Goal: Task Accomplishment & Management: Manage account settings

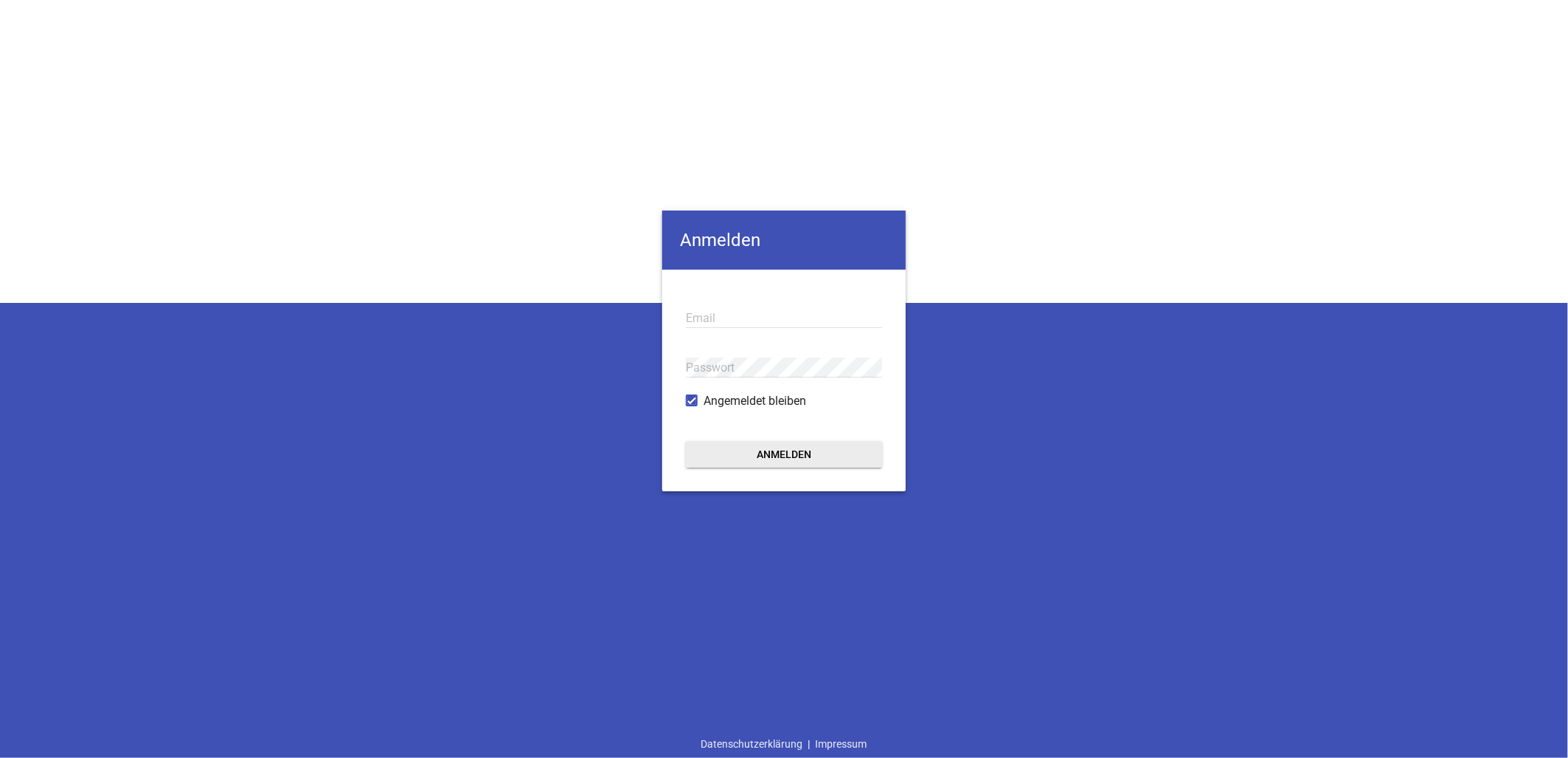
type input "info@landtechnik-lorch.de"
click at [794, 454] on button "Anmelden" at bounding box center [784, 454] width 197 height 26
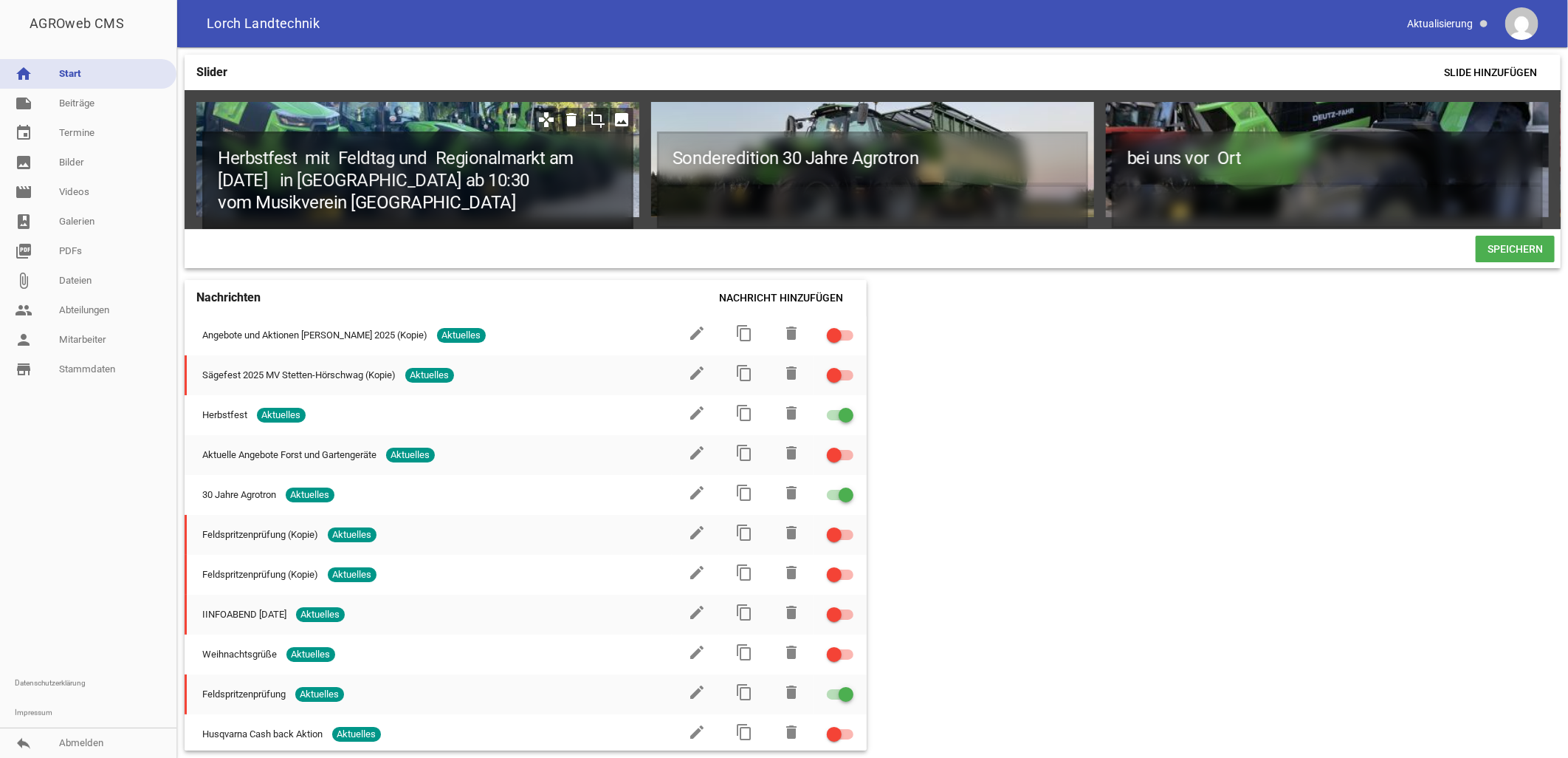
click at [465, 203] on h1 "Herbstfest mit Feldtag und Regionalmarkt am Sonntag 21.9.25 in Feldhausen ab 10…" at bounding box center [418, 180] width 431 height 98
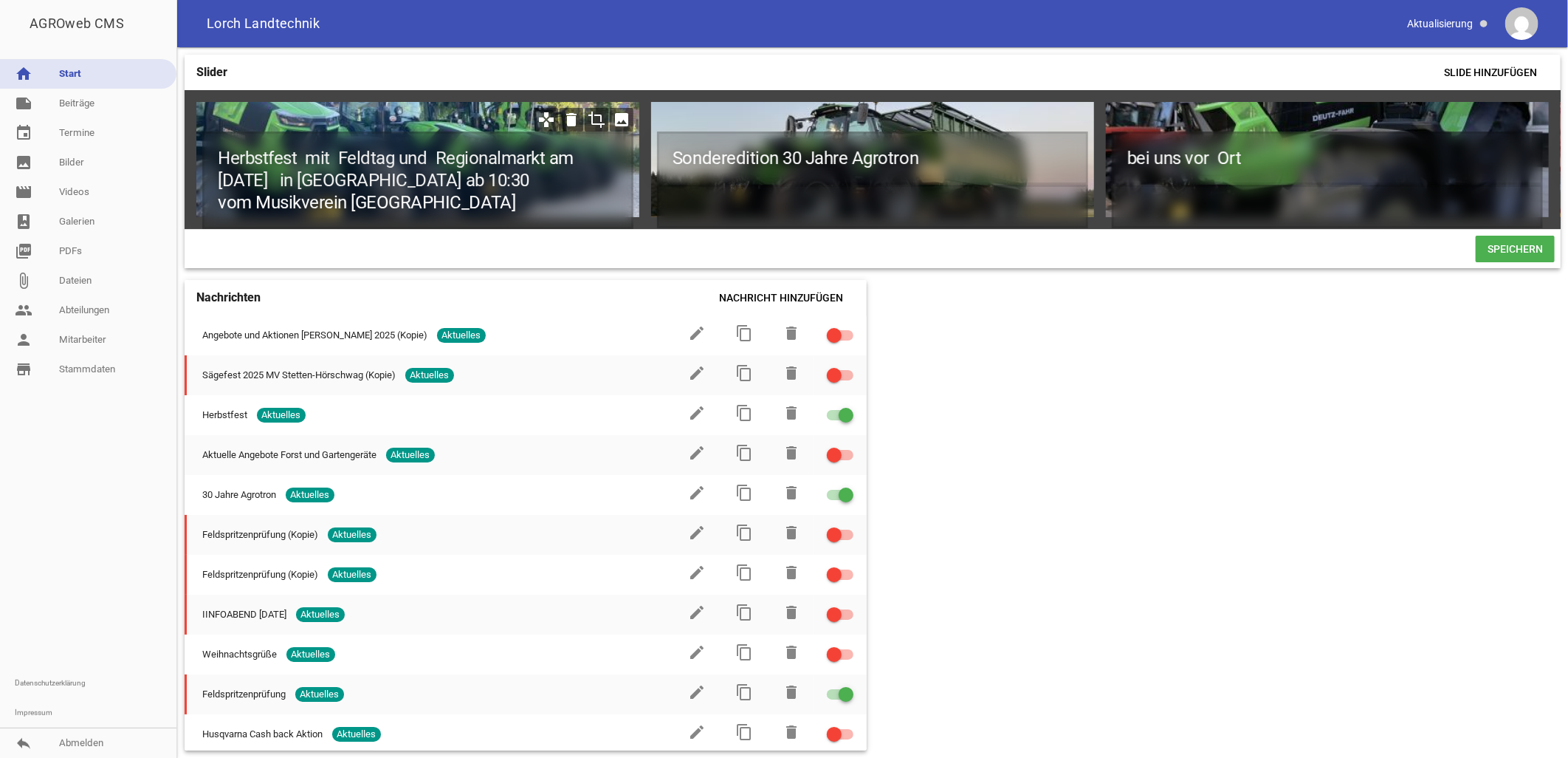
click at [546, 121] on icon "games" at bounding box center [546, 119] width 24 height 24
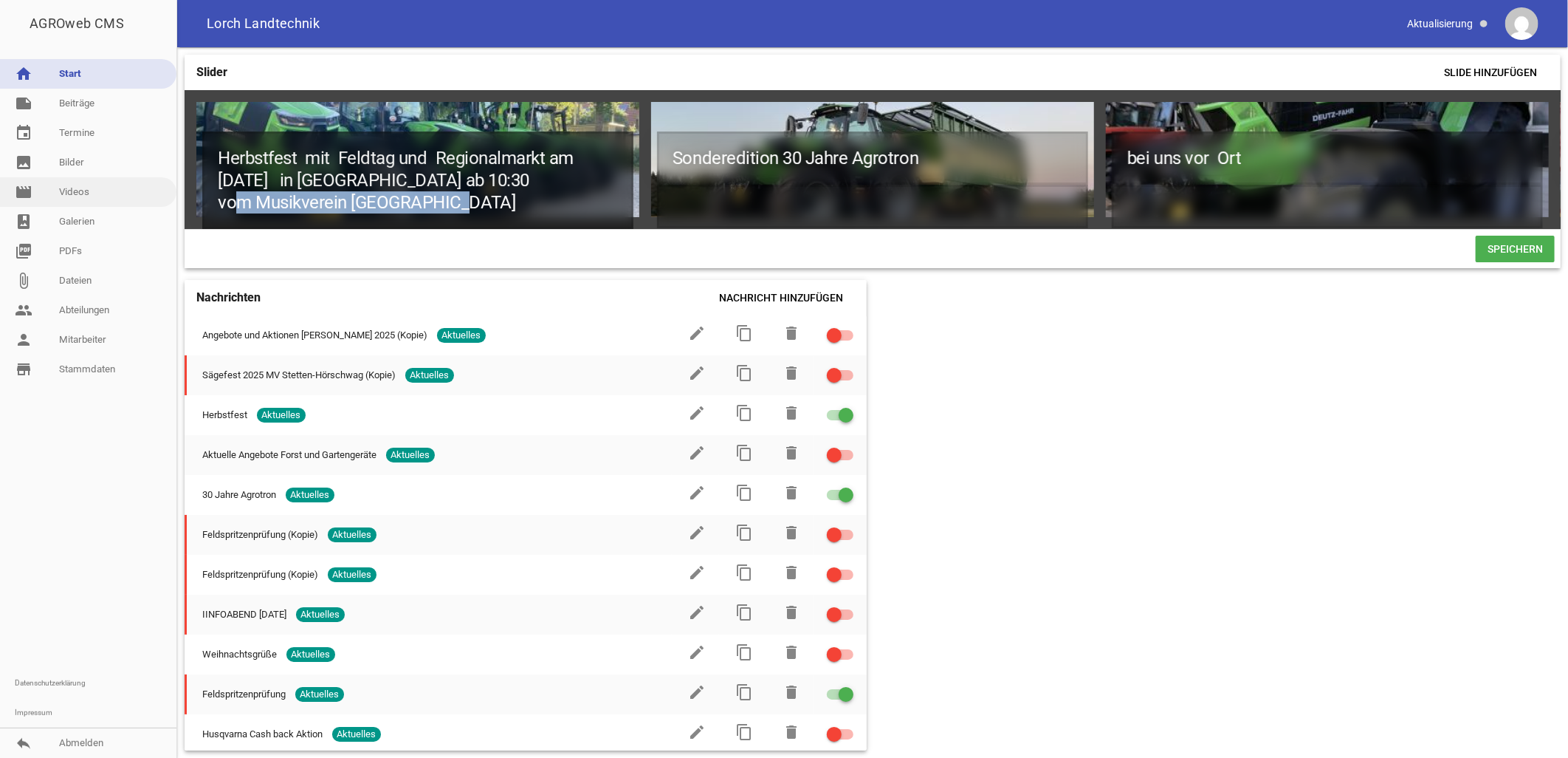
drag, startPoint x: 440, startPoint y: 201, endPoint x: 144, endPoint y: 199, distance: 296.0
click at [149, 207] on div "AGROweb CMS home Start note Beiträge label Aktuelles settings label Über uns se…" at bounding box center [784, 379] width 1568 height 758
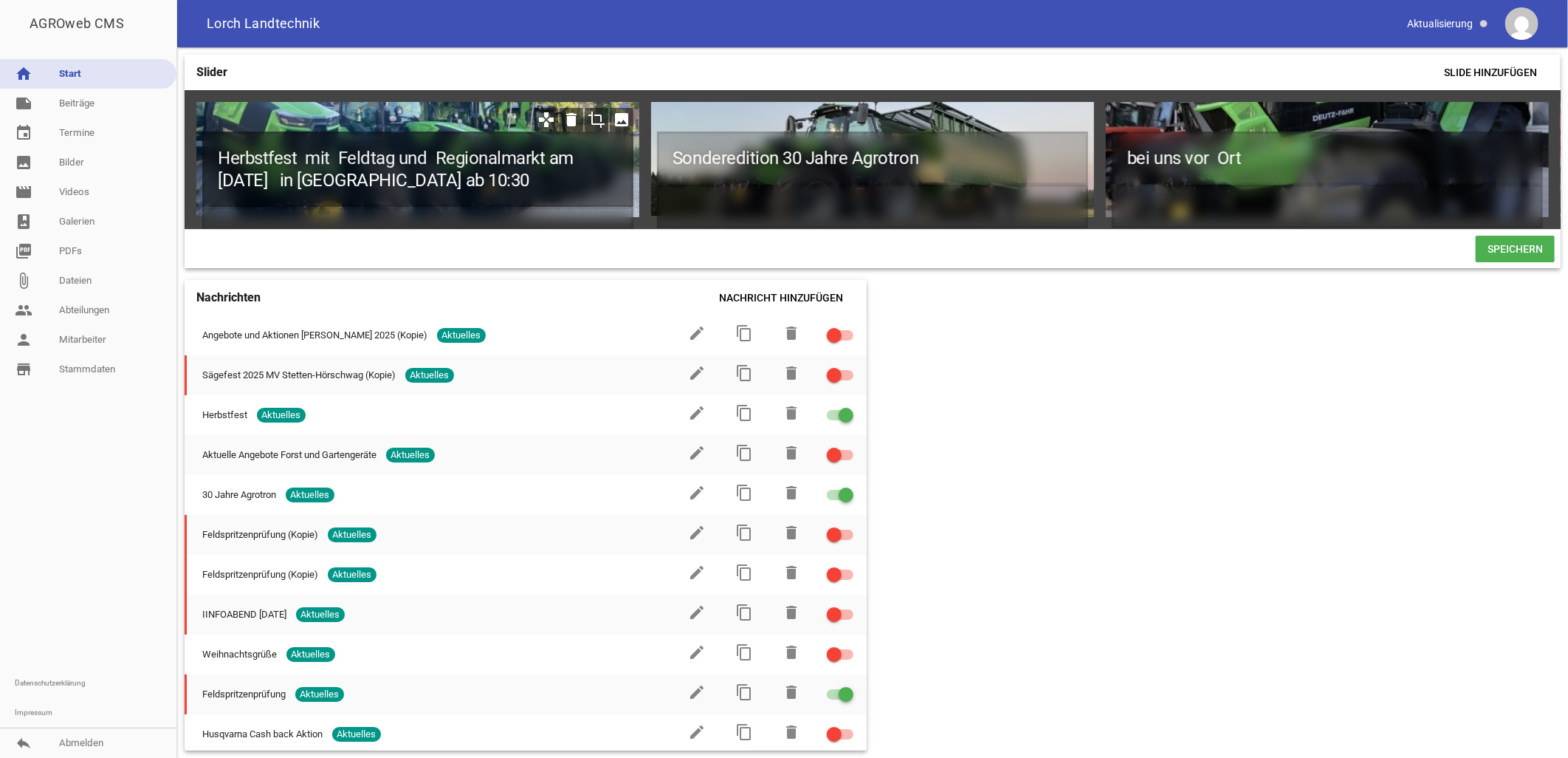
click at [534, 184] on h1 "Herbstfest mit Feldtag und Regionalmarkt am Sonntag 21.9.25 in Feldhausen ab 10…" at bounding box center [418, 169] width 431 height 75
drag, startPoint x: 527, startPoint y: 180, endPoint x: 211, endPoint y: 179, distance: 316.0
click at [214, 181] on h1 "Herbstfest mit Feldtag und Regionalmarkt am Sonntag 21.9.25 in Feldhausen ab 10…" at bounding box center [418, 169] width 431 height 75
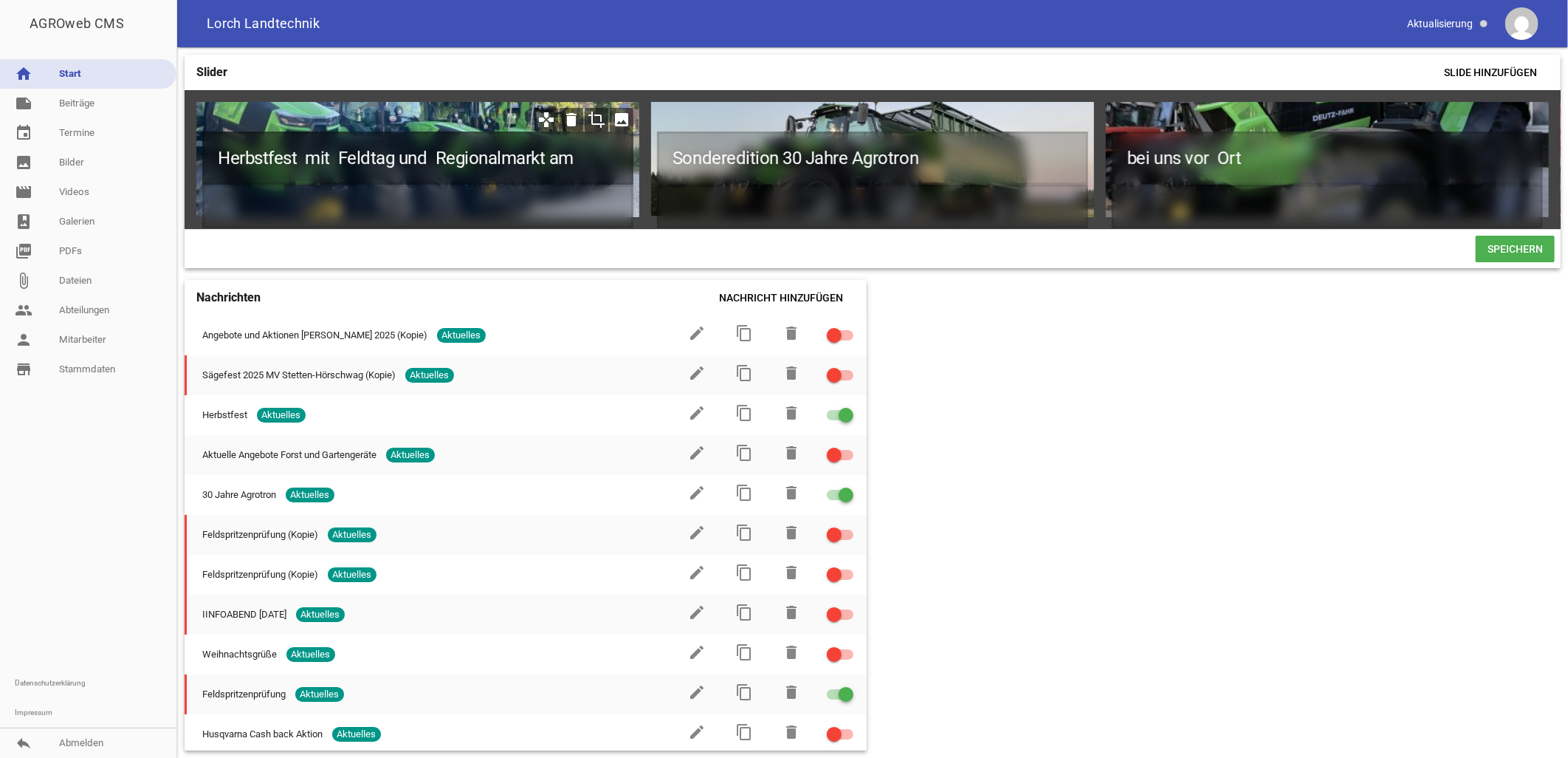
click at [573, 157] on h1 "Herbstfest mit Feldtag und Regionalmarkt am" at bounding box center [418, 158] width 431 height 53
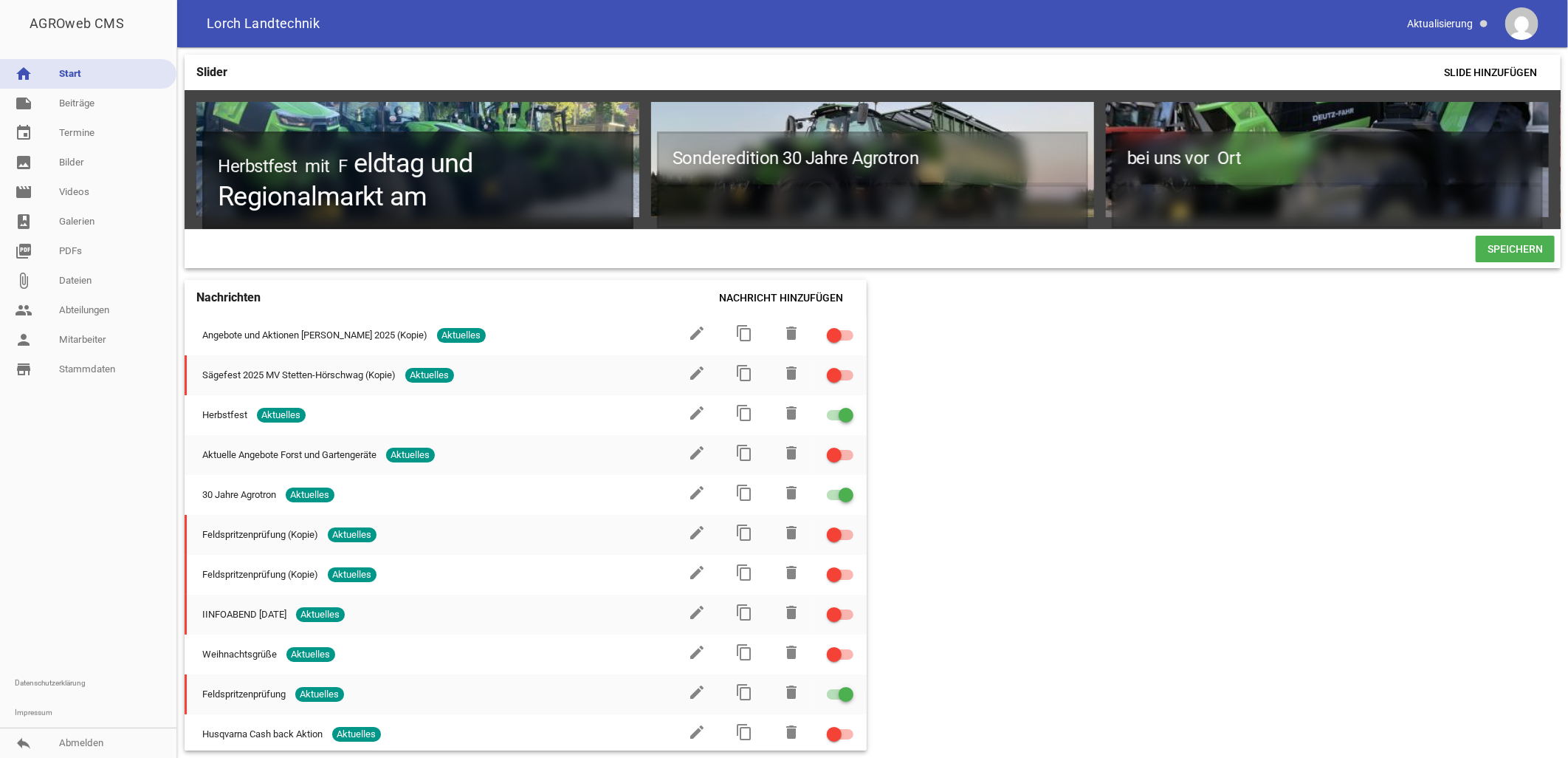
drag, startPoint x: 433, startPoint y: 201, endPoint x: 191, endPoint y: 196, distance: 242.1
click at [192, 201] on div "Herbstfest mit F eldtag und Regionalmarkt am games delete crop image Sonderedit…" at bounding box center [872, 160] width 1376 height 139
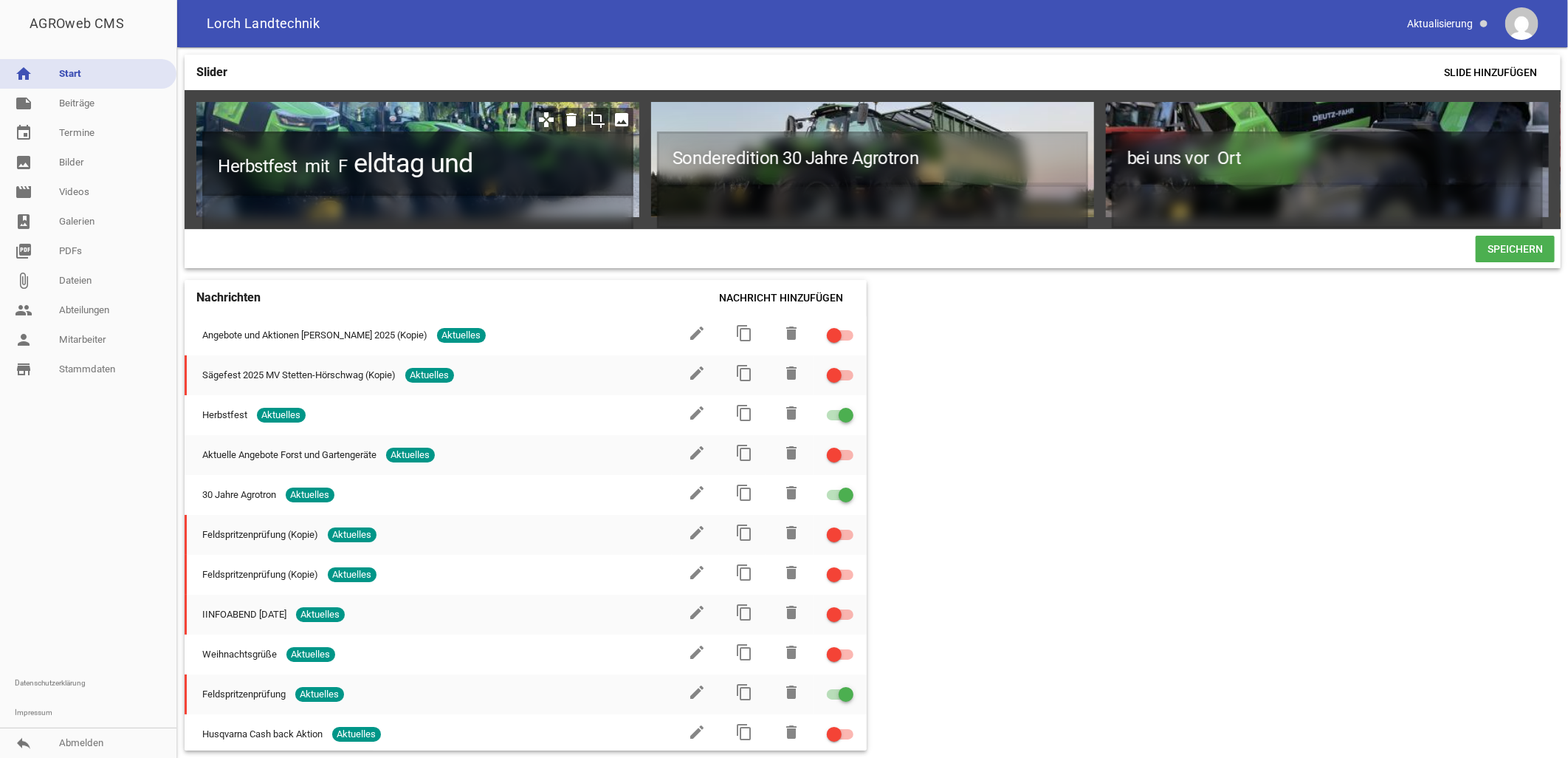
drag, startPoint x: 480, startPoint y: 161, endPoint x: 202, endPoint y: 169, distance: 278.1
click at [202, 169] on h1 "Herbstfest mit F eldtag und" at bounding box center [418, 164] width 431 height 64
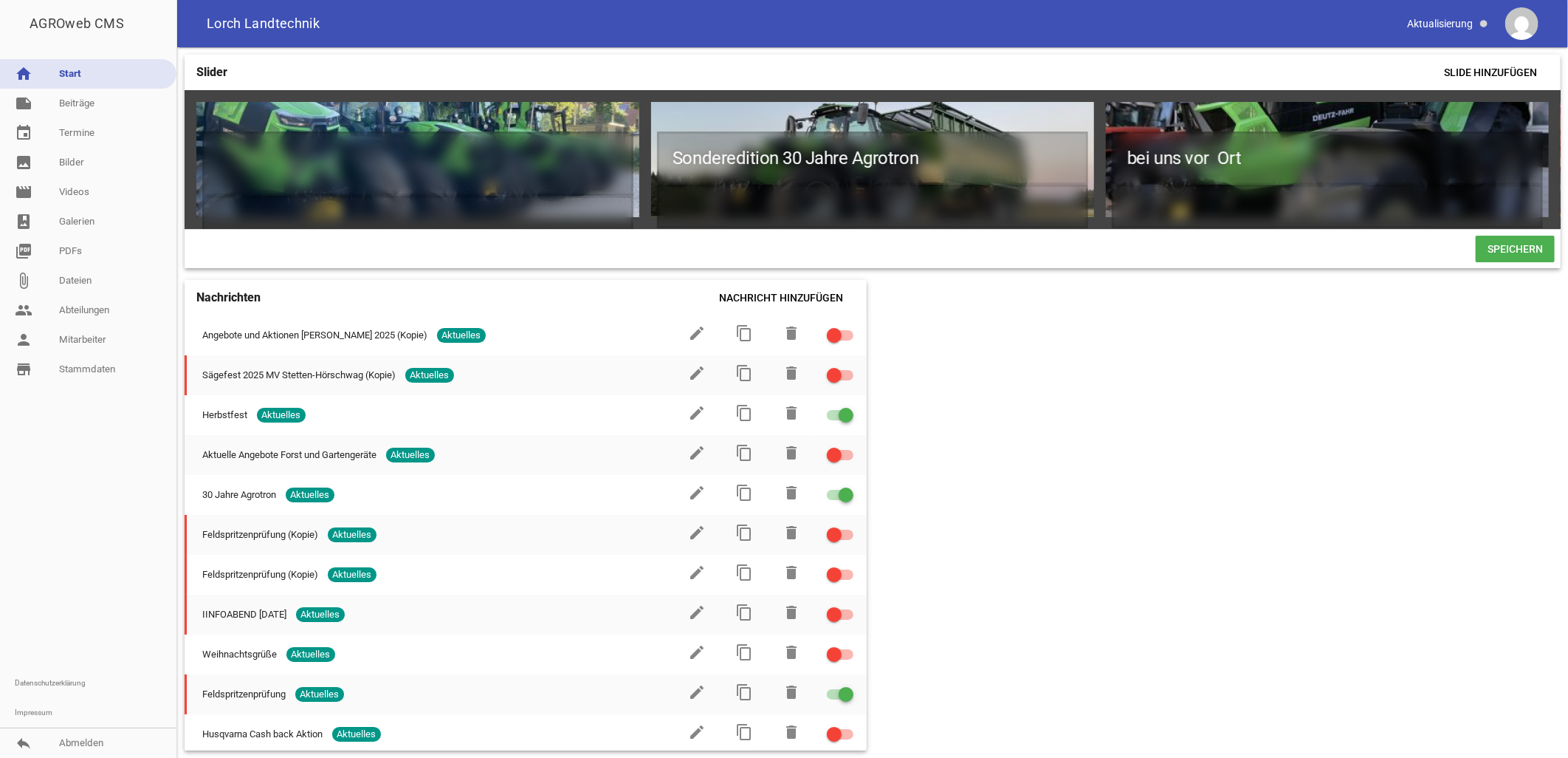
click at [1355, 650] on div "Slider Slide hinzufügen games delete crop image Sonderedition 30 Jahre Agrotron…" at bounding box center [872, 403] width 1390 height 711
click at [1523, 254] on span "Speichern" at bounding box center [1515, 249] width 79 height 26
click at [70, 163] on link "image Bilder" at bounding box center [88, 163] width 177 height 30
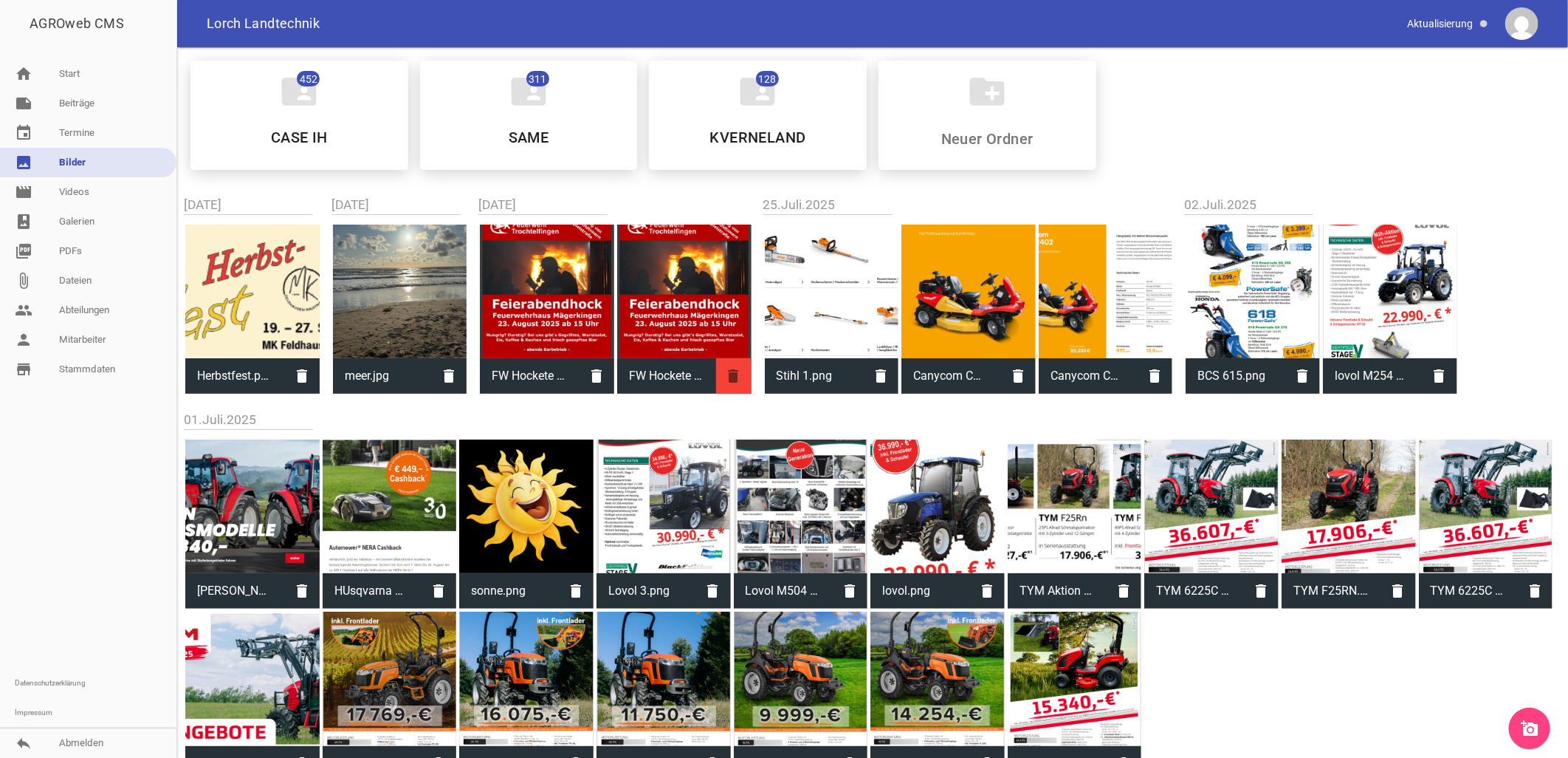
click at [733, 372] on icon "delete" at bounding box center [734, 375] width 36 height 36
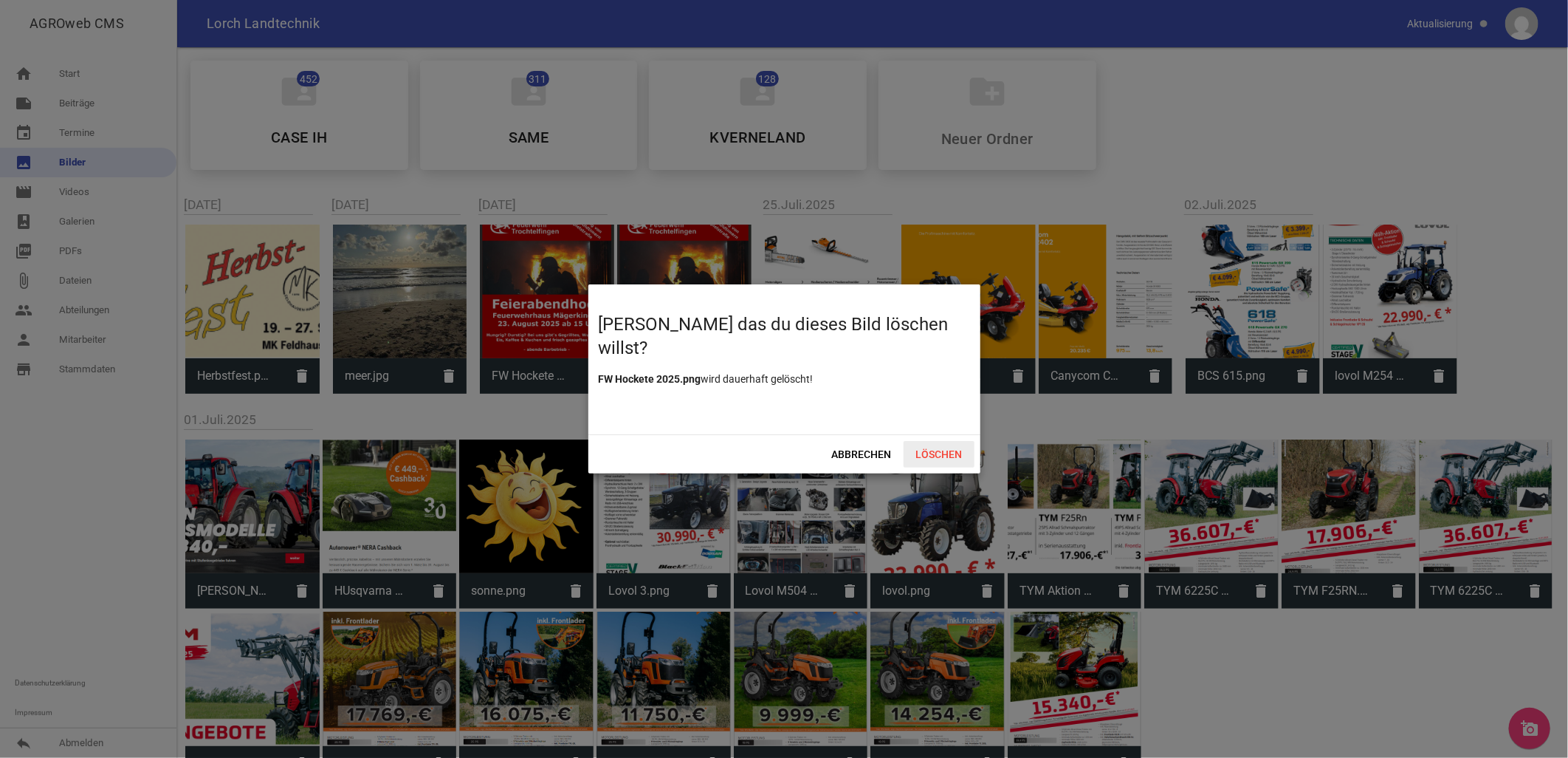
click at [940, 455] on span "Löschen" at bounding box center [939, 454] width 71 height 26
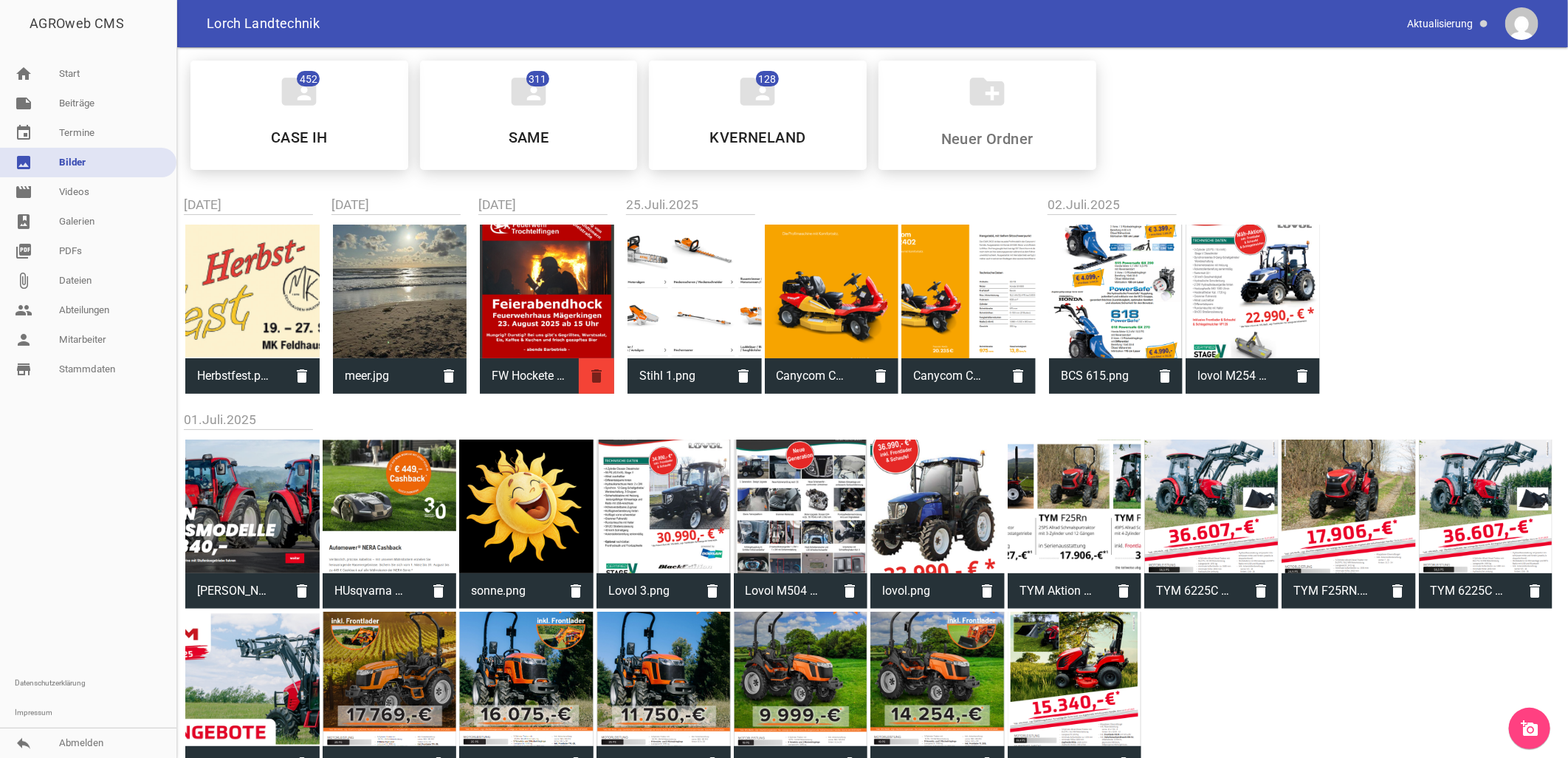
click at [596, 371] on icon "delete" at bounding box center [596, 375] width 36 height 36
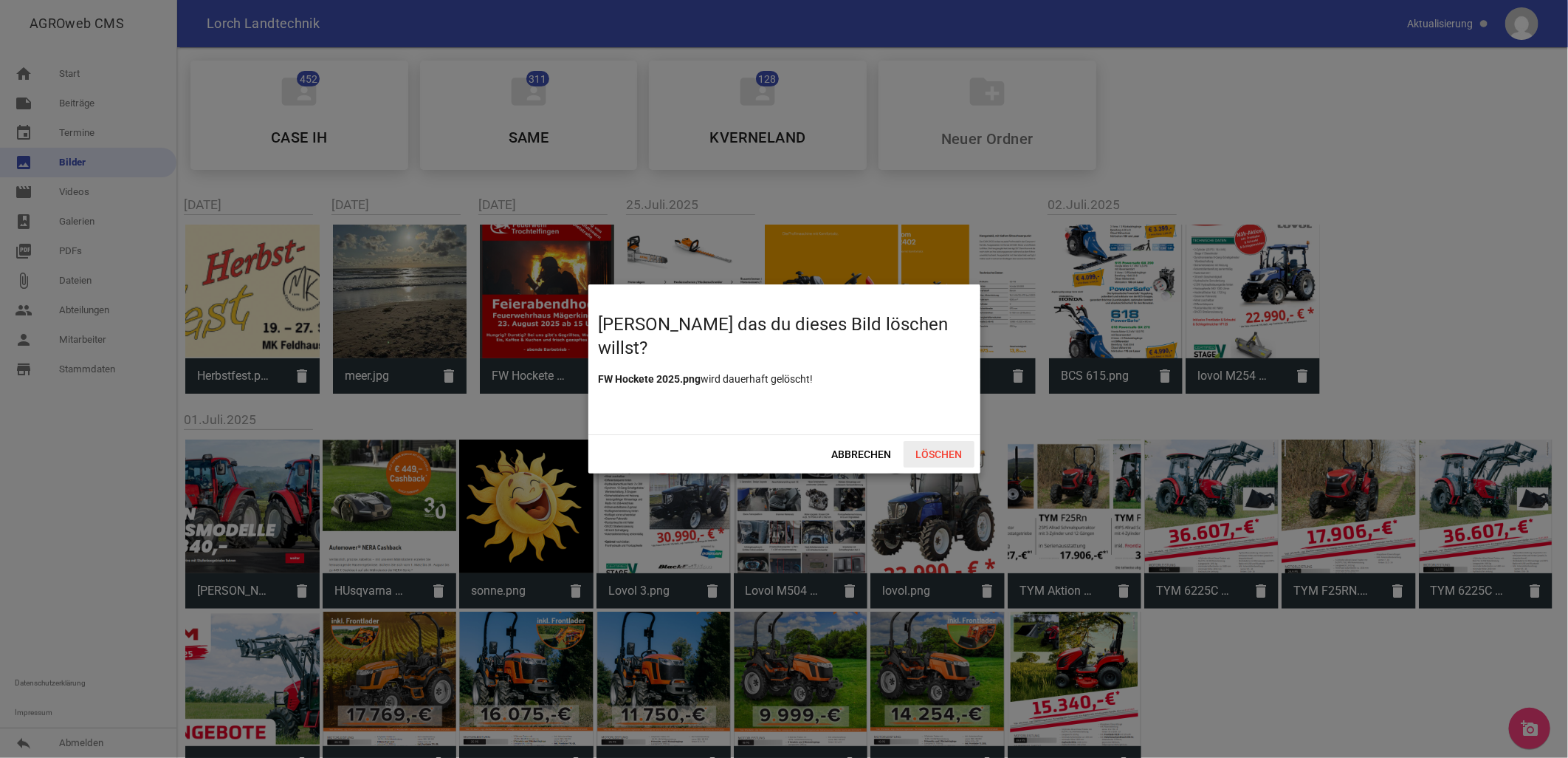
click at [934, 460] on span "Löschen" at bounding box center [939, 454] width 71 height 26
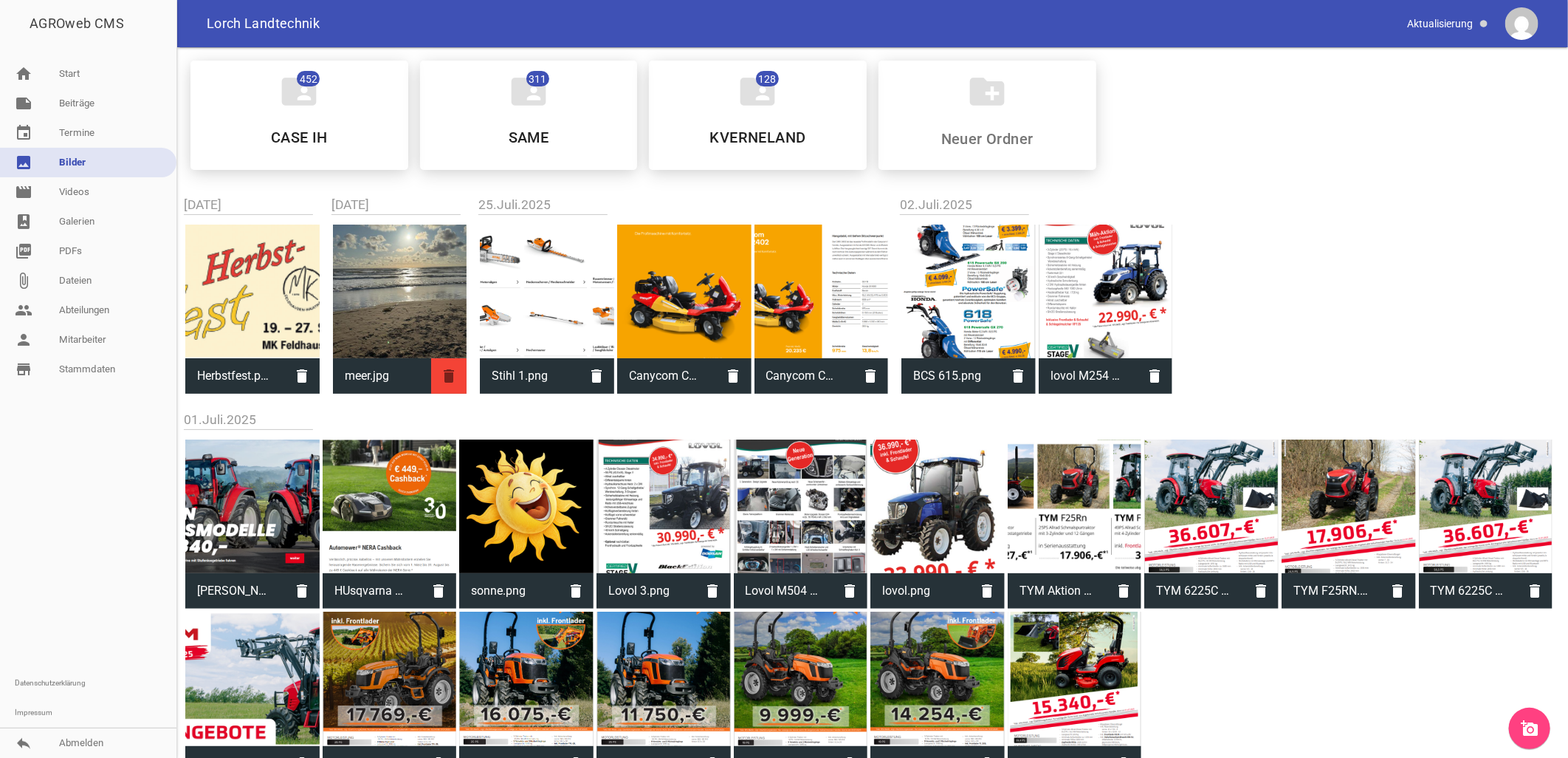
click at [444, 378] on icon "delete" at bounding box center [449, 375] width 36 height 36
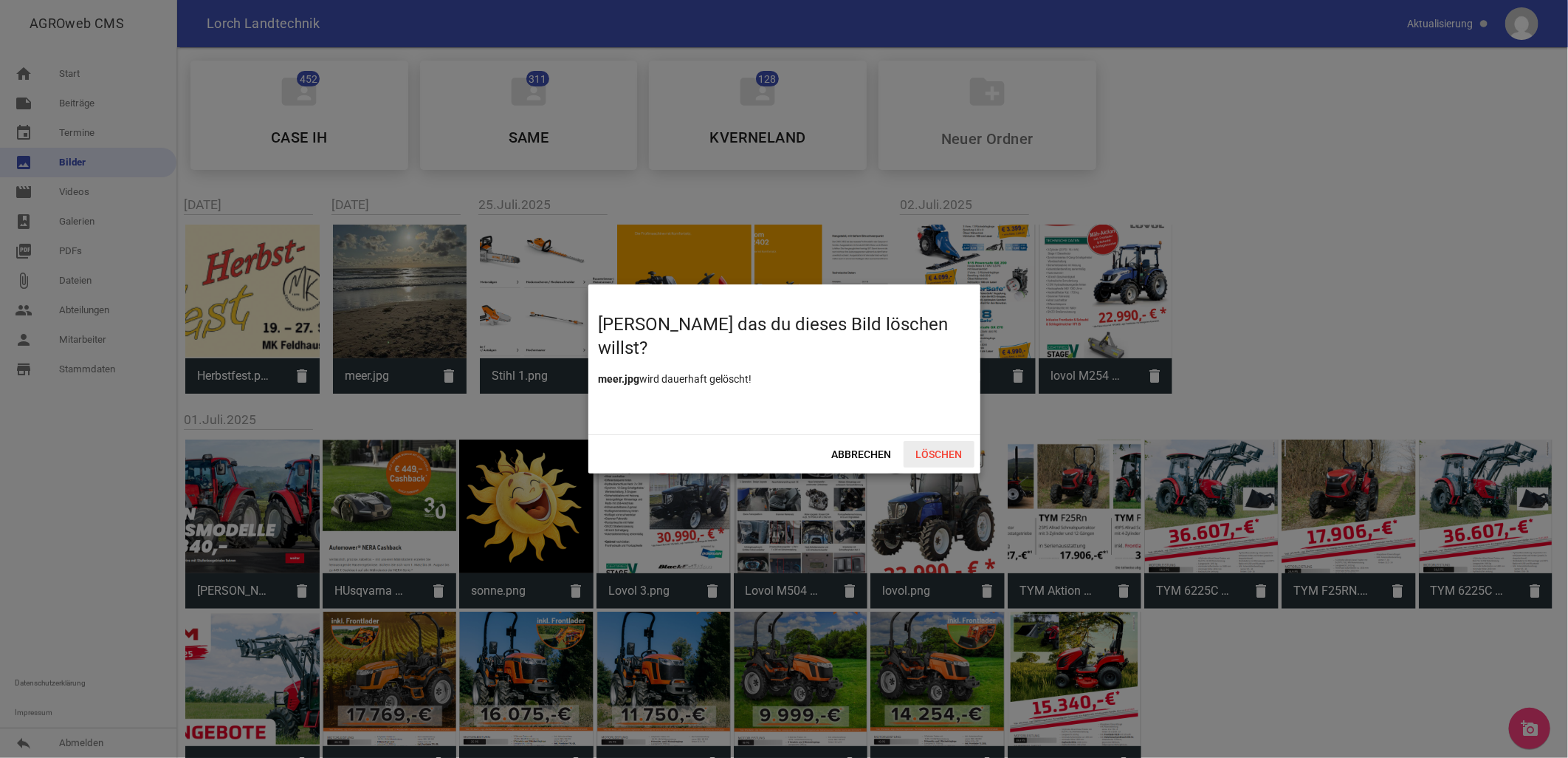
click at [938, 459] on span "Löschen" at bounding box center [939, 454] width 71 height 26
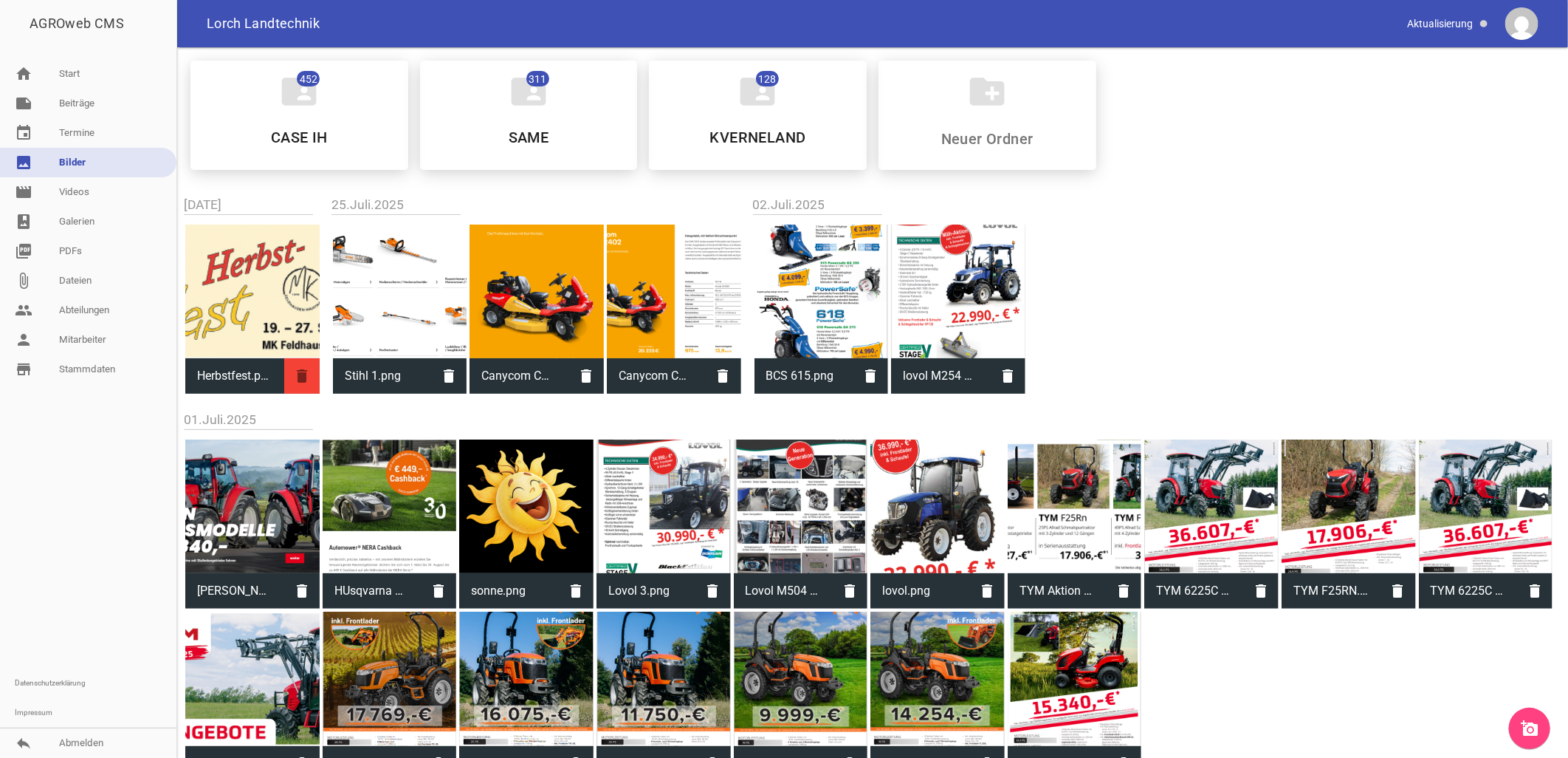
click at [302, 372] on icon "delete" at bounding box center [302, 375] width 36 height 36
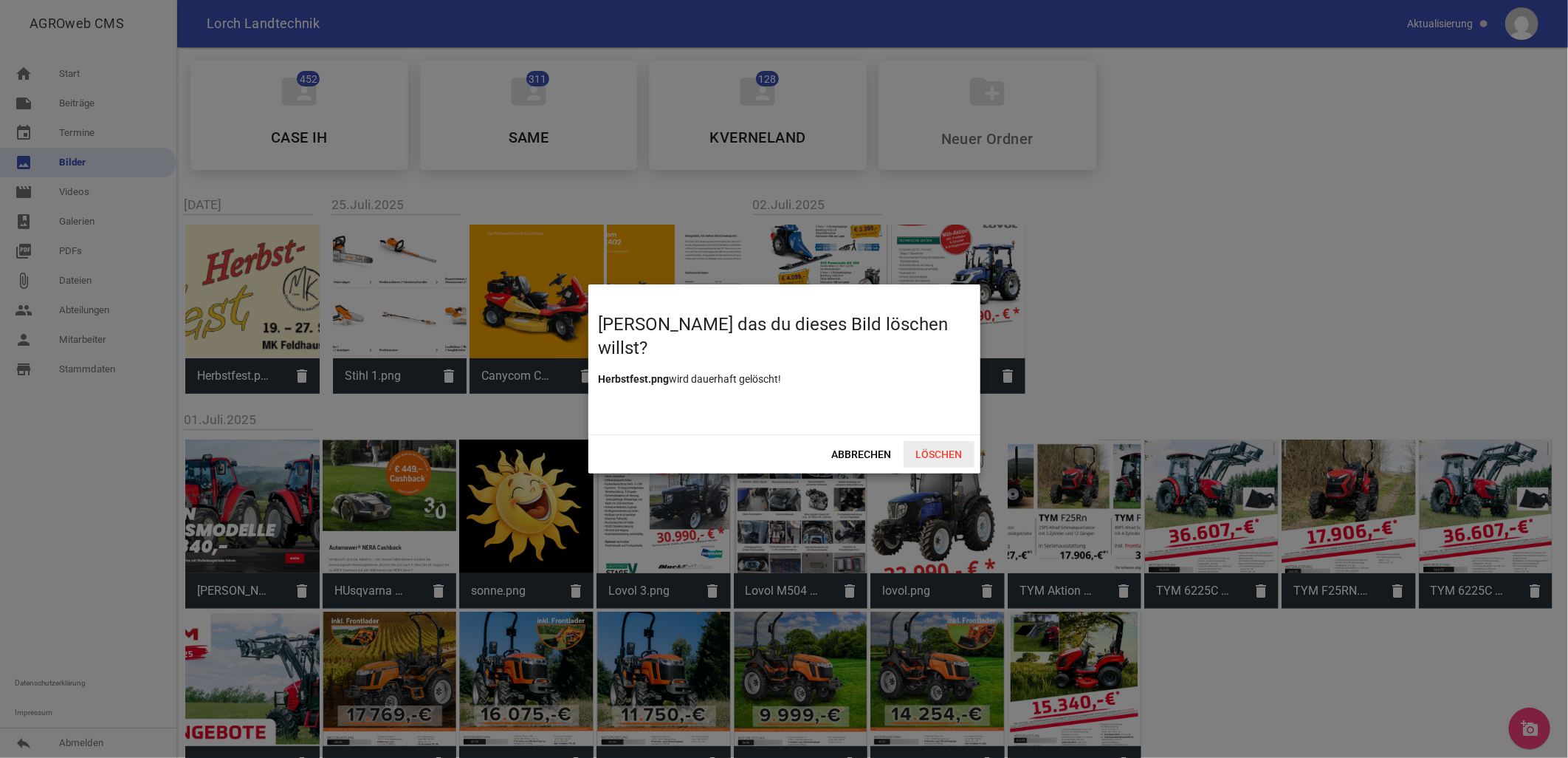
click at [919, 455] on span "Löschen" at bounding box center [939, 454] width 71 height 26
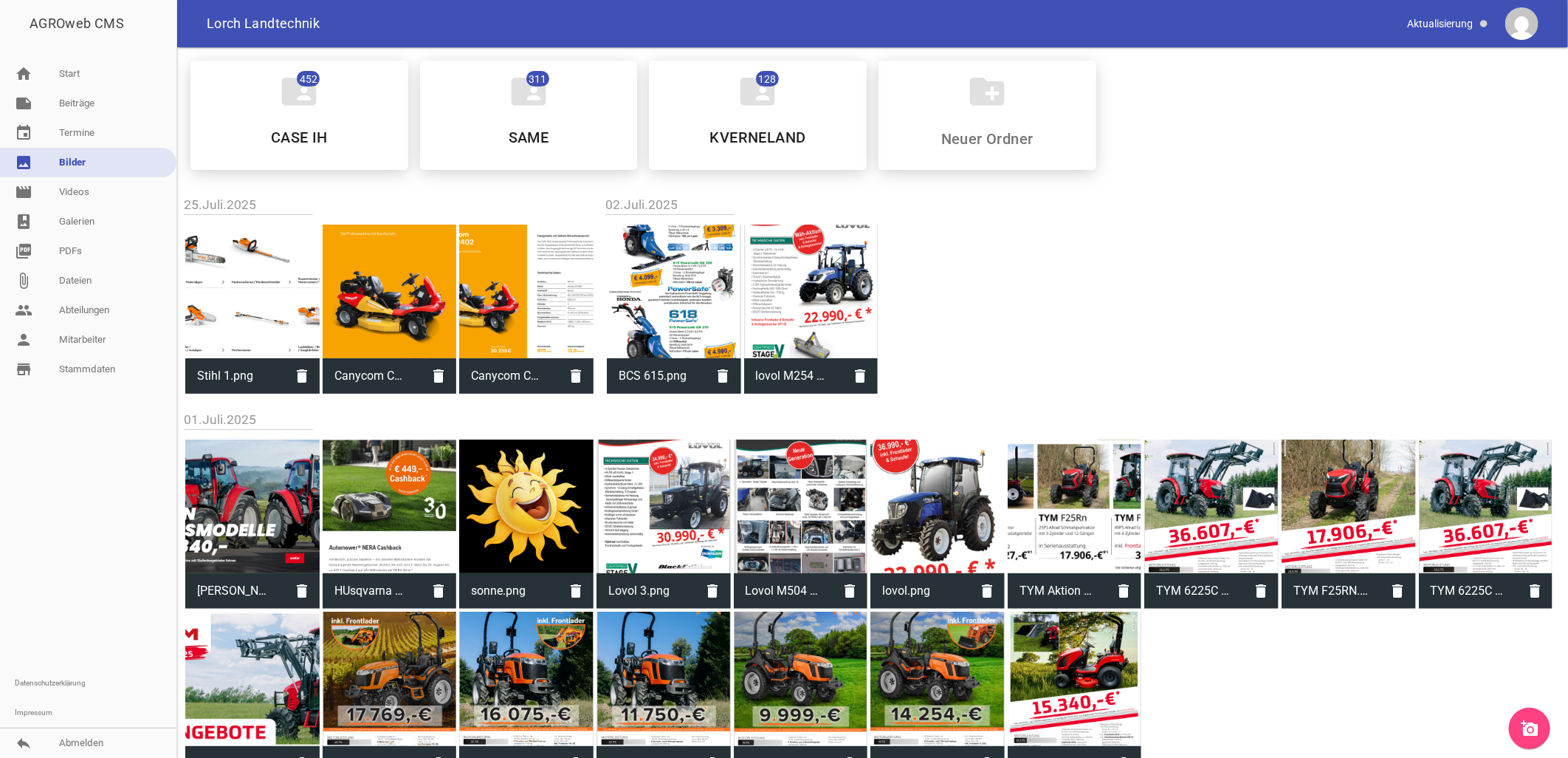
scroll to position [328, 0]
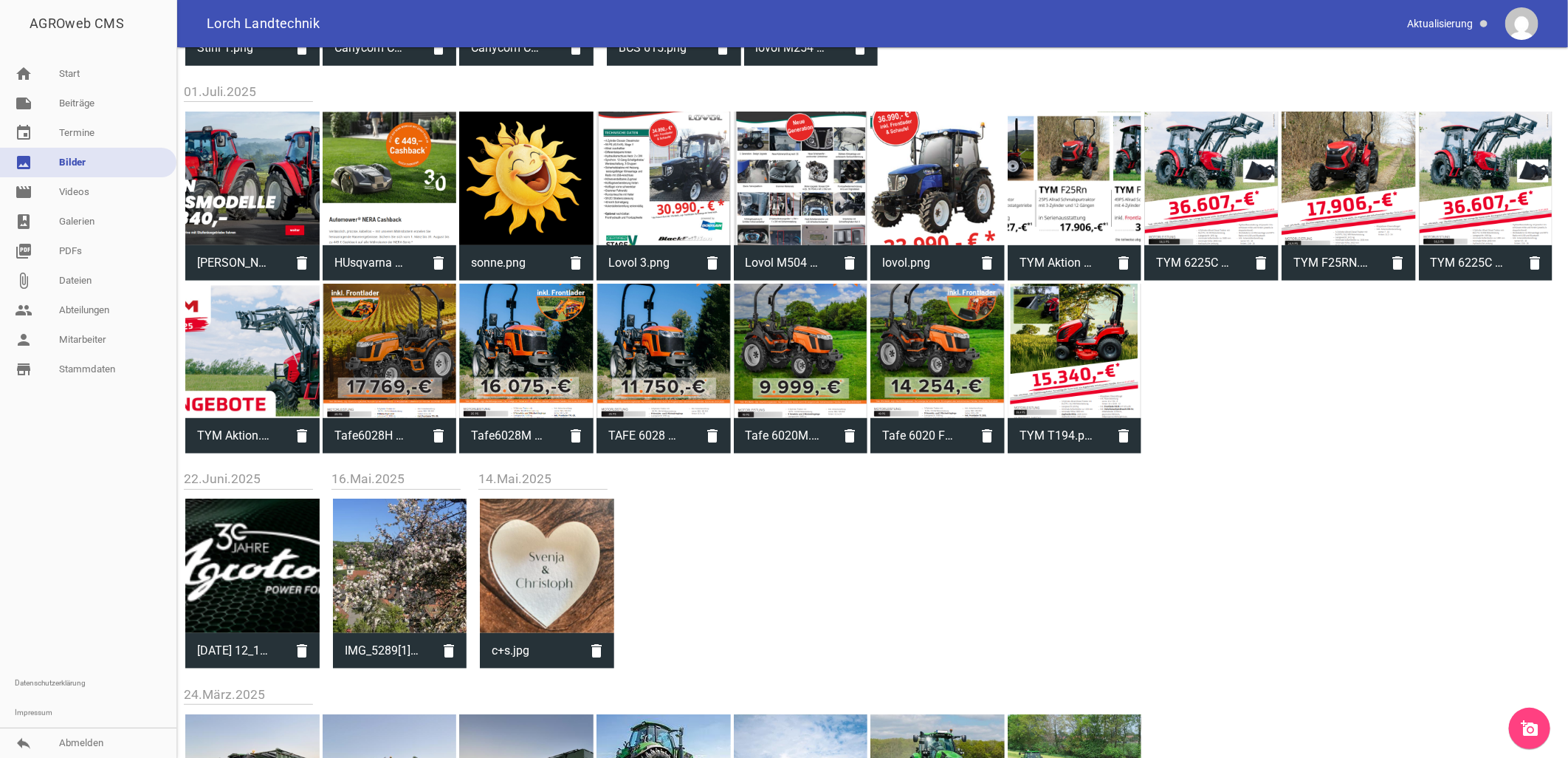
click at [1536, 730] on icon "add_a_photo" at bounding box center [1529, 727] width 17 height 17
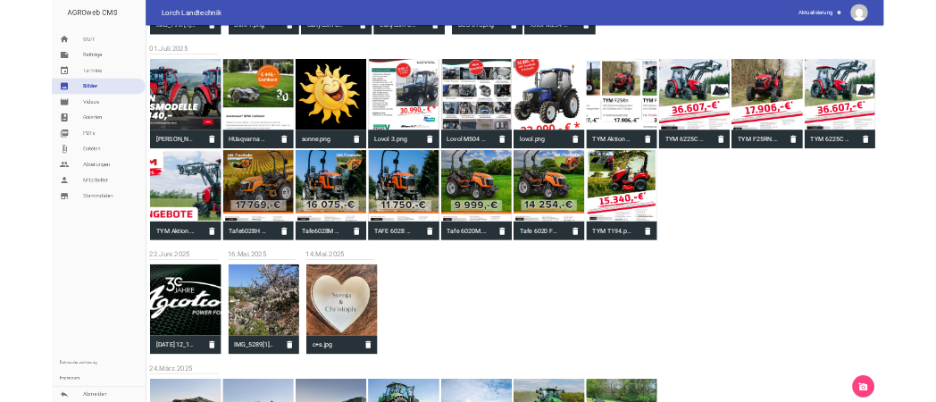
scroll to position [0, 0]
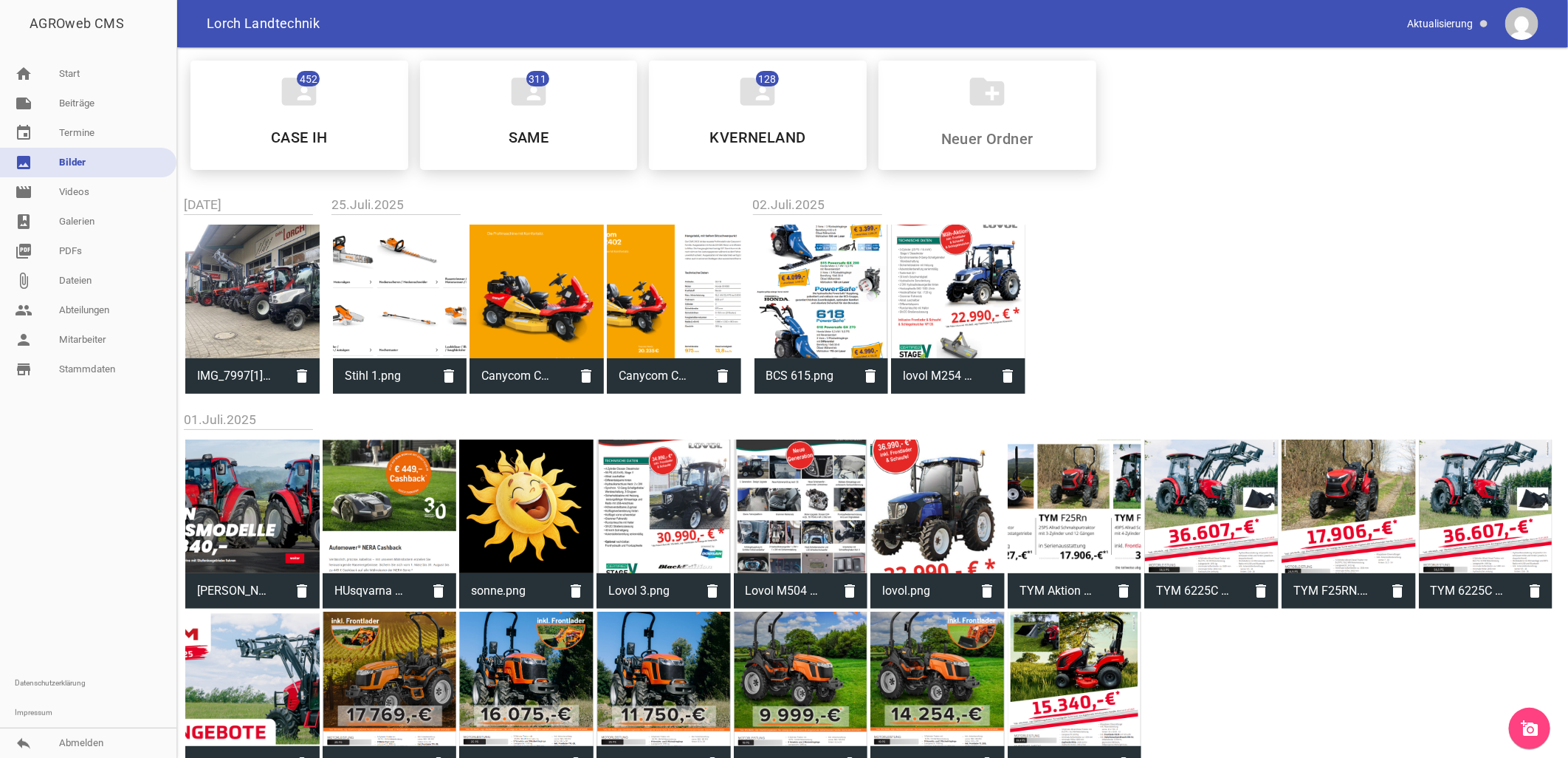
click icon "add_a_photo"
click icon "image"
click icon "add_a_photo"
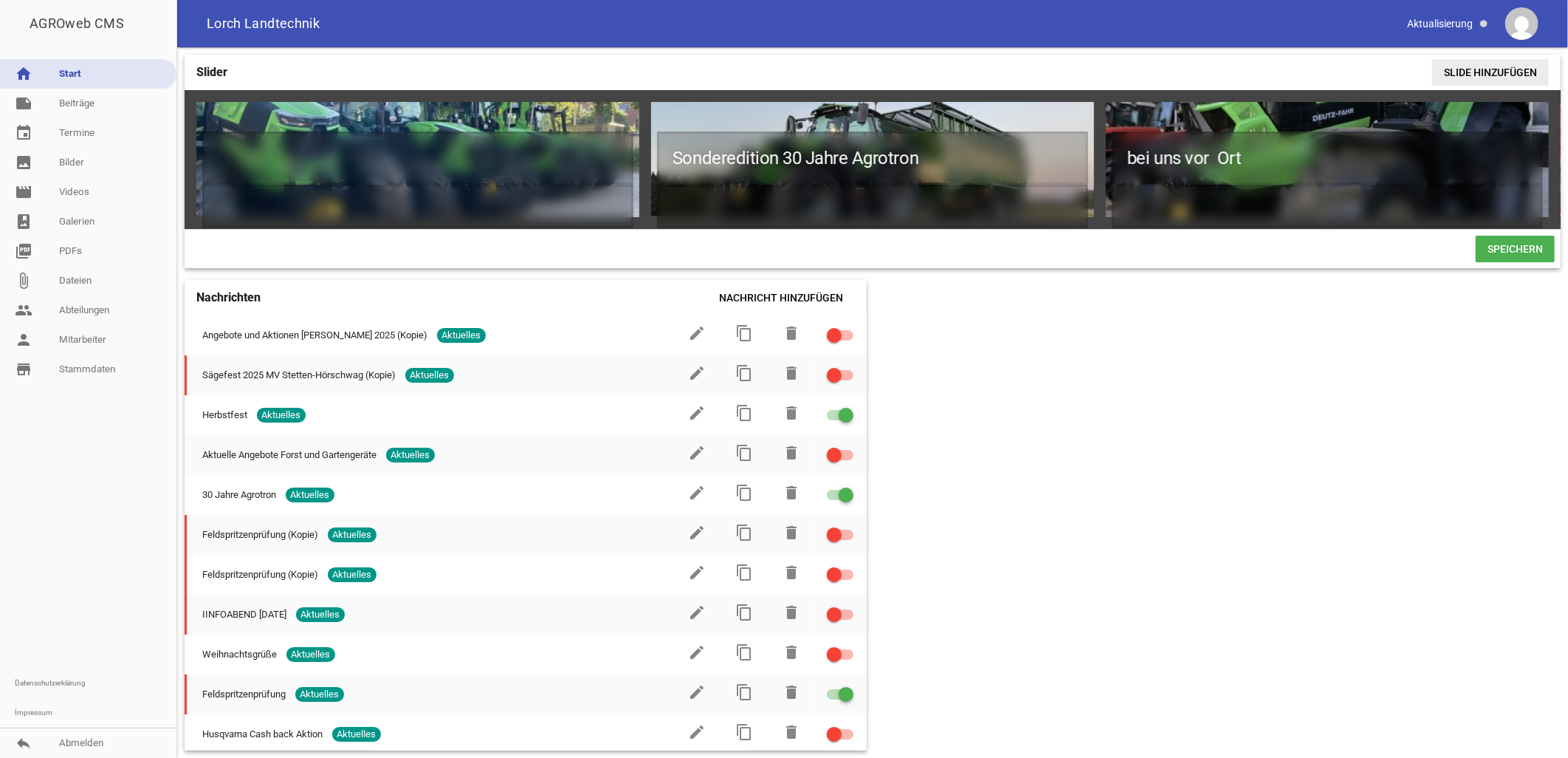
click at [773, 71] on span "Slide hinzufügen" at bounding box center [1490, 72] width 116 height 26
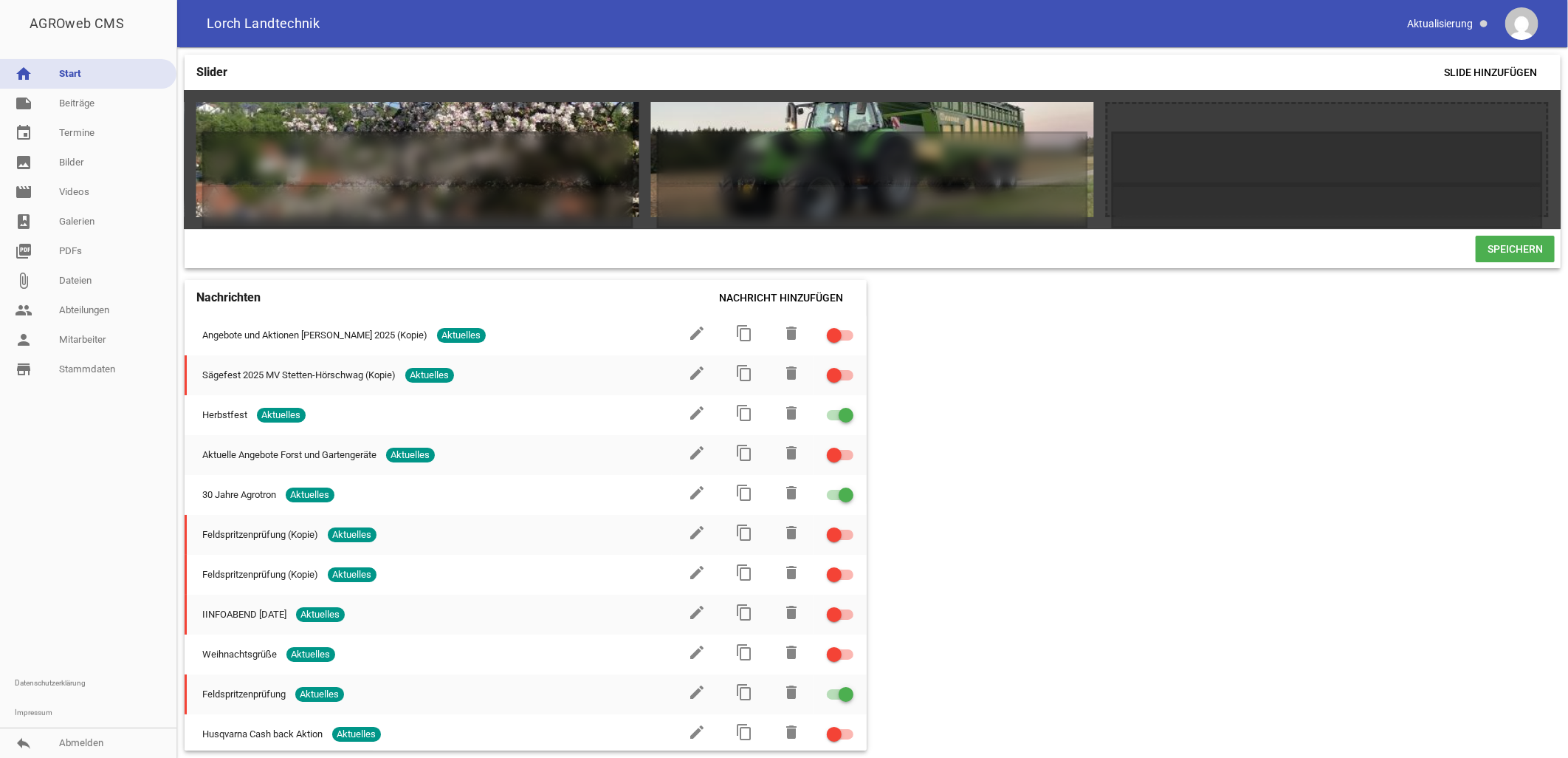
click at [216, 71] on h4 "Slider" at bounding box center [212, 72] width 31 height 24
click at [78, 158] on link "image Bilder" at bounding box center [88, 163] width 177 height 30
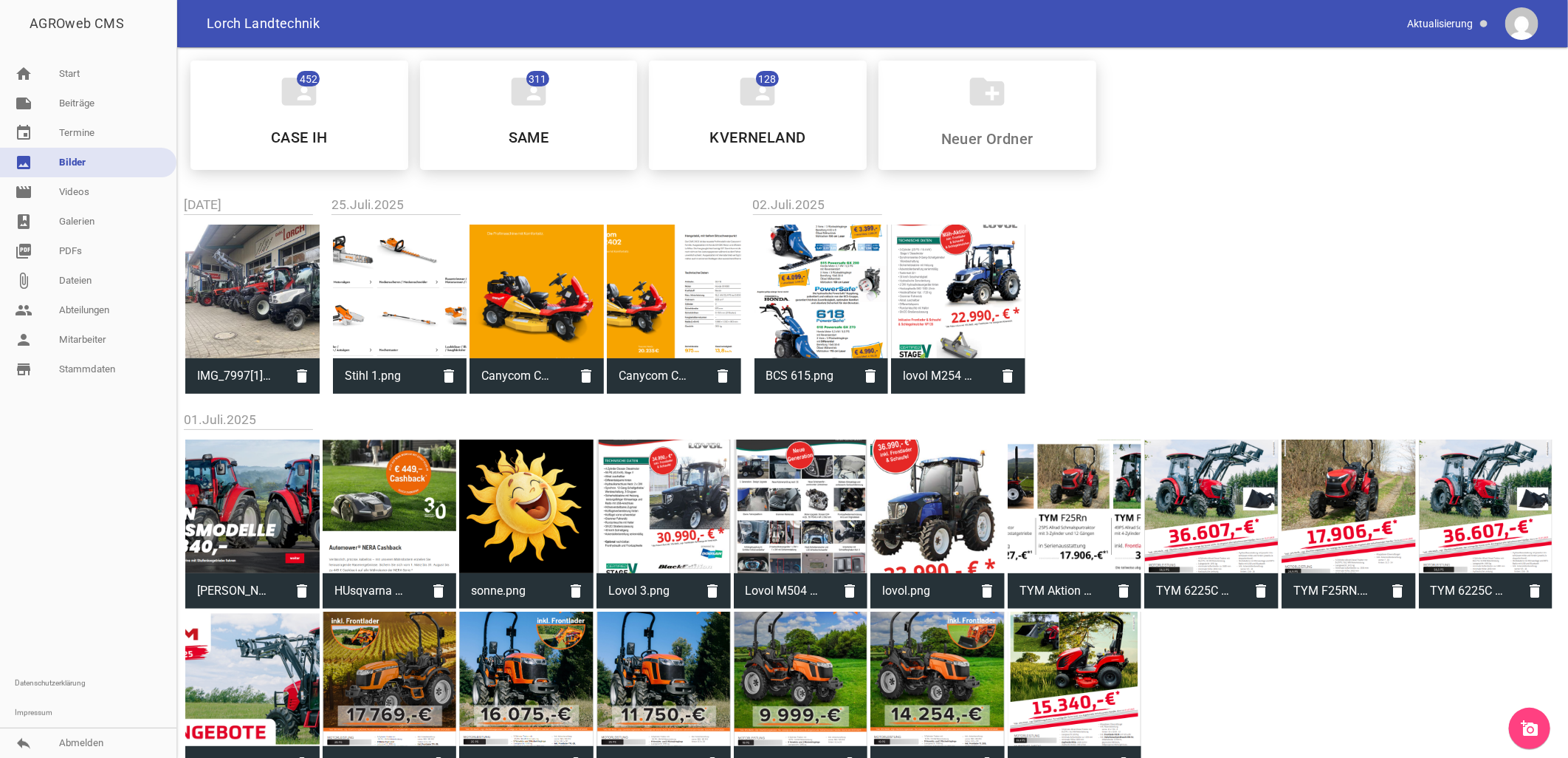
click at [773, 331] on icon "add_a_photo" at bounding box center [1529, 727] width 17 height 17
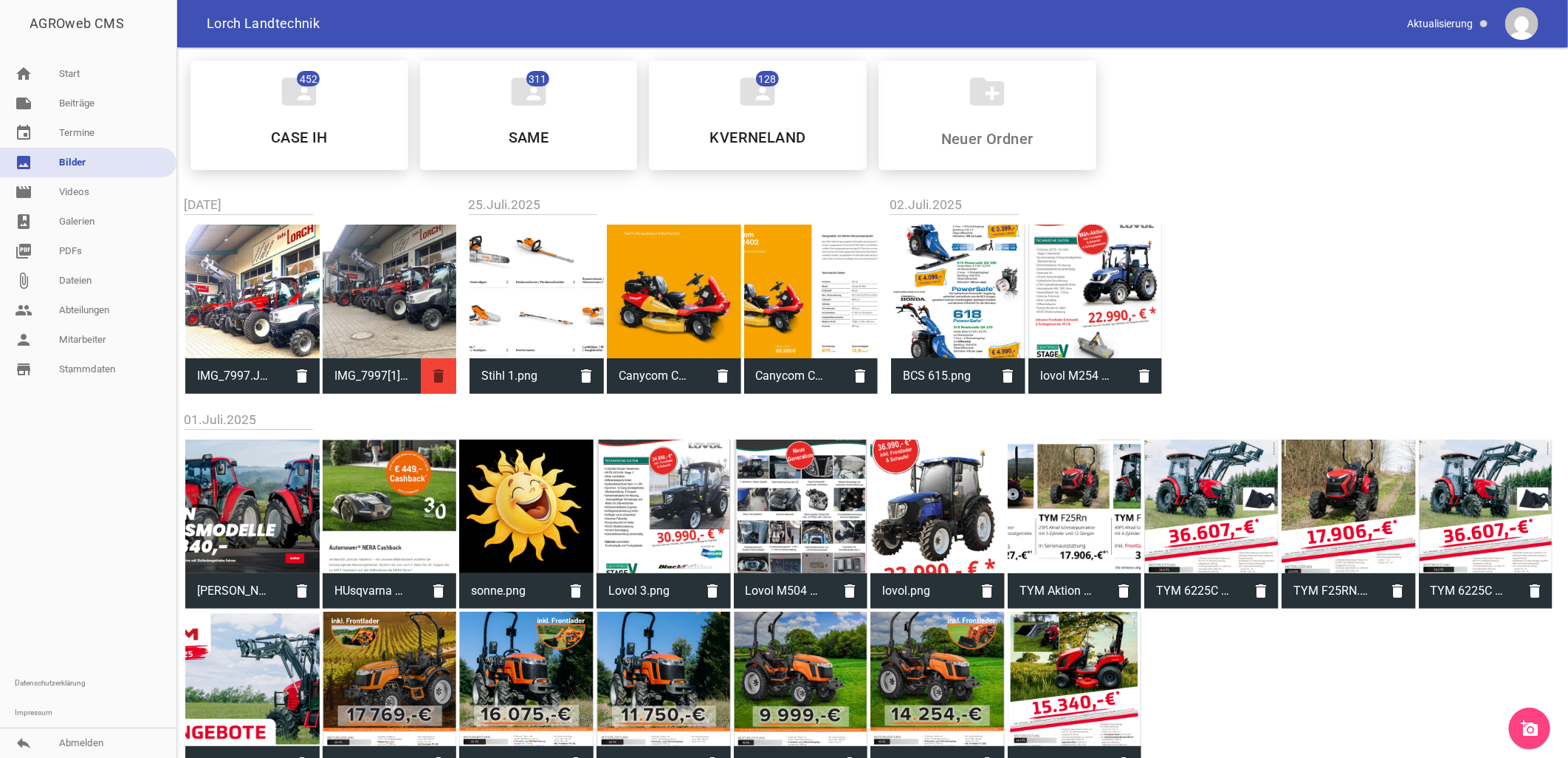
click at [438, 331] on icon "delete" at bounding box center [438, 375] width 36 height 36
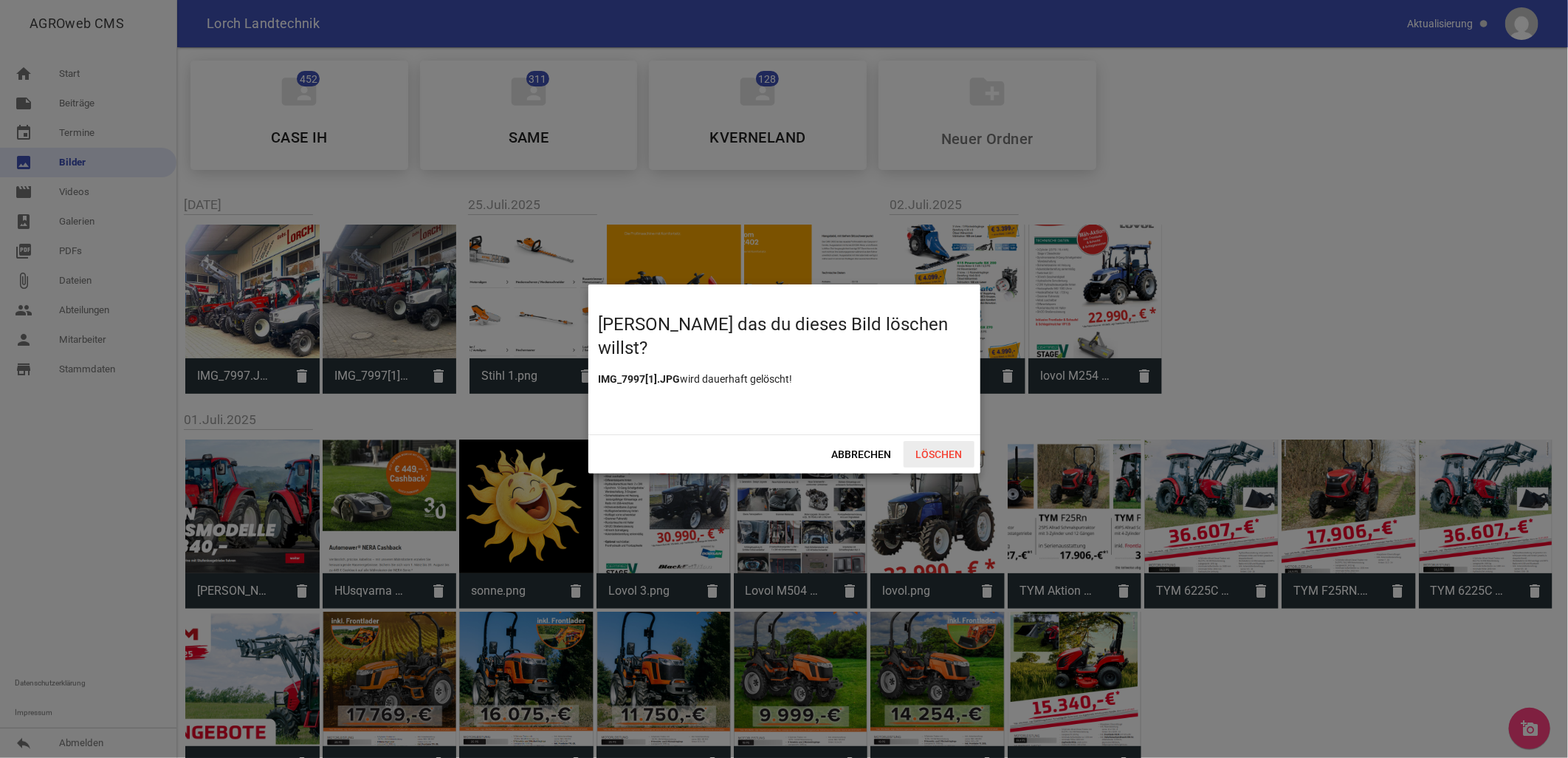
click at [773, 331] on span "Löschen" at bounding box center [939, 454] width 71 height 26
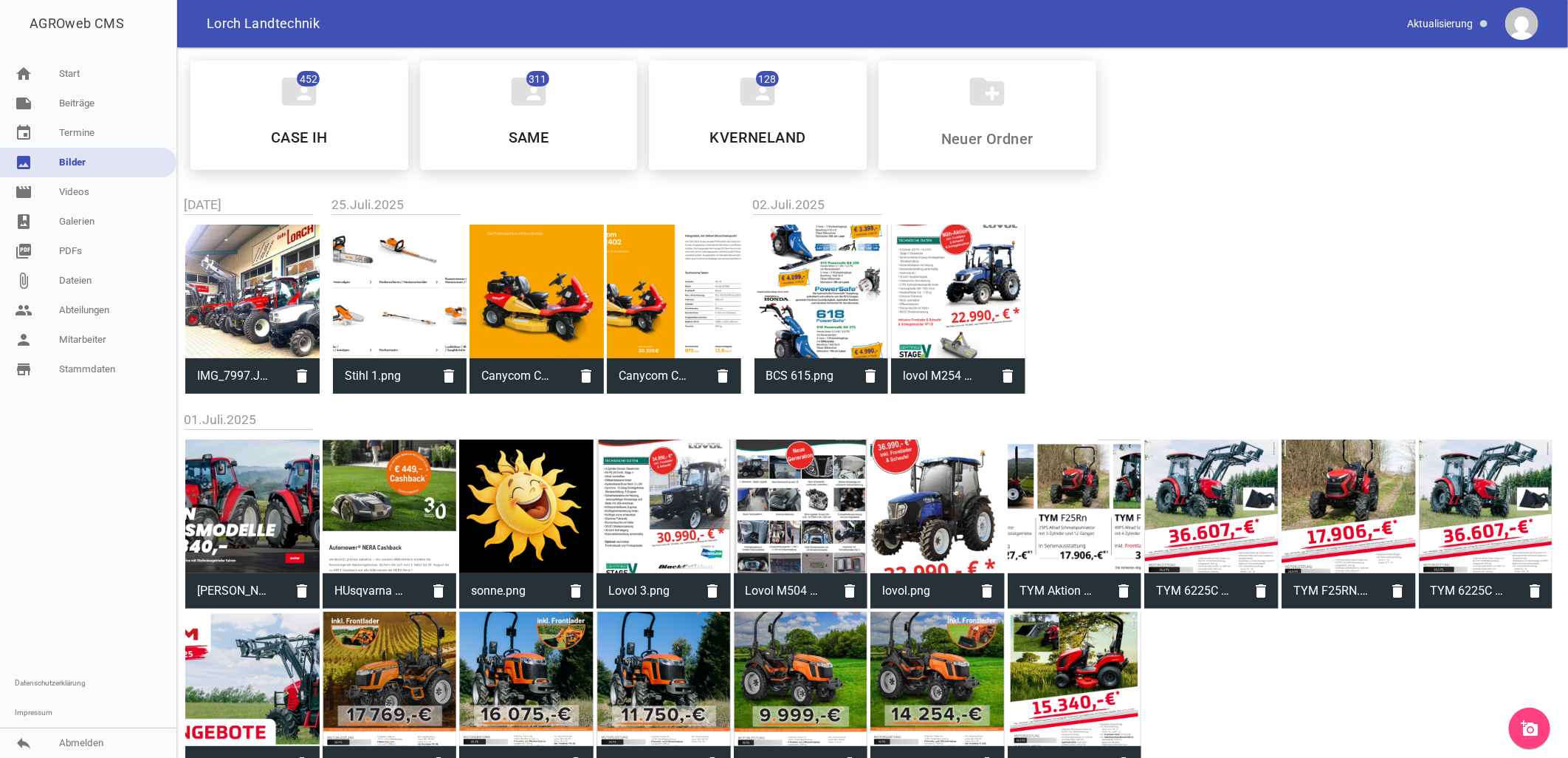
click at [773, 331] on icon "add_a_photo" at bounding box center [1529, 727] width 17 height 17
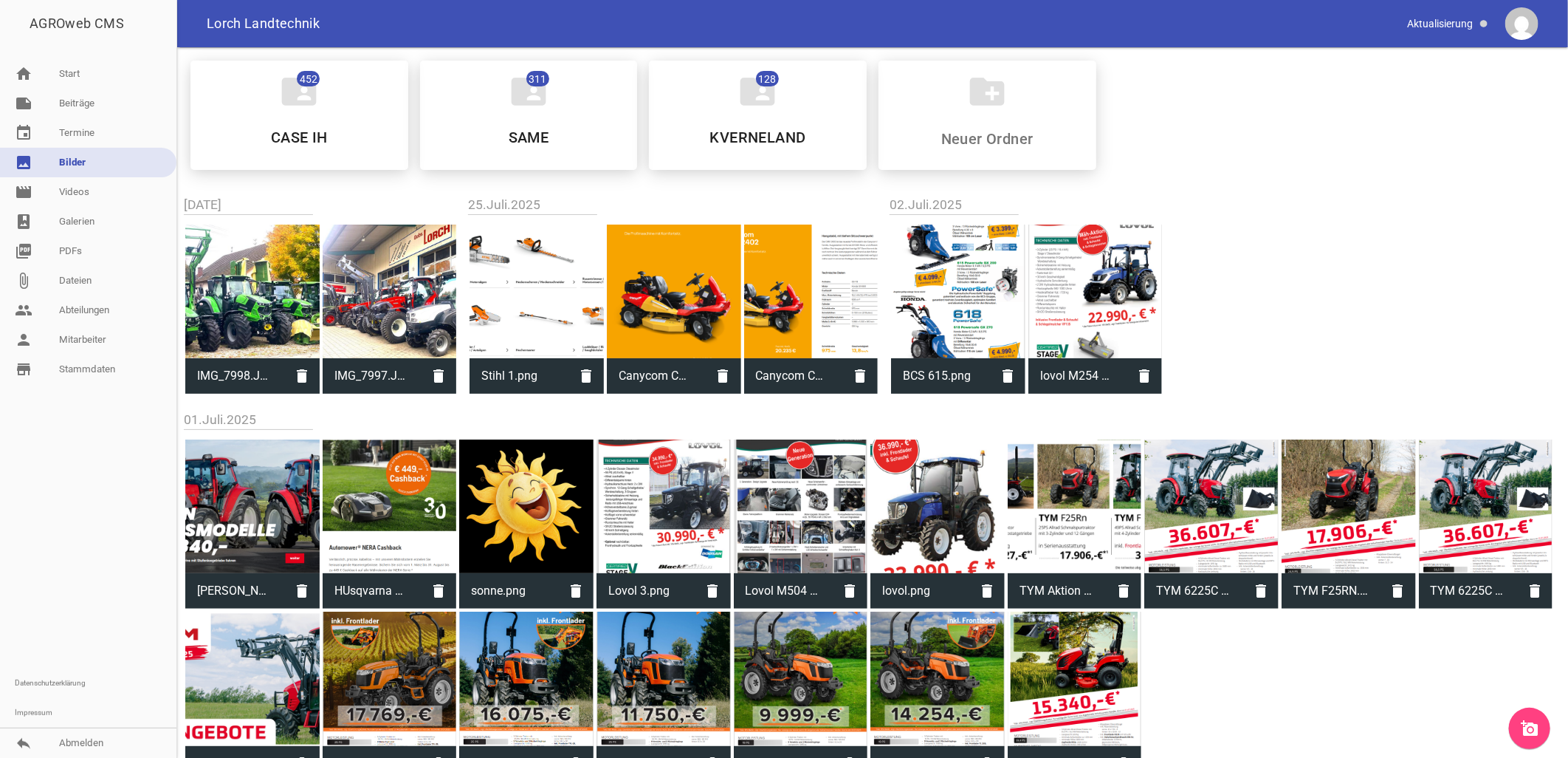
click at [773, 331] on icon "add_a_photo" at bounding box center [1529, 727] width 17 height 17
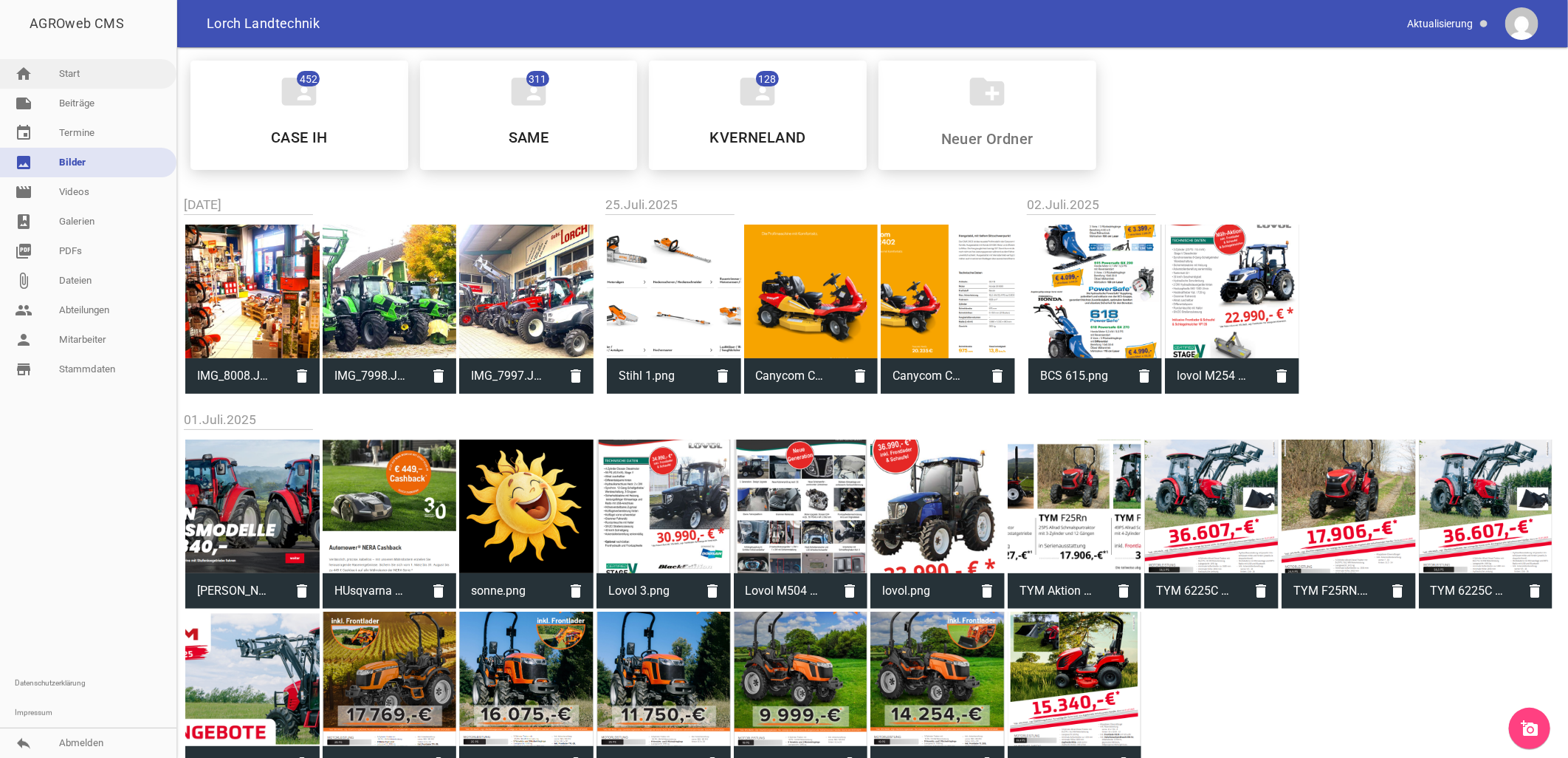
click at [74, 69] on link "home Start" at bounding box center [88, 74] width 177 height 30
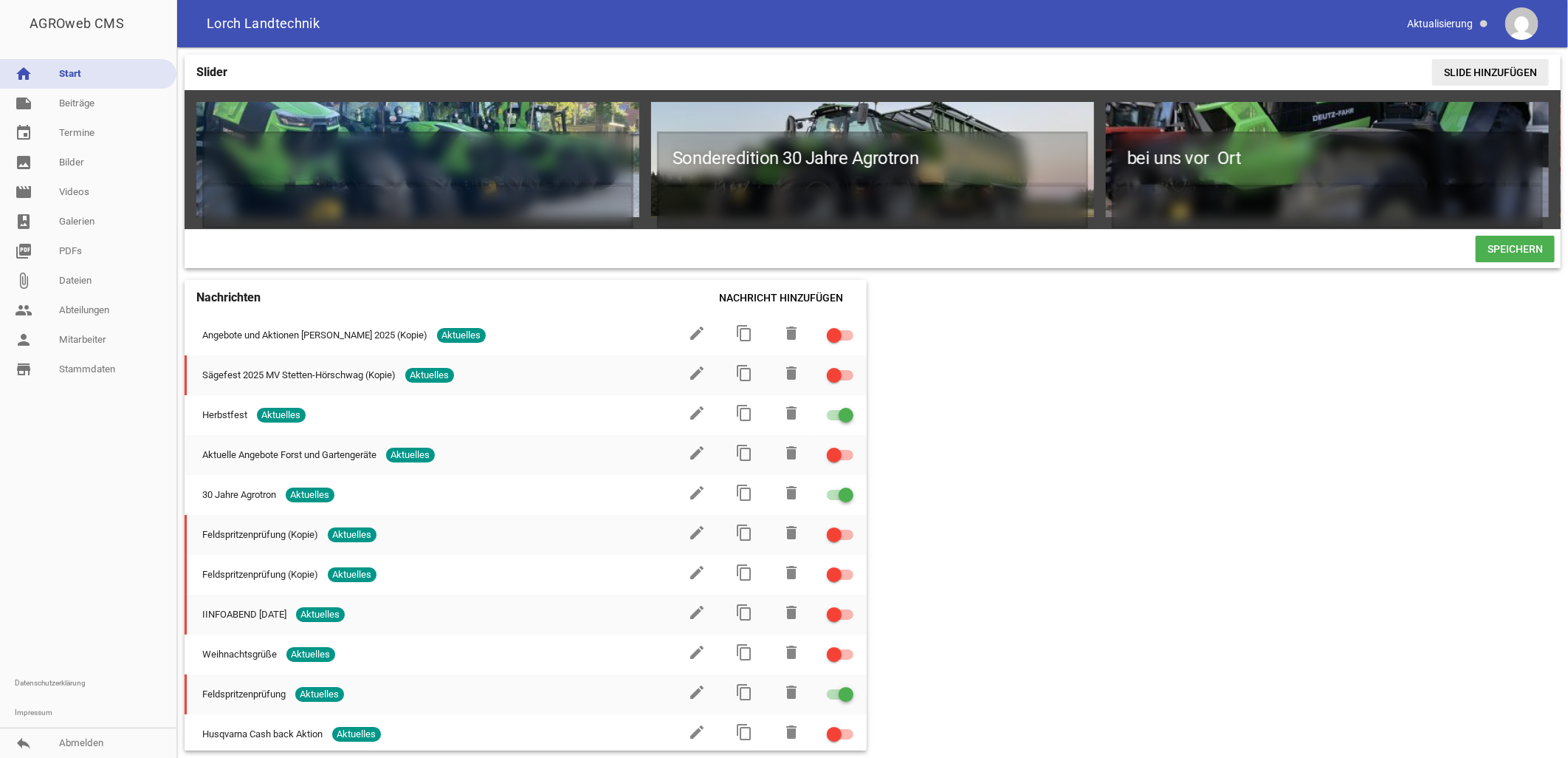
click at [773, 69] on span "Slide hinzufügen" at bounding box center [1490, 72] width 116 height 26
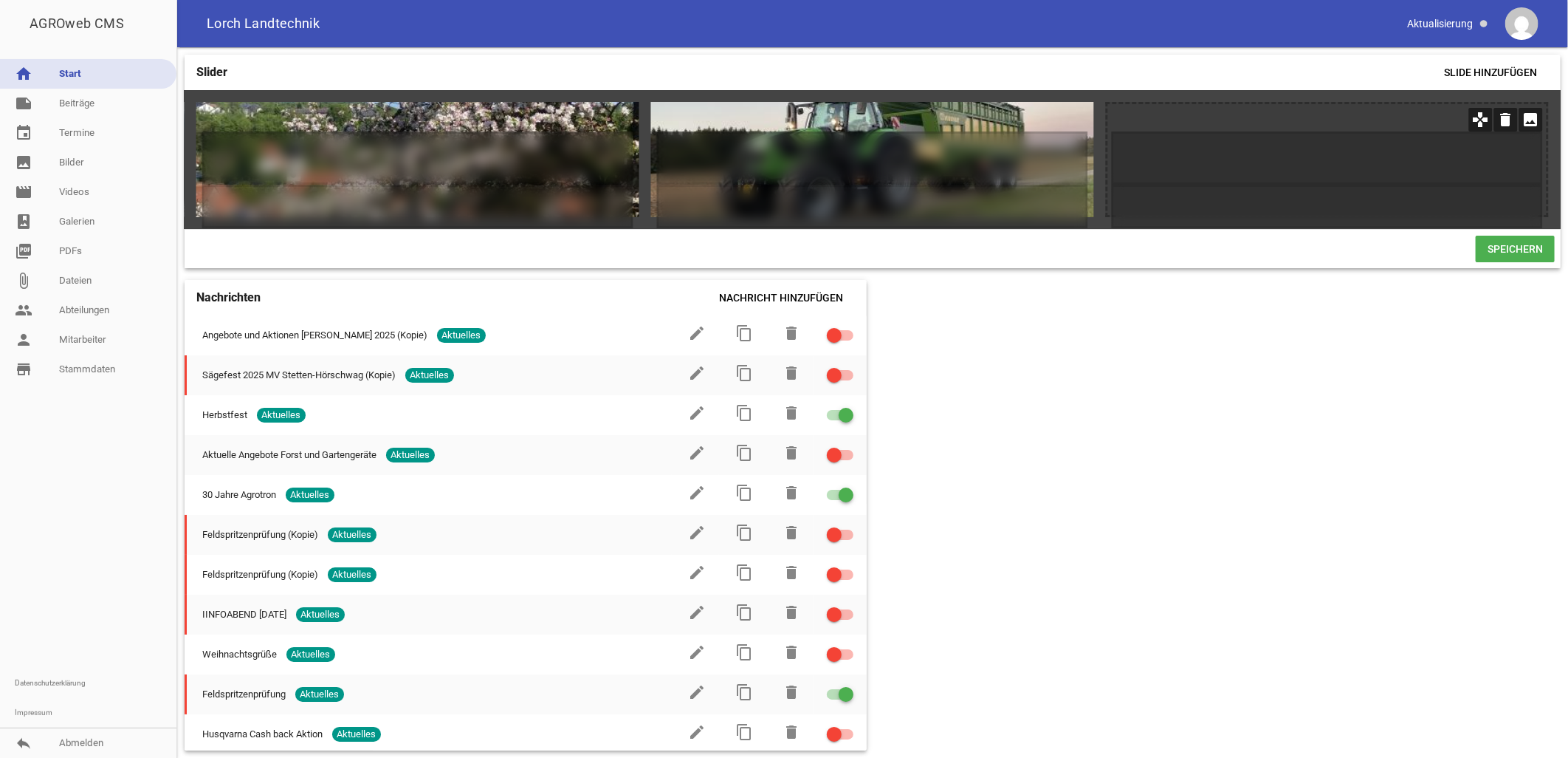
click at [773, 117] on icon "image" at bounding box center [1531, 119] width 24 height 24
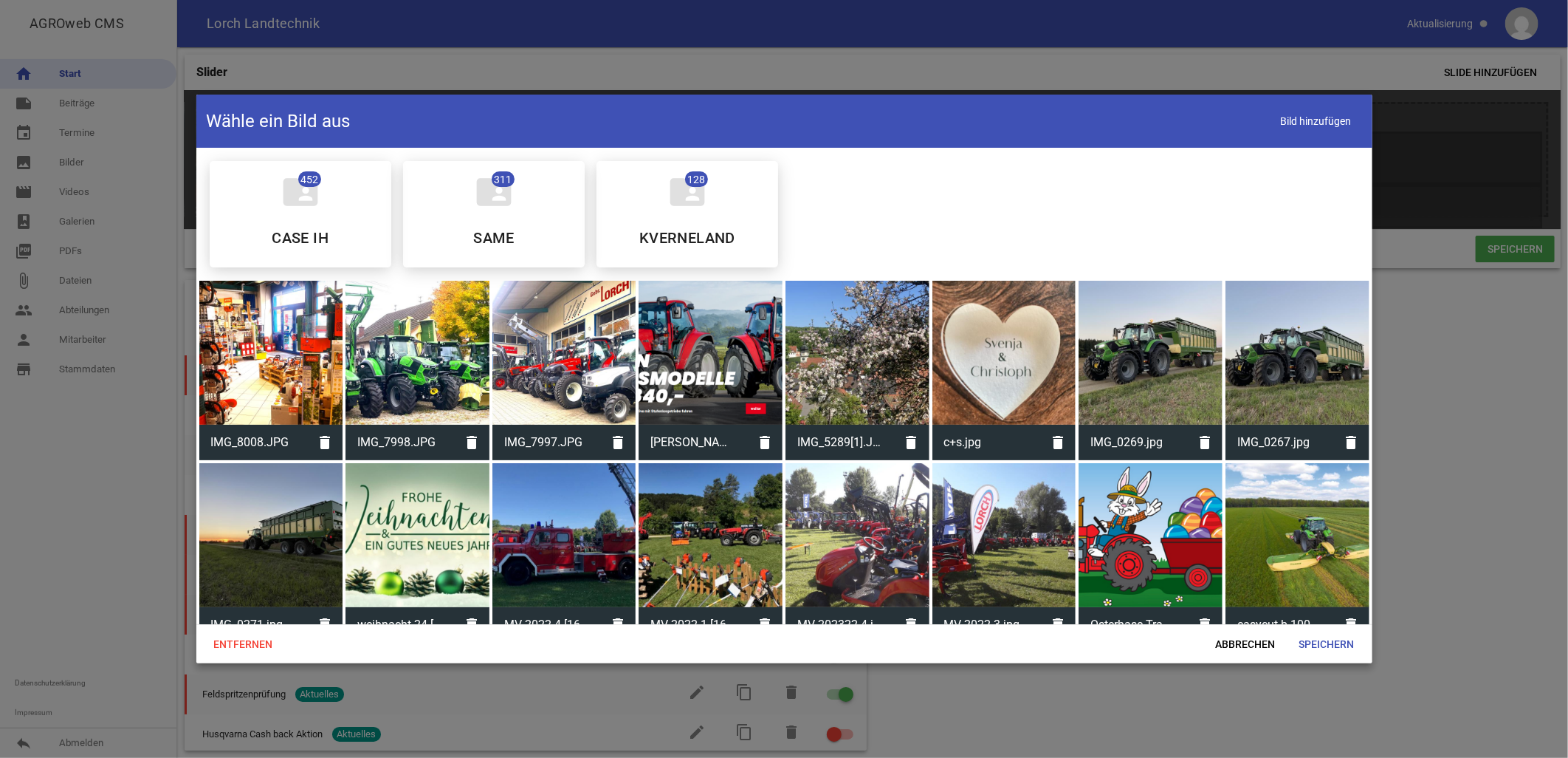
click at [562, 331] on div at bounding box center [564, 353] width 144 height 144
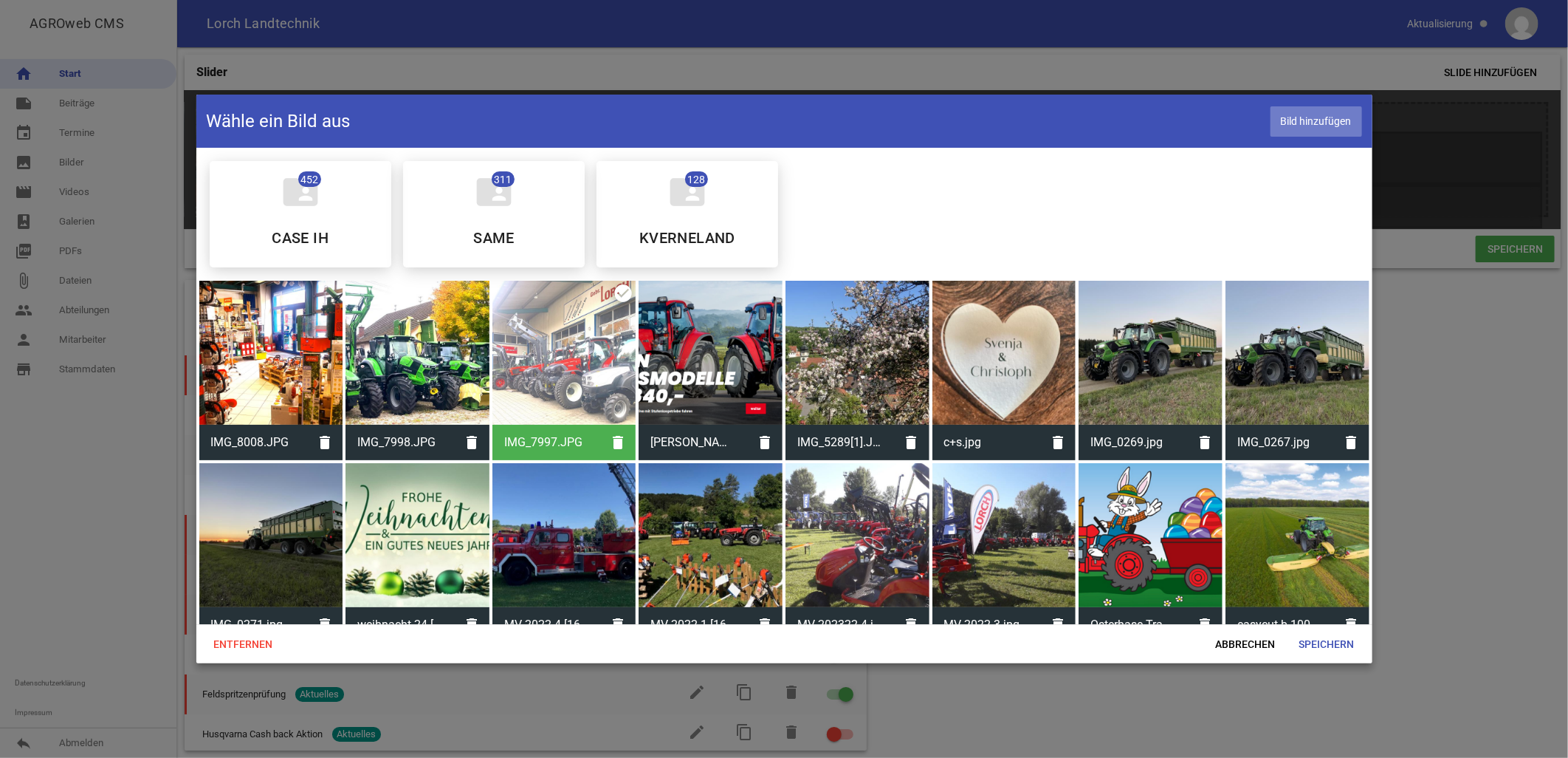
click at [773, 119] on span "Bild hinzufügen" at bounding box center [1316, 122] width 92 height 31
click at [402, 331] on div at bounding box center [417, 353] width 144 height 144
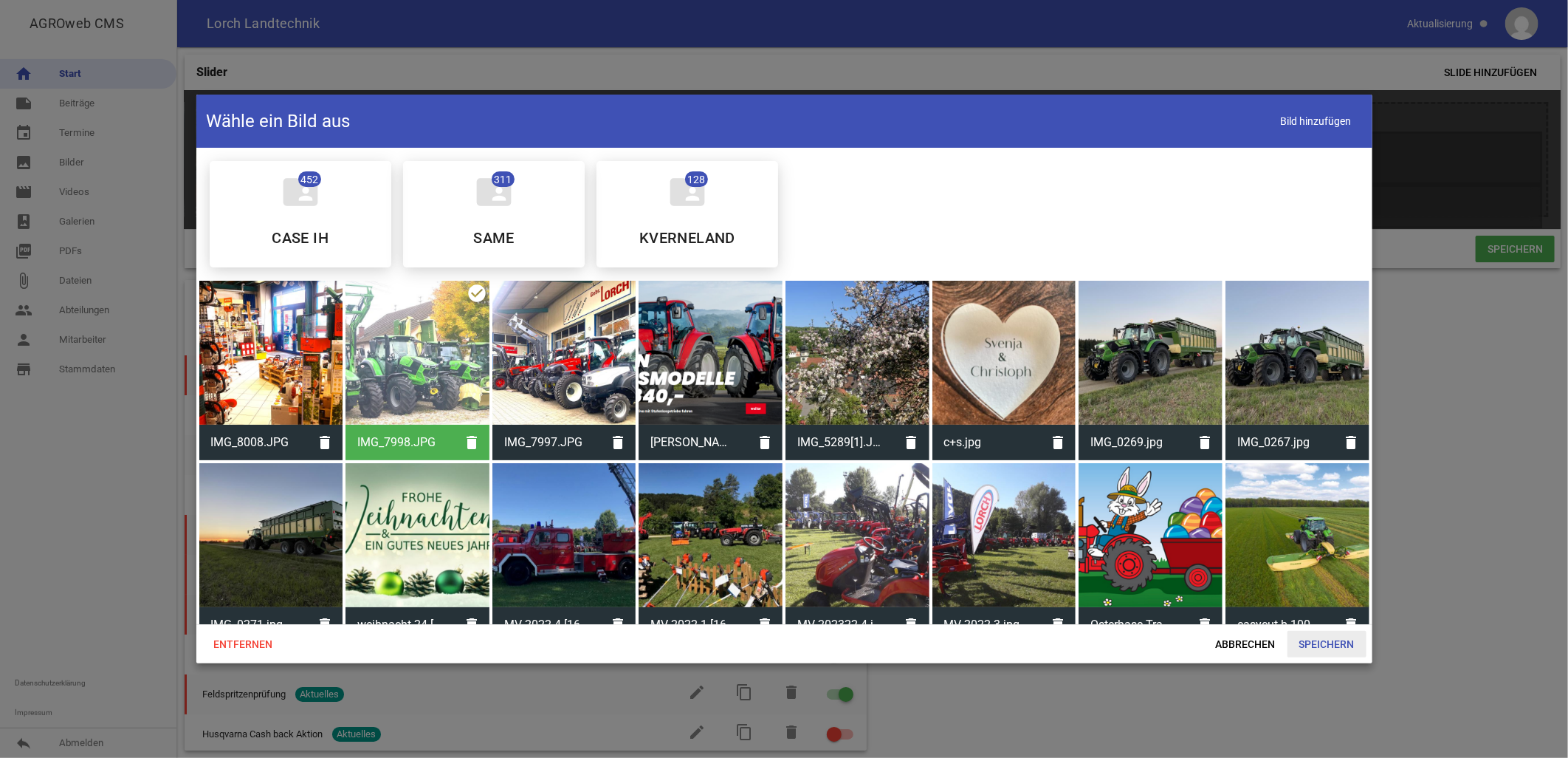
click at [773, 331] on span "Speichern" at bounding box center [1327, 644] width 79 height 26
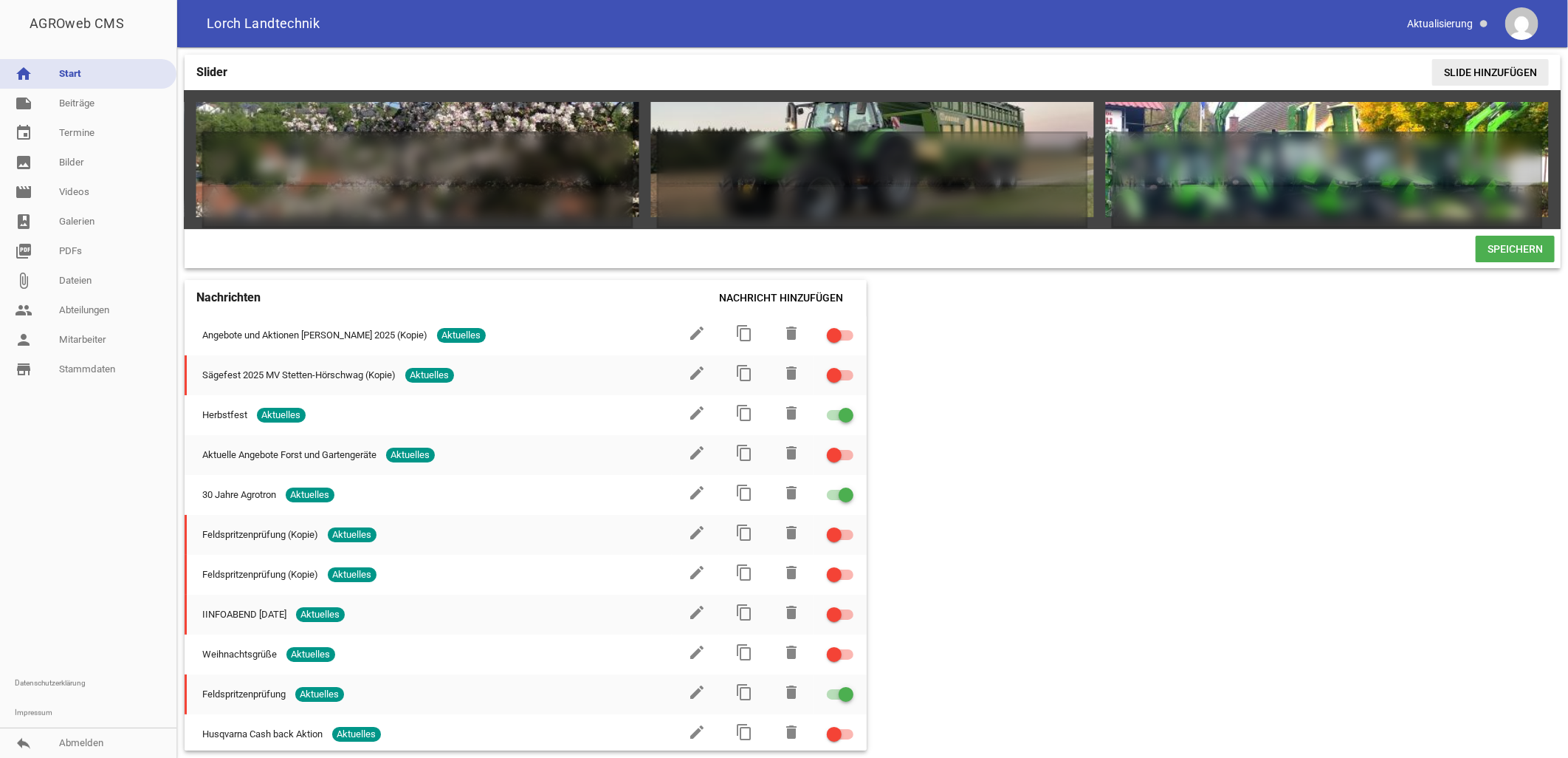
click at [773, 68] on span "Slide hinzufügen" at bounding box center [1490, 72] width 116 height 26
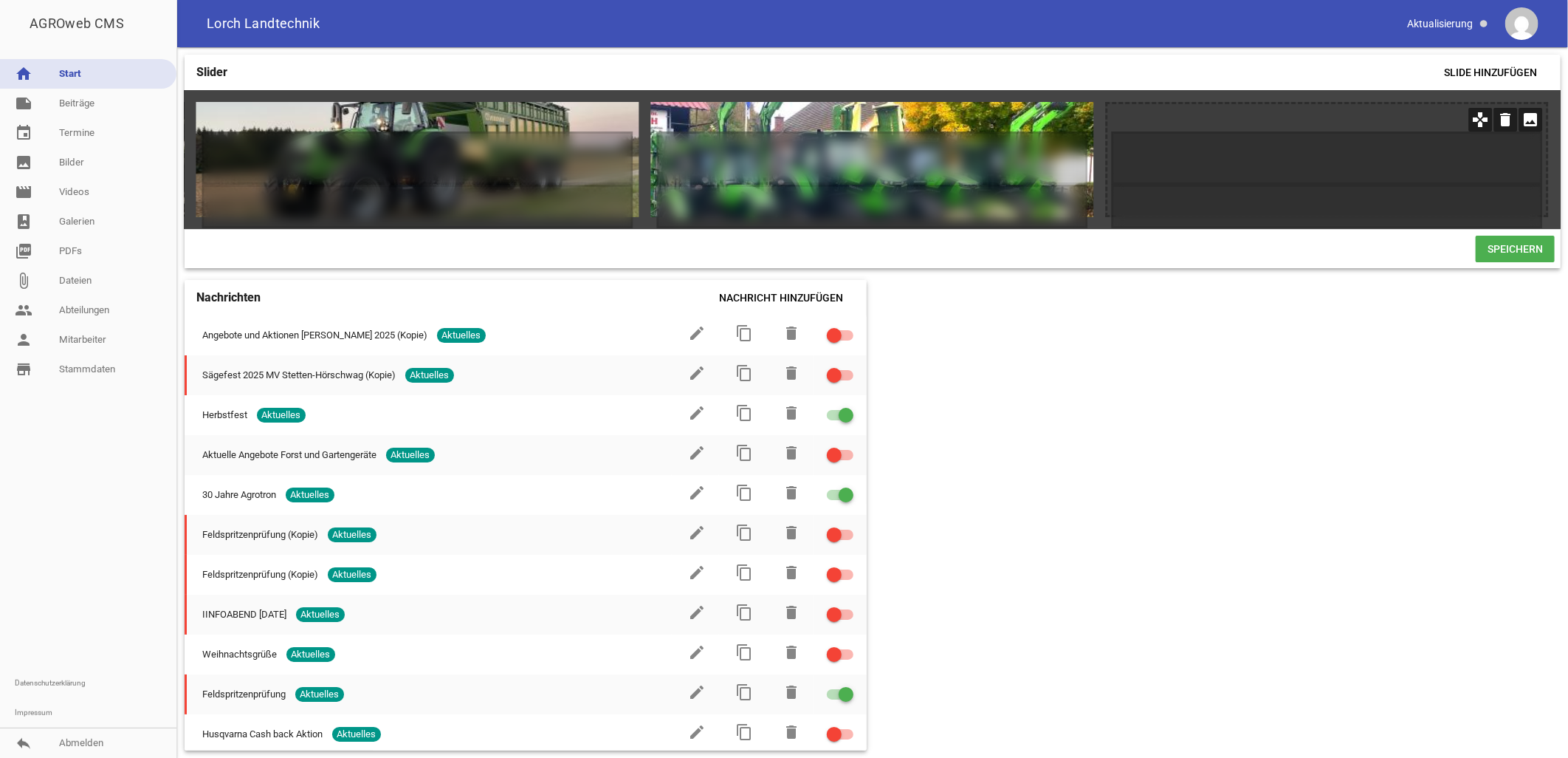
click at [773, 120] on icon "image" at bounding box center [1531, 119] width 24 height 24
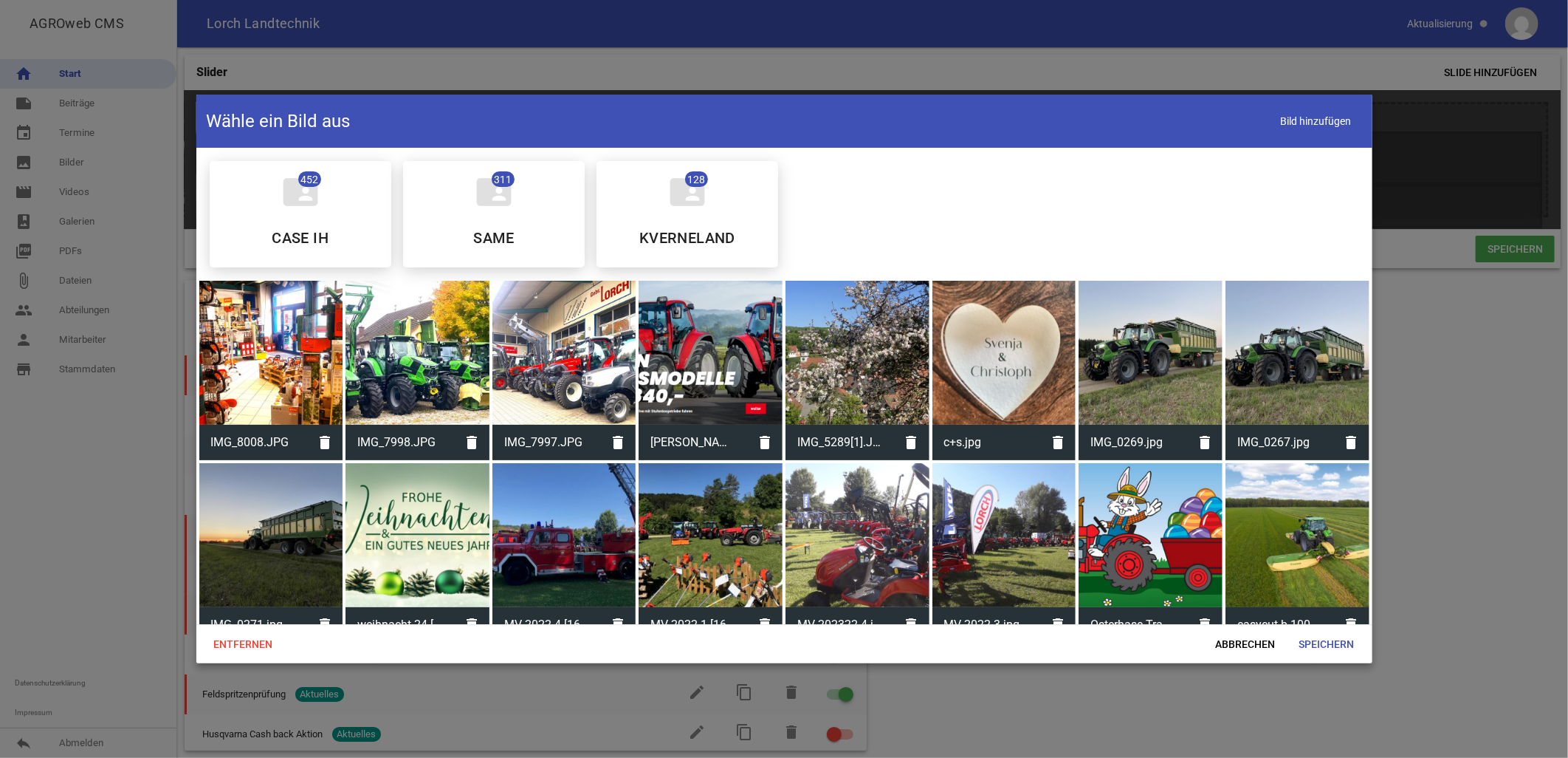
click at [606, 331] on div at bounding box center [564, 353] width 144 height 144
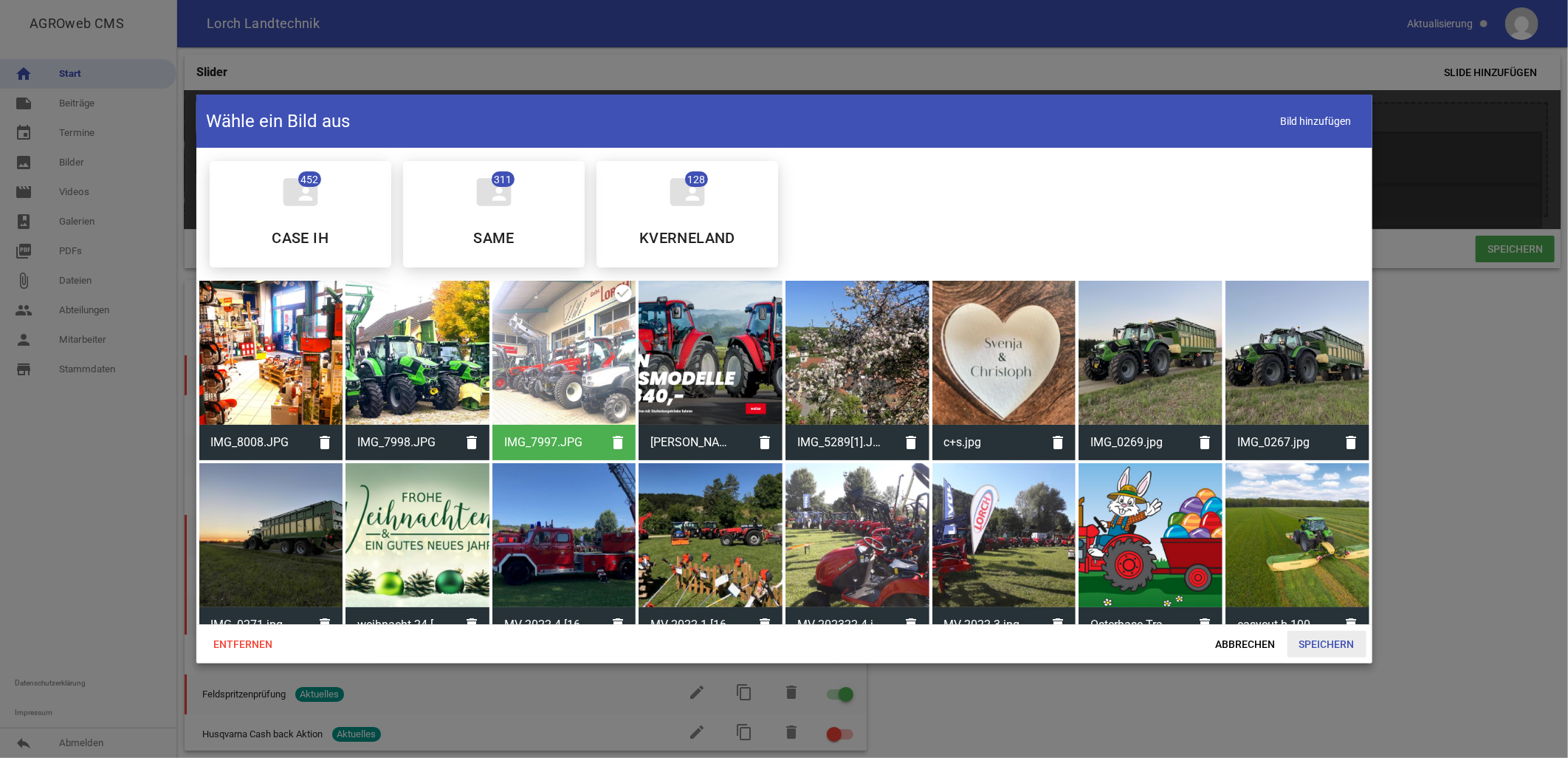
click at [773, 331] on span "Speichern" at bounding box center [1327, 644] width 79 height 26
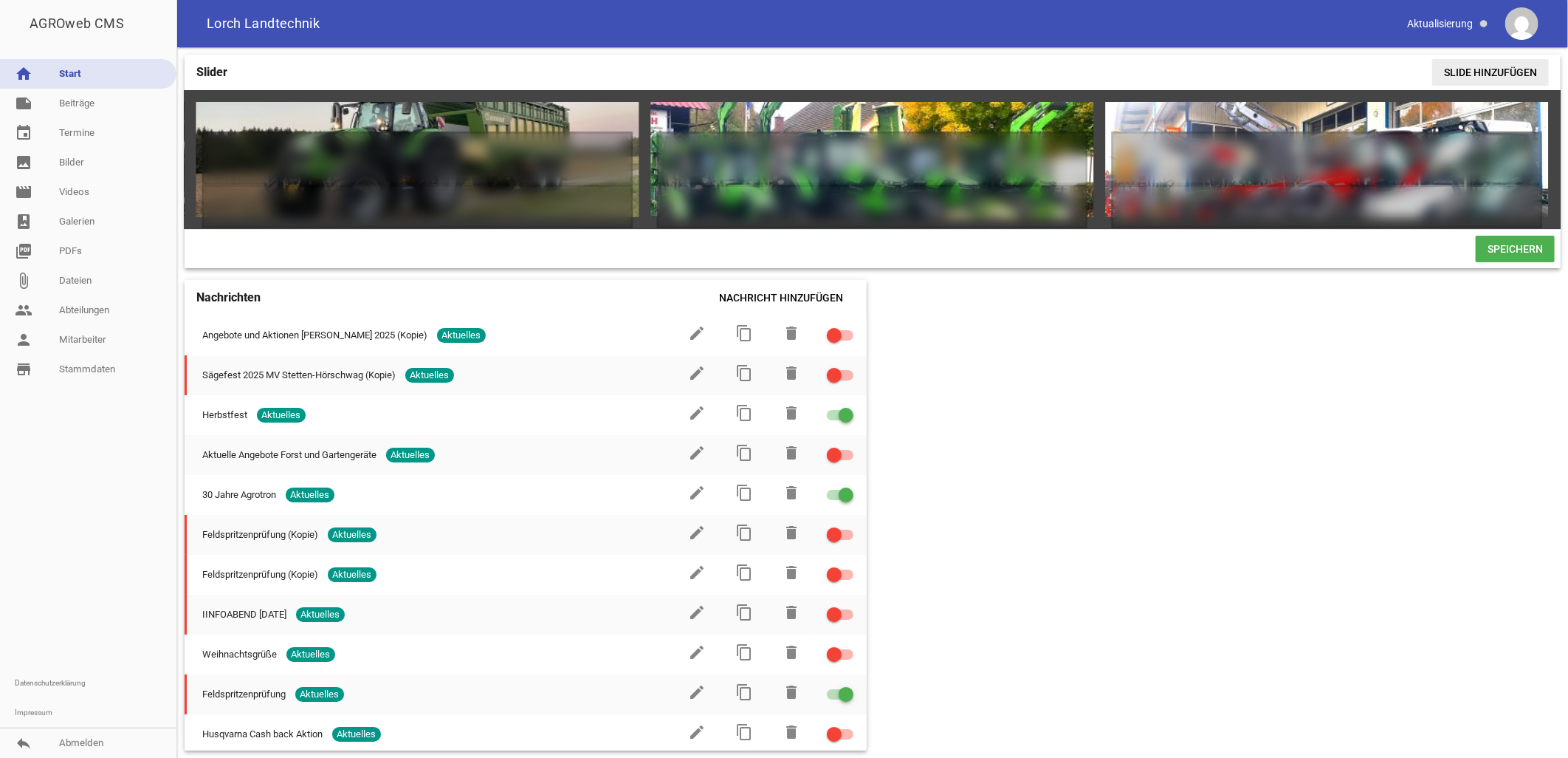
click at [773, 72] on span "Slide hinzufügen" at bounding box center [1490, 72] width 116 height 26
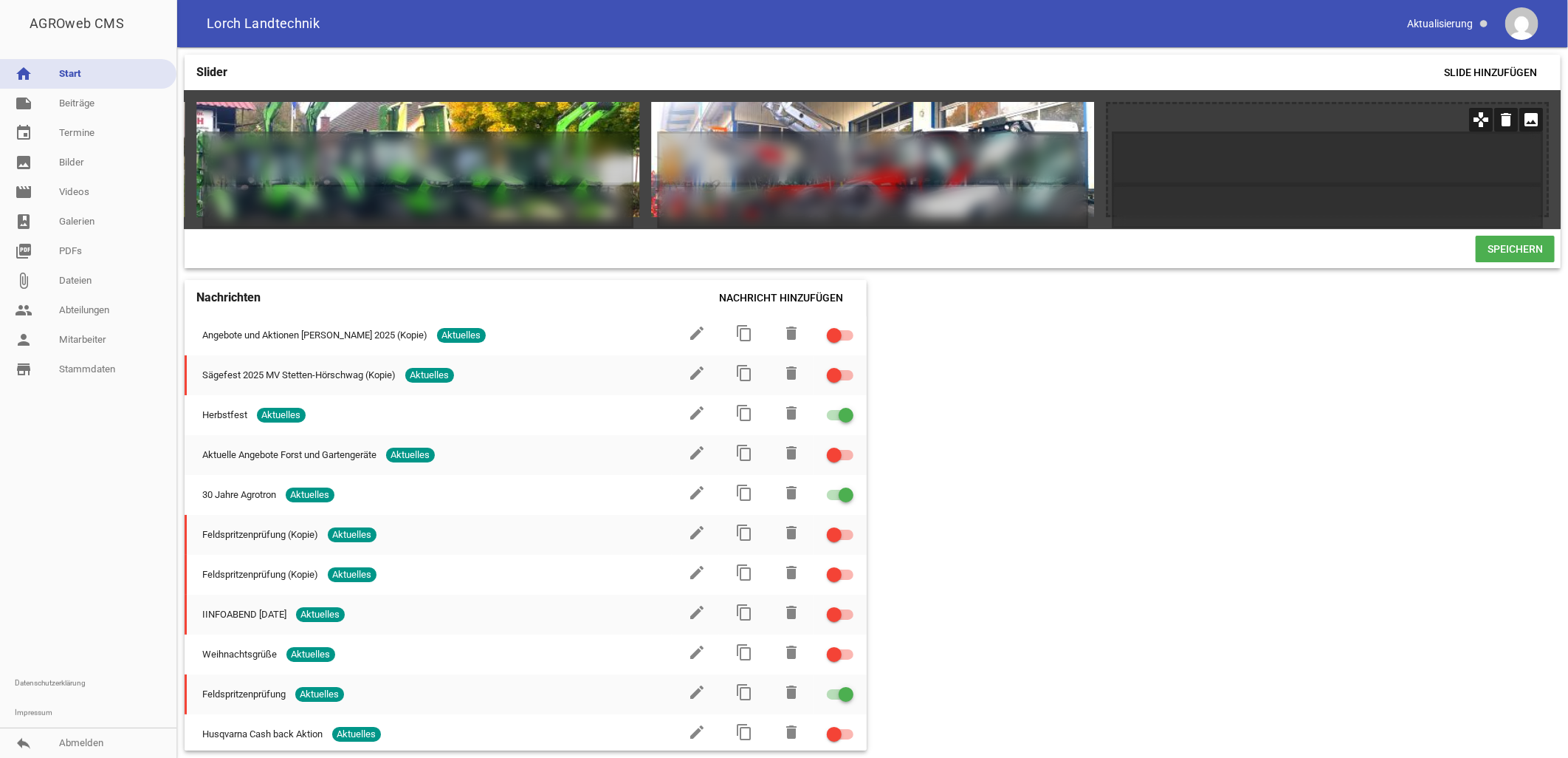
click at [773, 114] on icon "image" at bounding box center [1531, 119] width 24 height 24
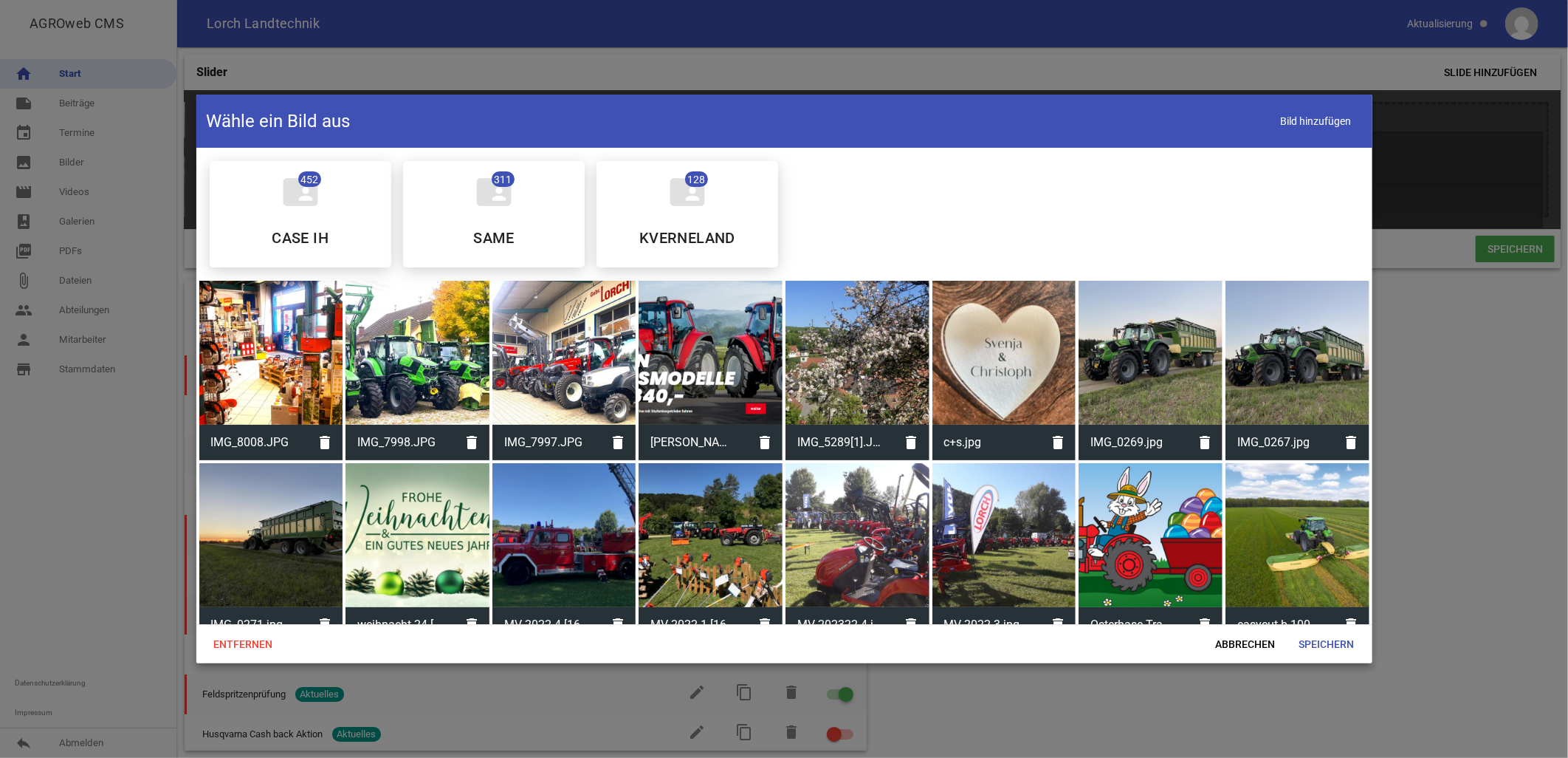
click at [271, 331] on div at bounding box center [271, 353] width 144 height 144
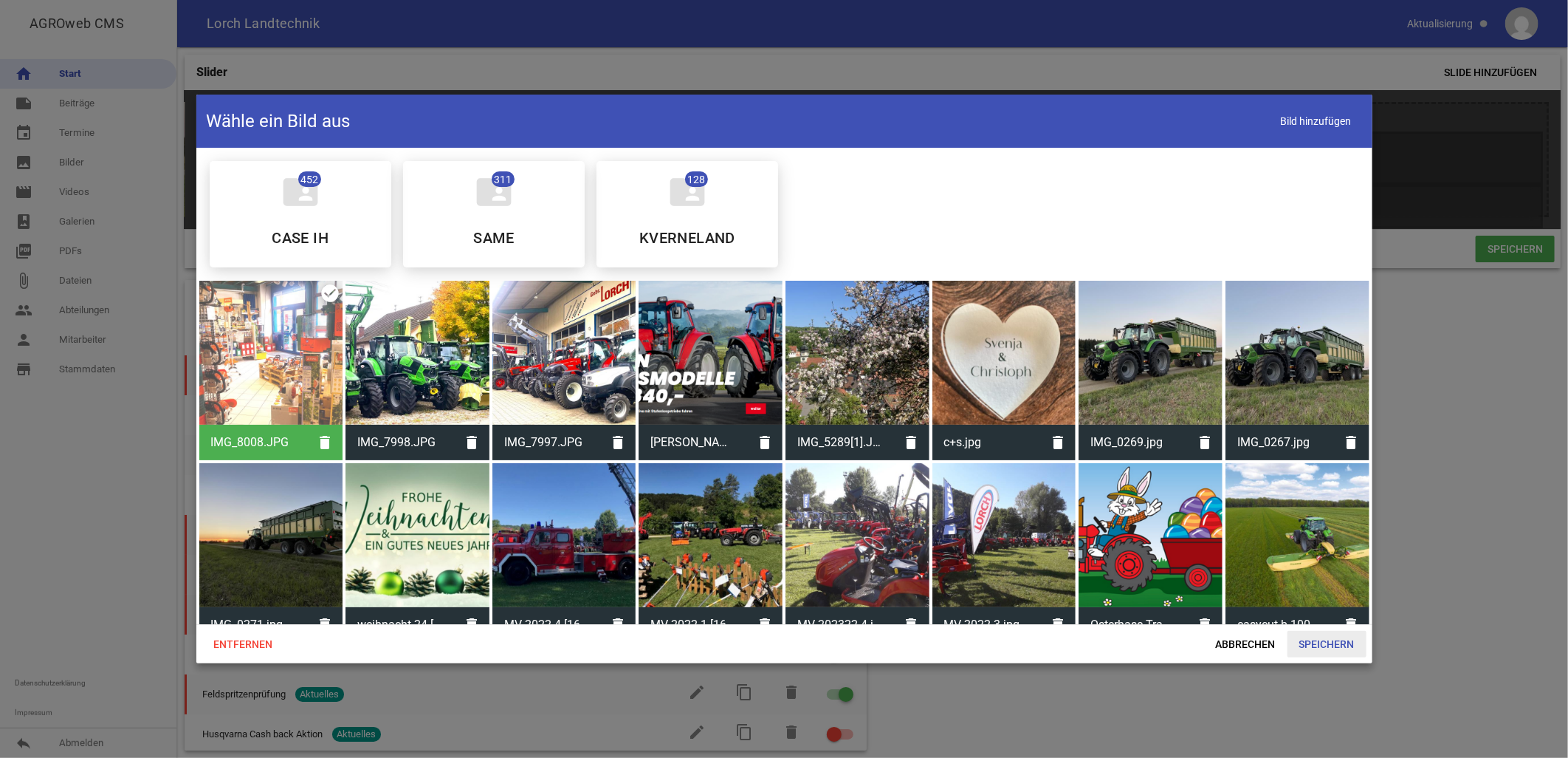
click at [773, 331] on span "Speichern" at bounding box center [1327, 644] width 79 height 26
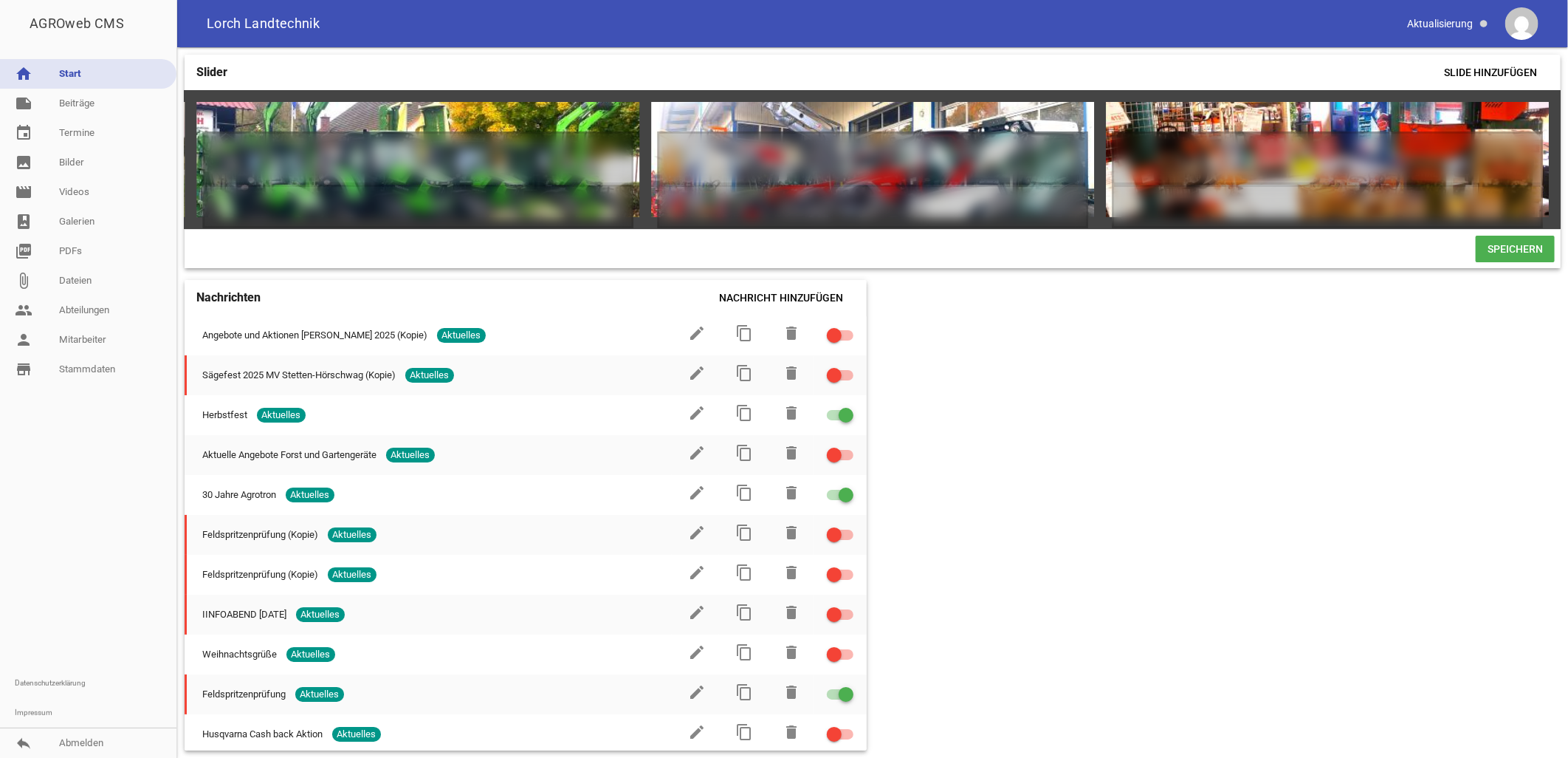
click at [773, 253] on span "Speichern" at bounding box center [1515, 249] width 79 height 26
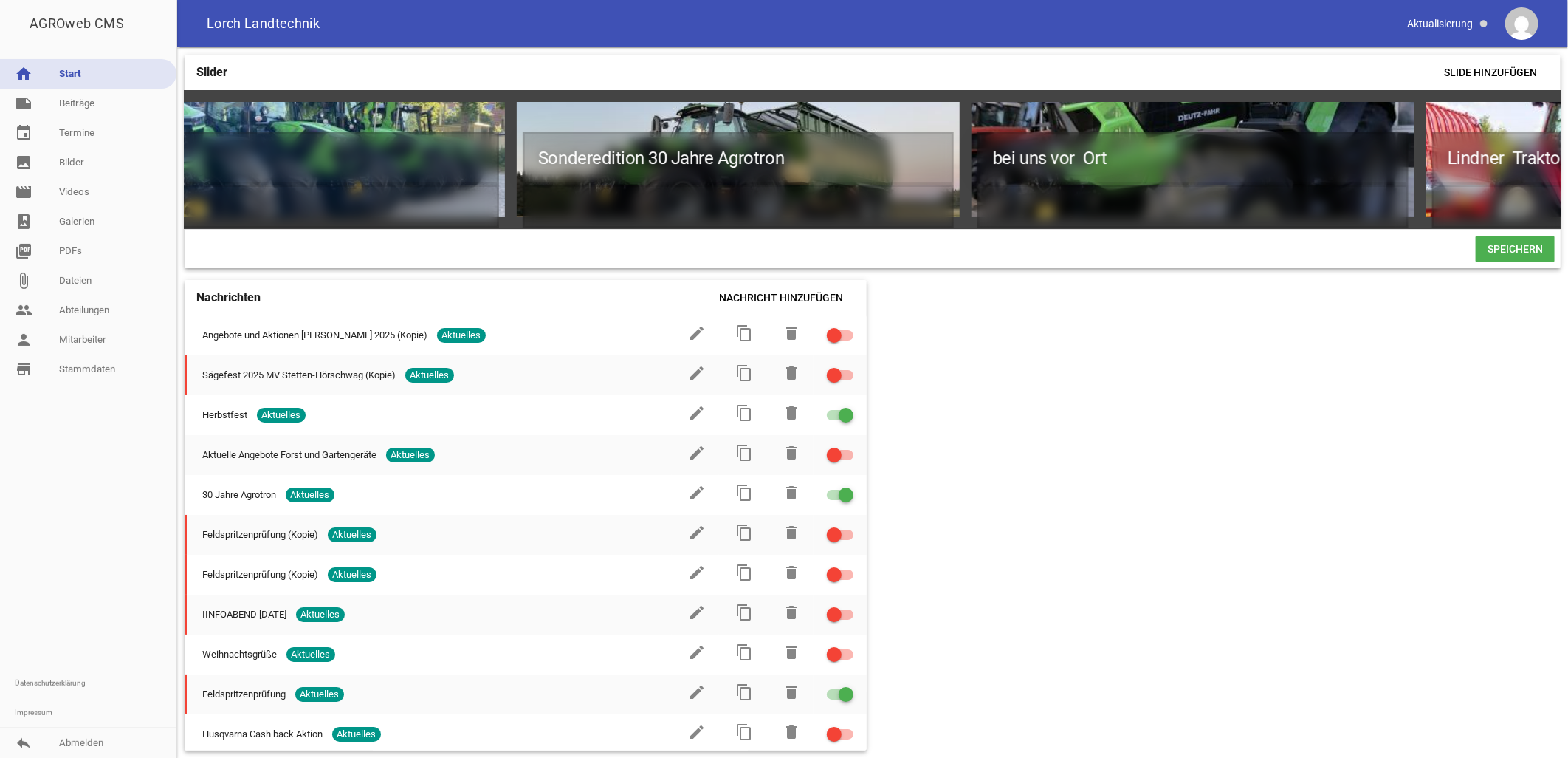
scroll to position [0, 0]
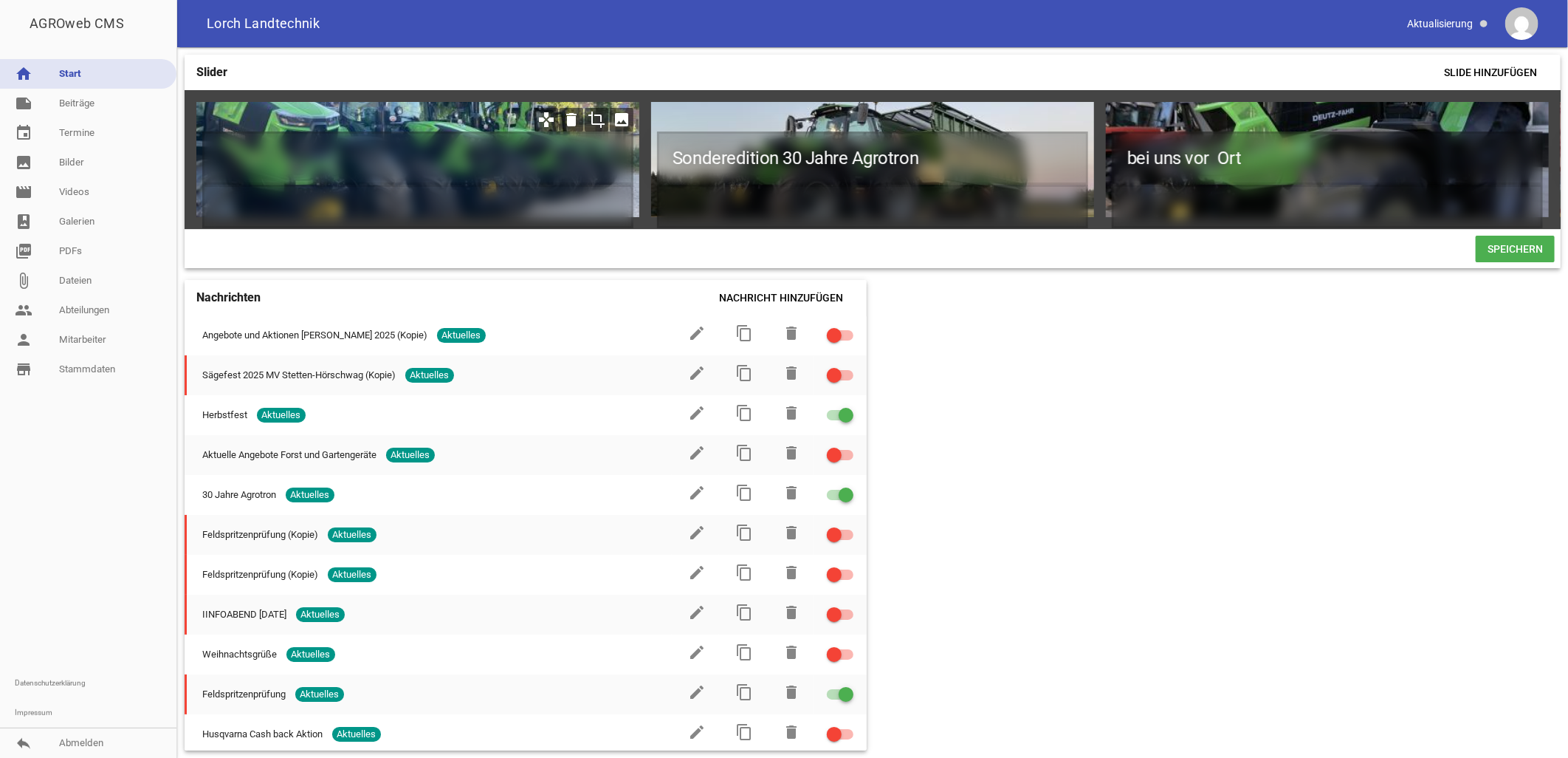
click at [620, 121] on icon "image" at bounding box center [621, 119] width 24 height 24
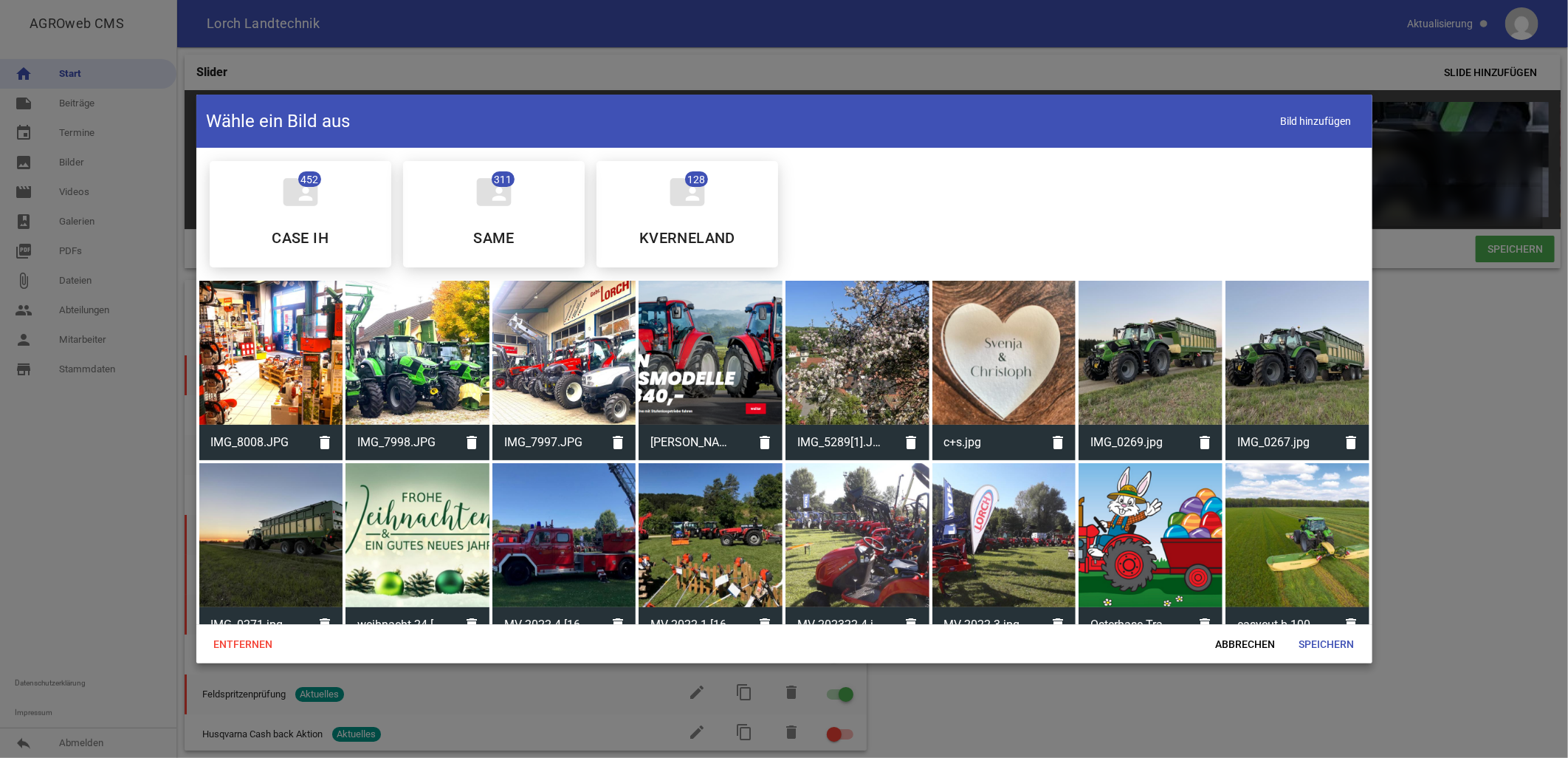
click at [422, 331] on div at bounding box center [417, 353] width 144 height 144
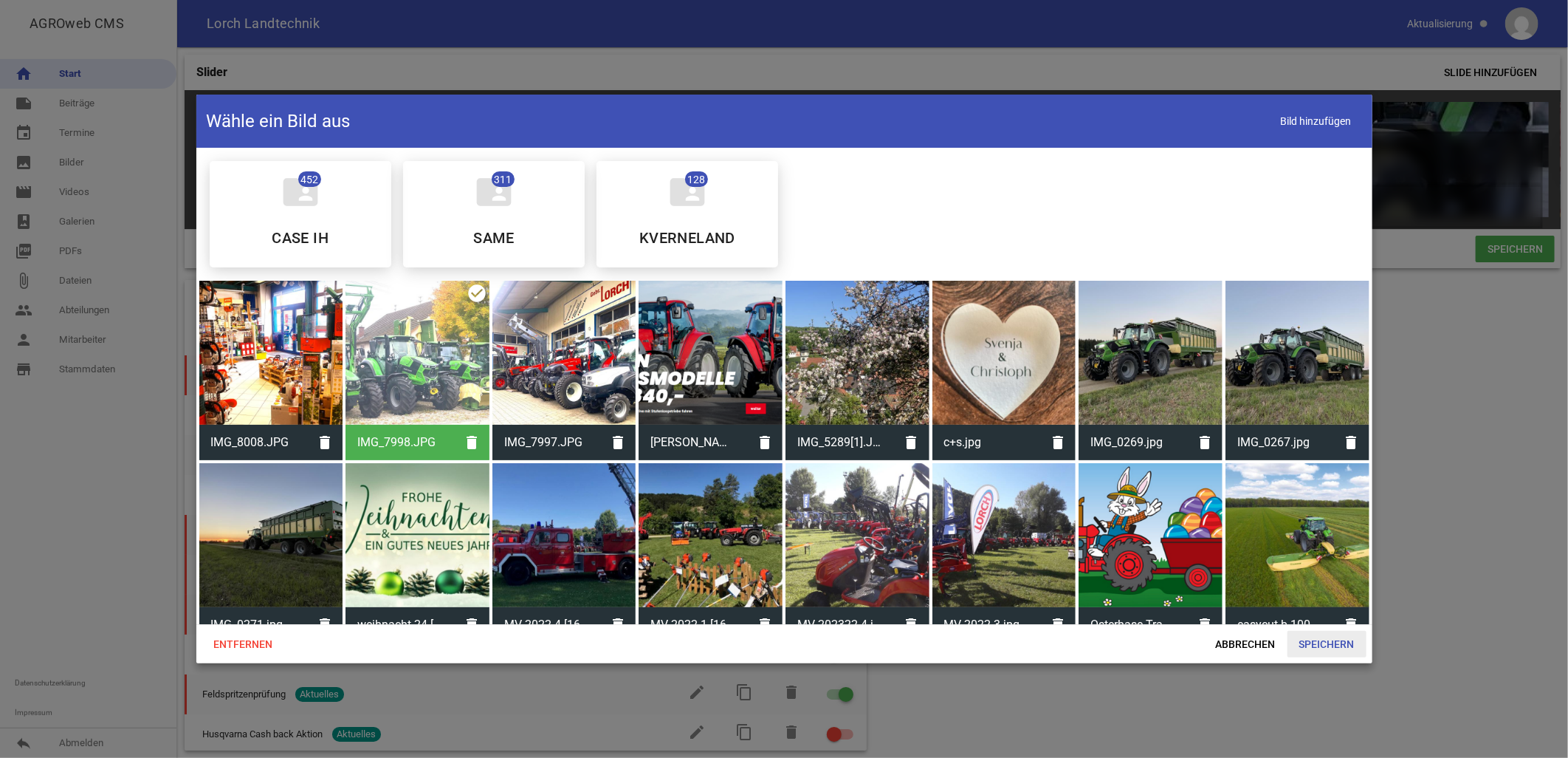
click at [773, 331] on span "Speichern" at bounding box center [1327, 644] width 79 height 26
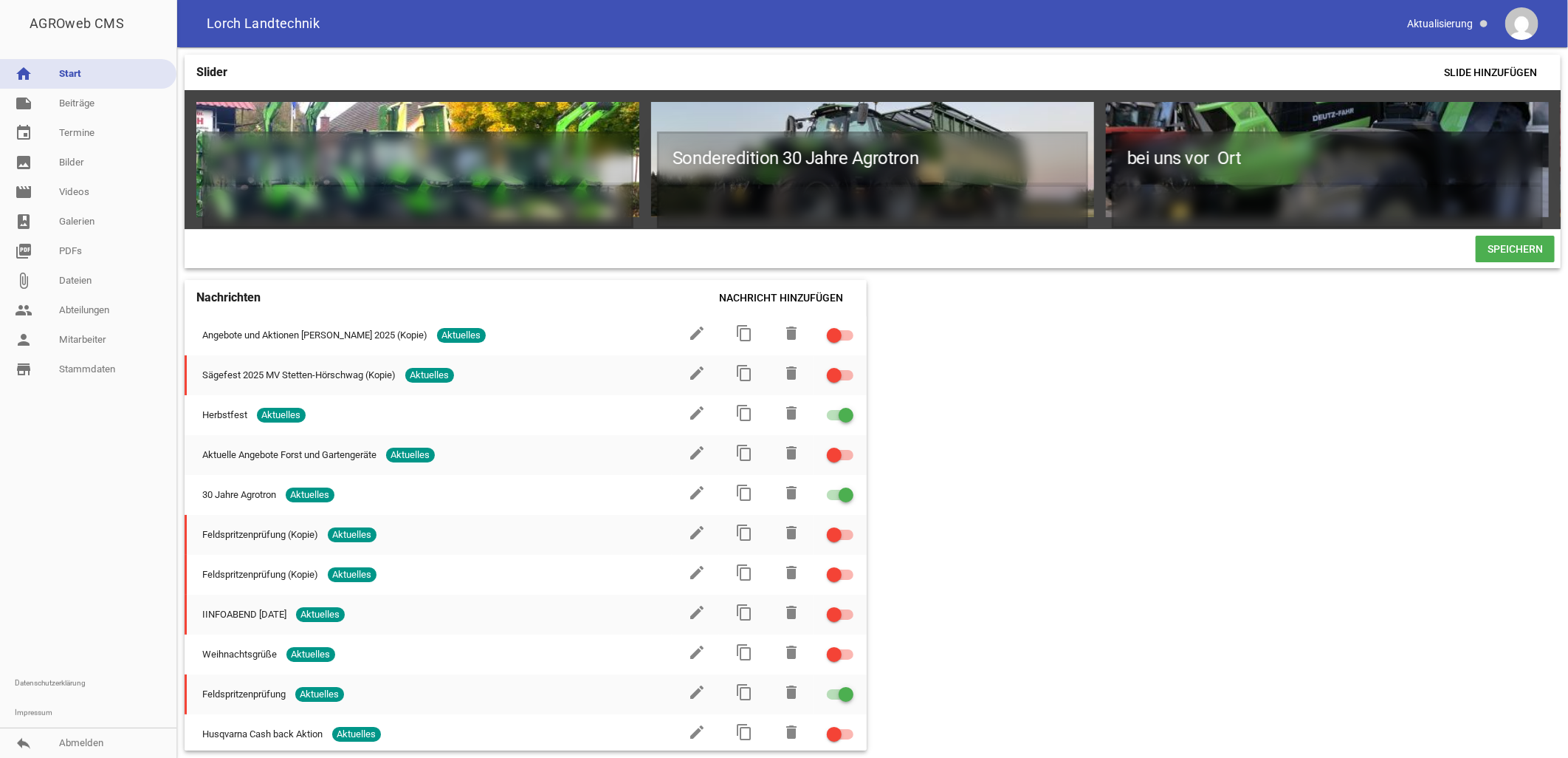
click at [773, 331] on div "Slider Slide hinzufügen games delete crop image Sonderedition 30 Jahre Agrotron…" at bounding box center [872, 403] width 1390 height 711
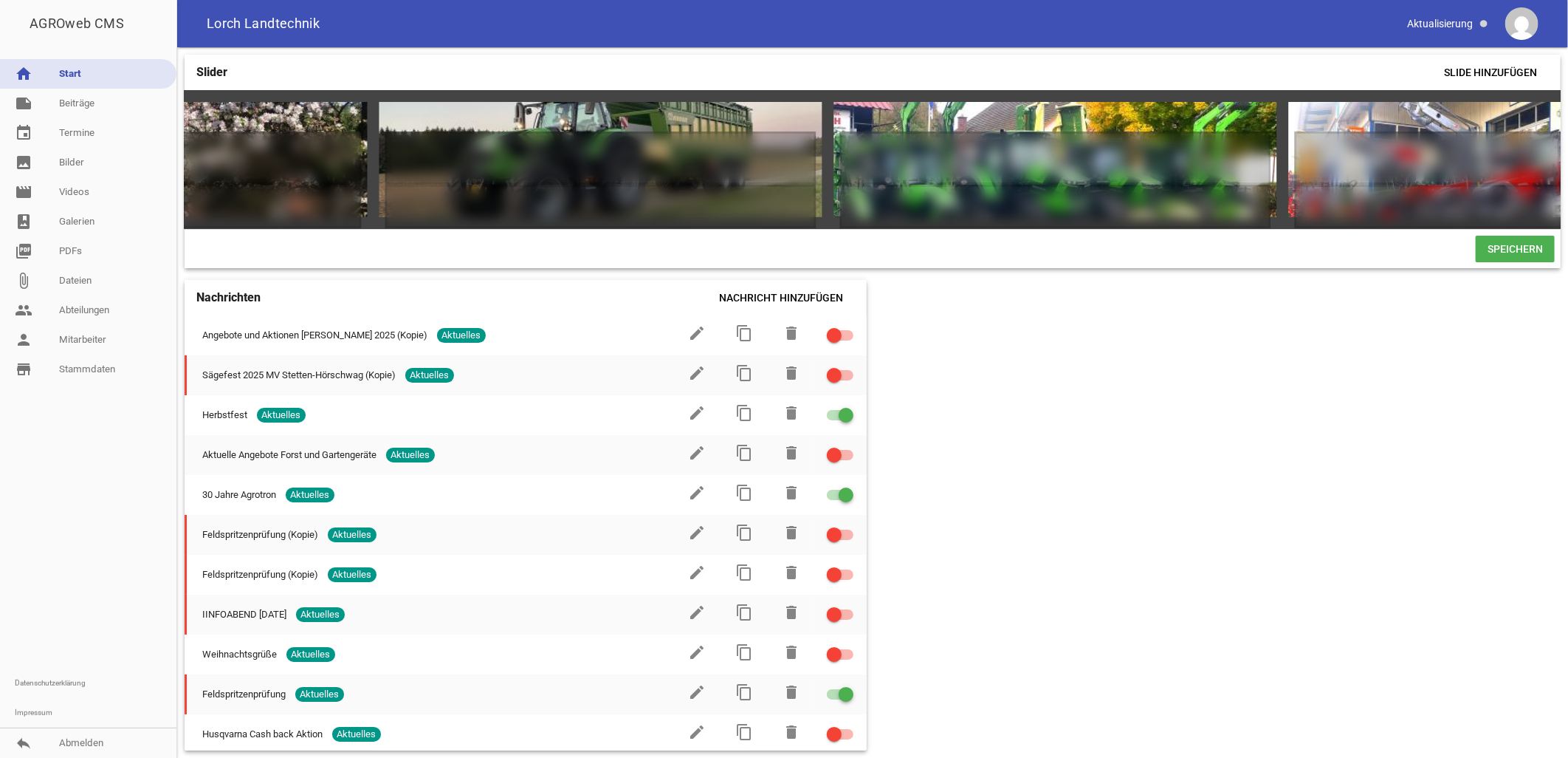
scroll to position [0, 5321]
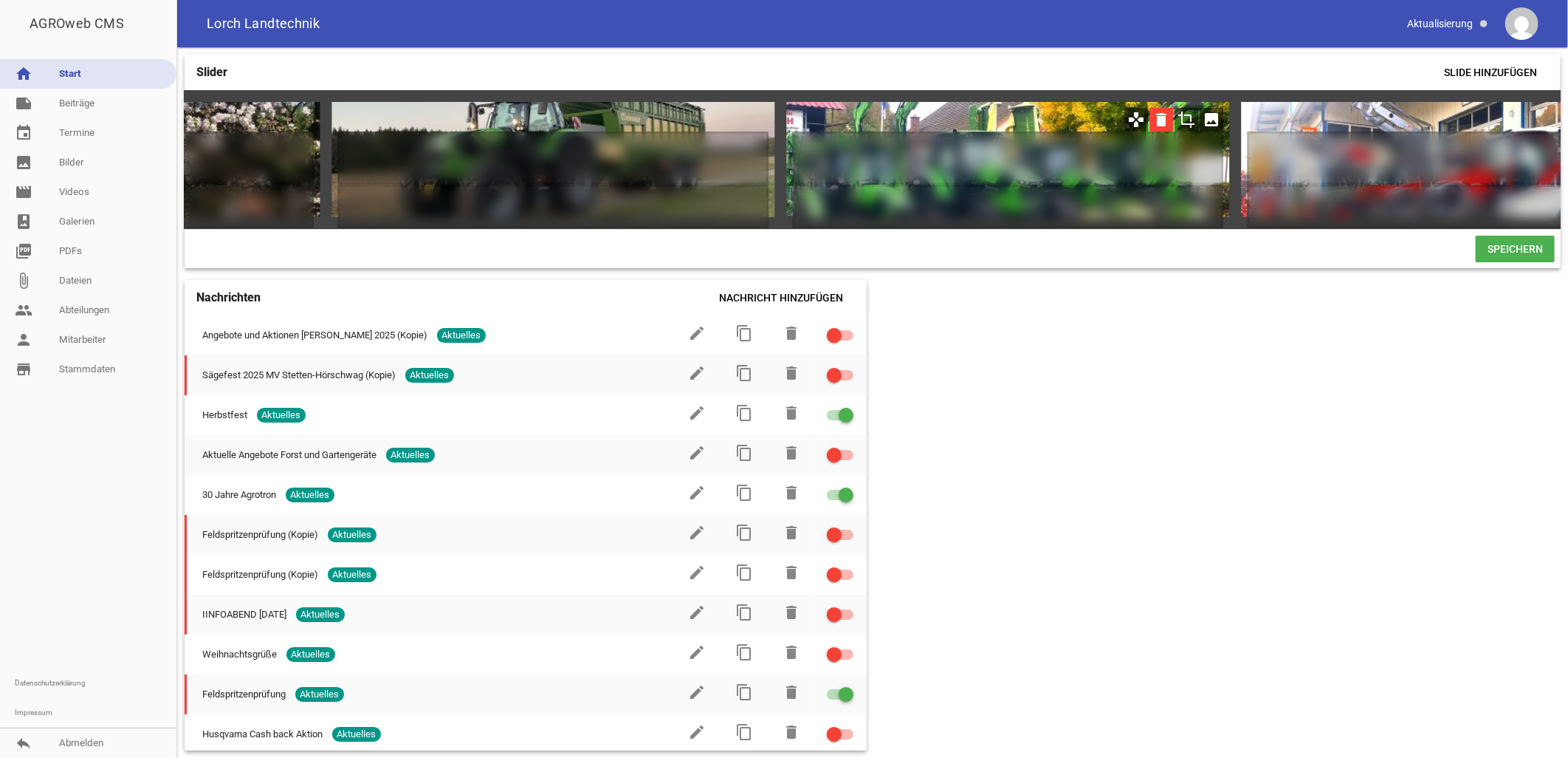
click at [773, 119] on icon "delete" at bounding box center [1162, 119] width 24 height 24
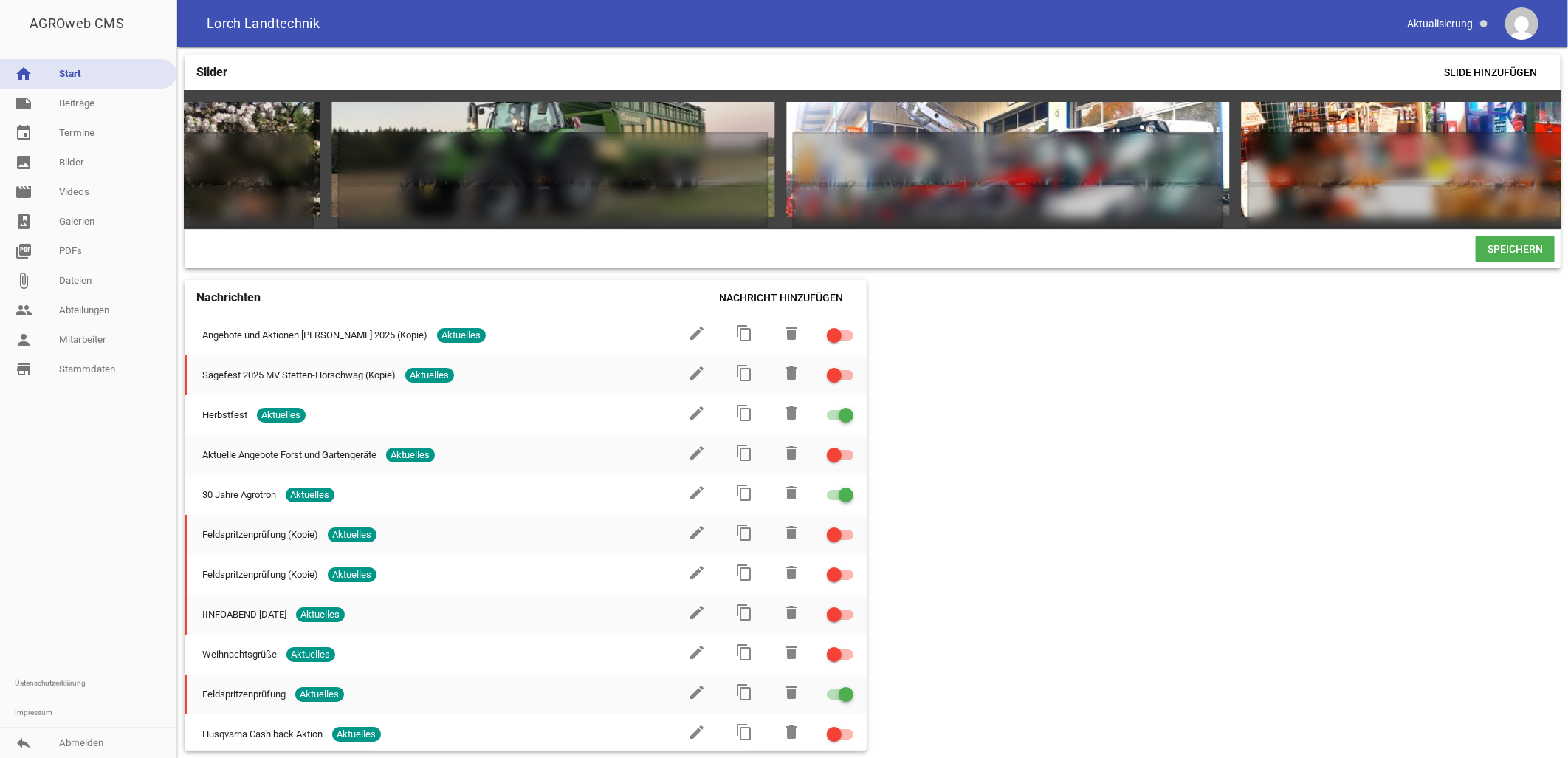
click at [773, 256] on span "Speichern" at bounding box center [1515, 249] width 79 height 26
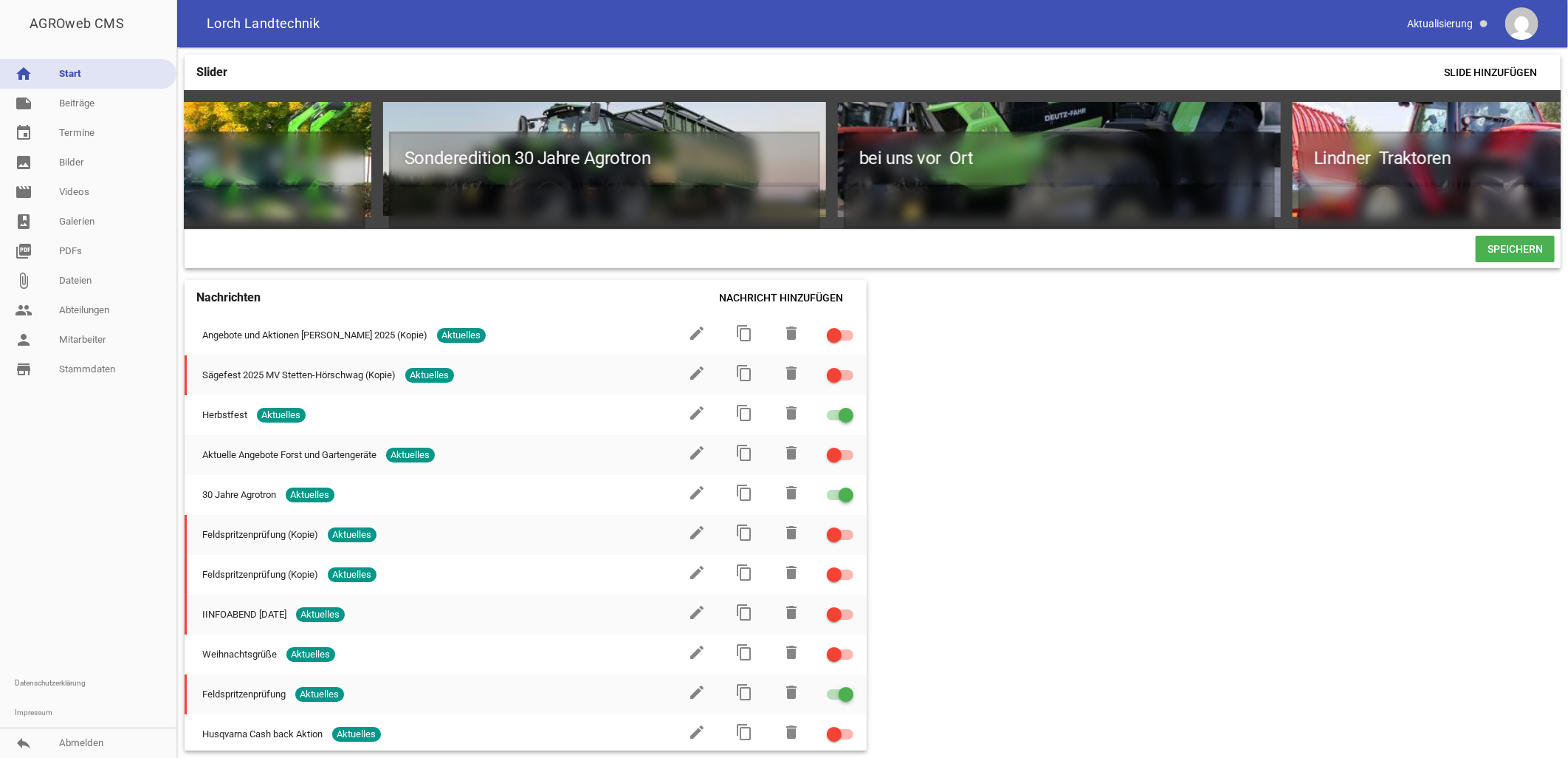
scroll to position [0, 345]
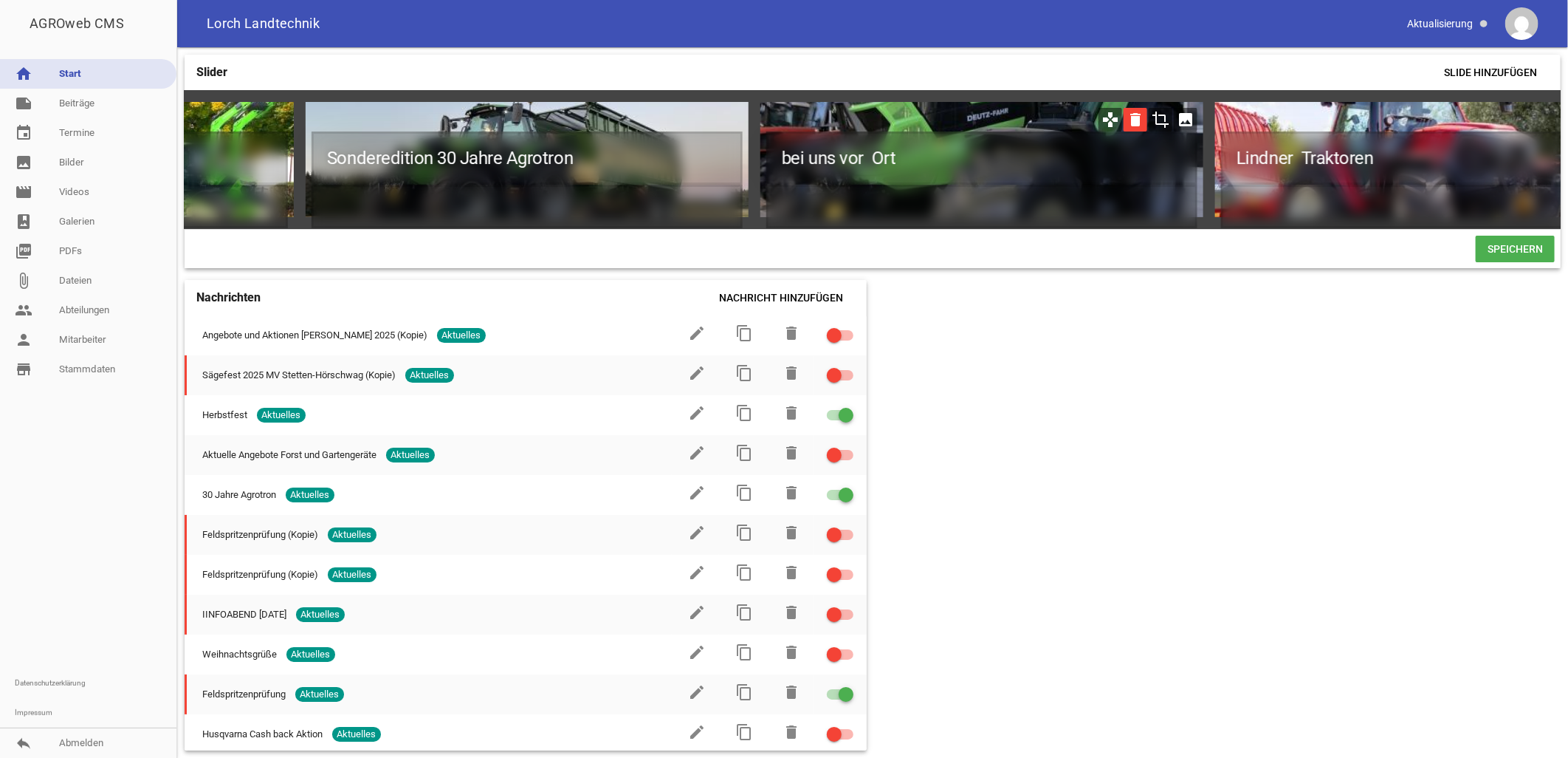
click at [1135, 120] on icon "delete" at bounding box center [1135, 119] width 24 height 24
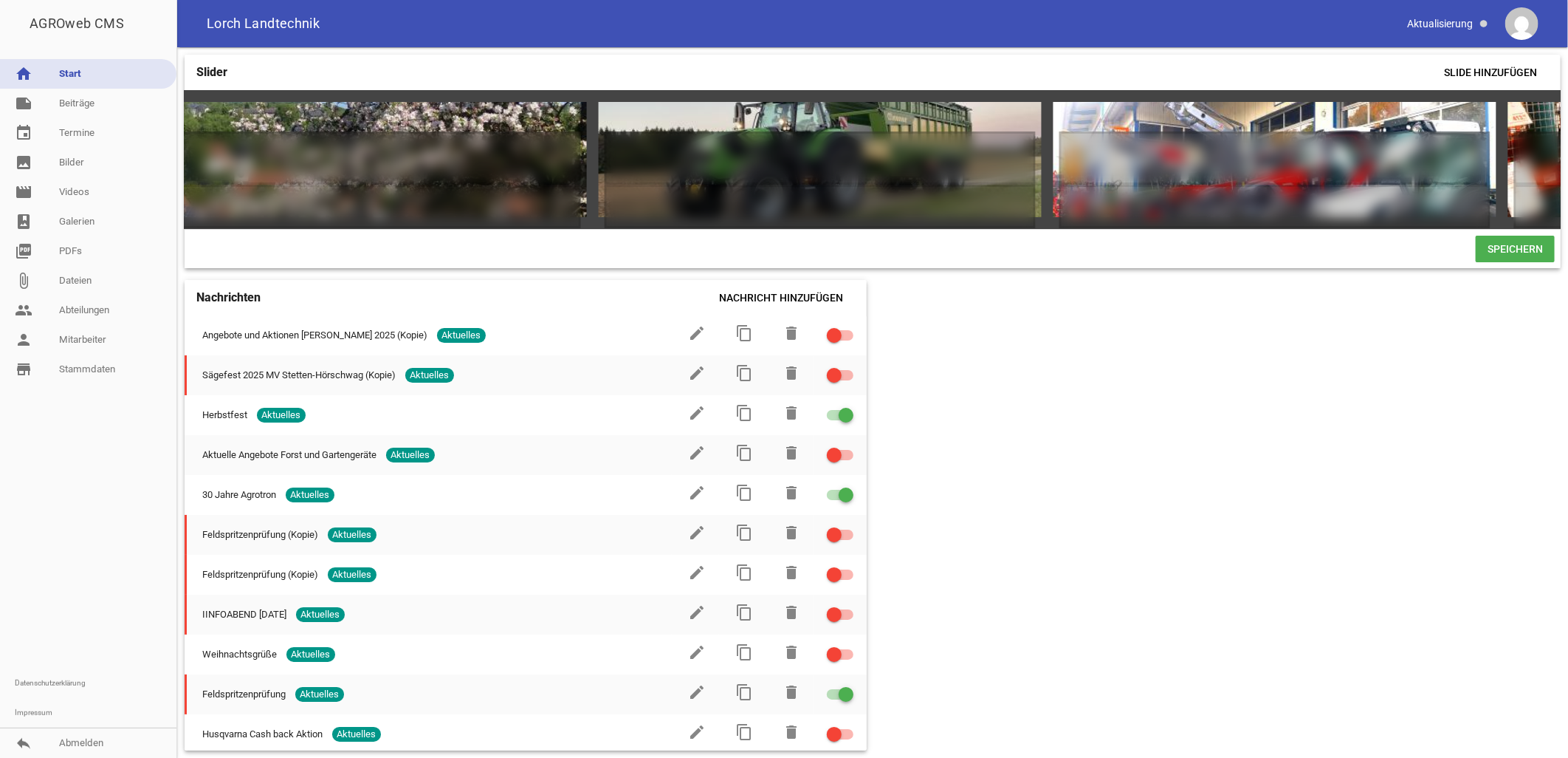
scroll to position [0, 4969]
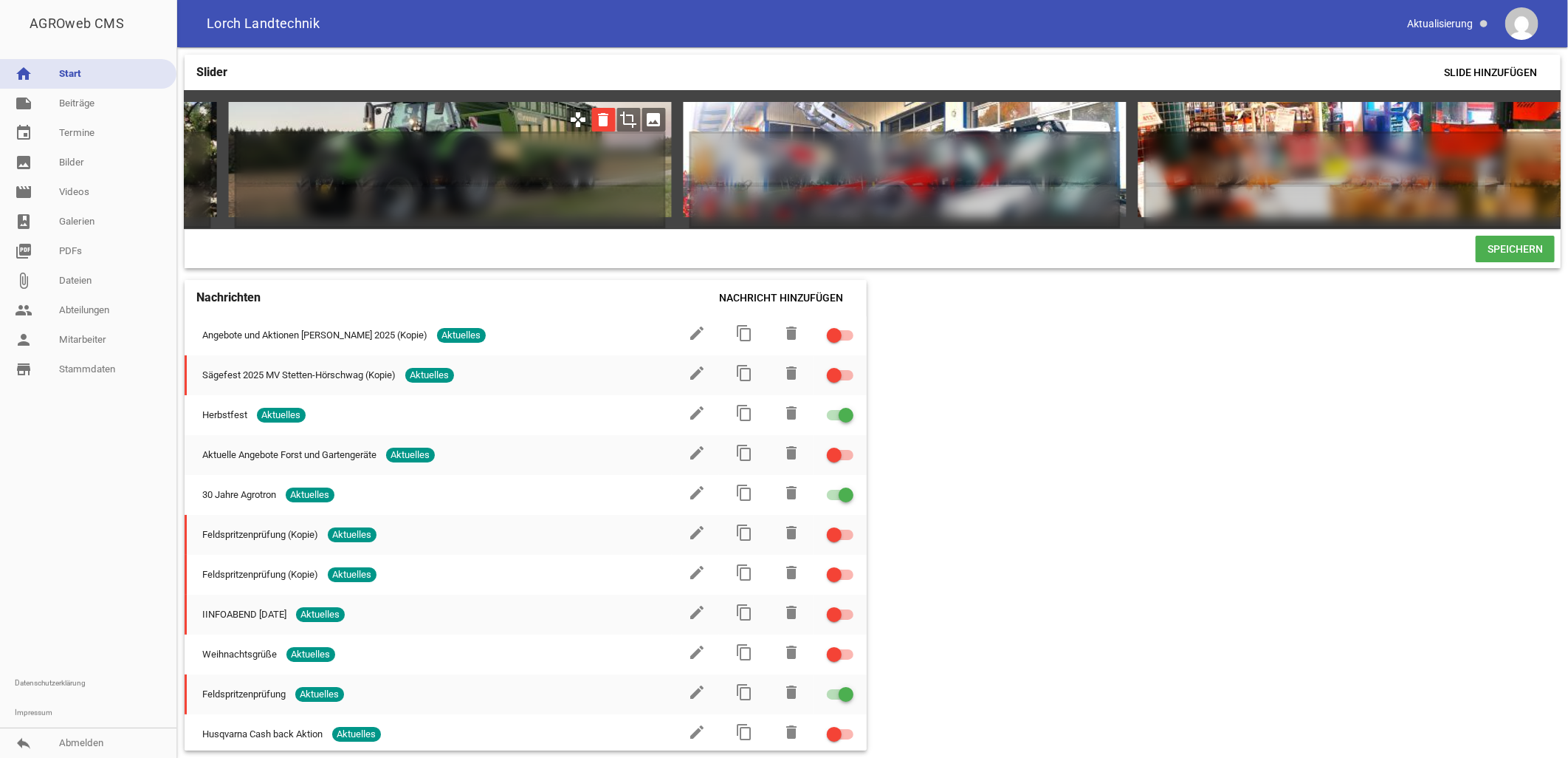
drag, startPoint x: 901, startPoint y: 112, endPoint x: 593, endPoint y: 114, distance: 308.0
click at [593, 114] on div "games delete crop image Sonderedition 30 Jahre Agrotron games delete crop image…" at bounding box center [872, 160] width 1376 height 139
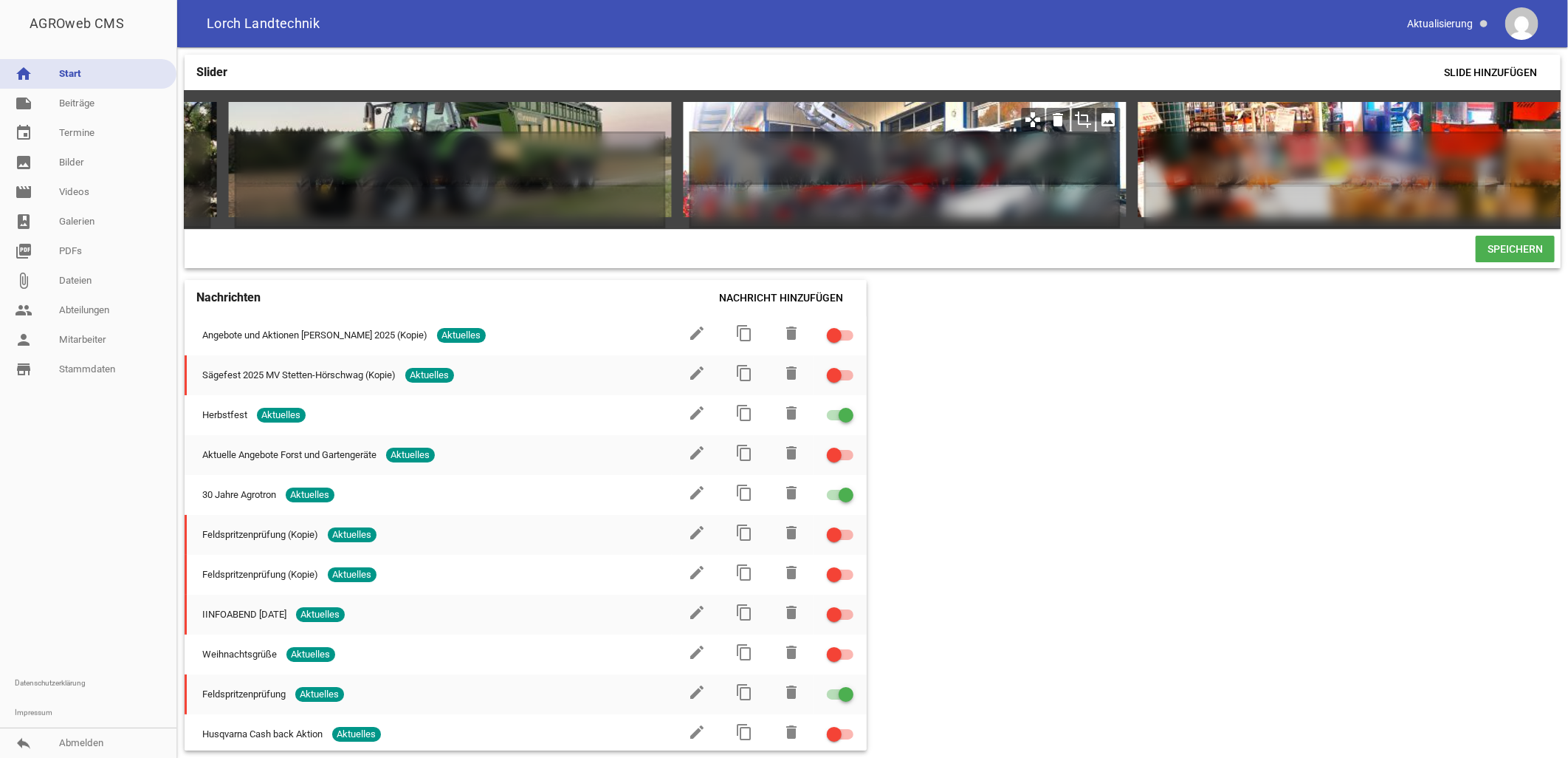
drag, startPoint x: 767, startPoint y: 159, endPoint x: 786, endPoint y: 129, distance: 35.5
click at [716, 157] on h1 at bounding box center [905, 158] width 431 height 53
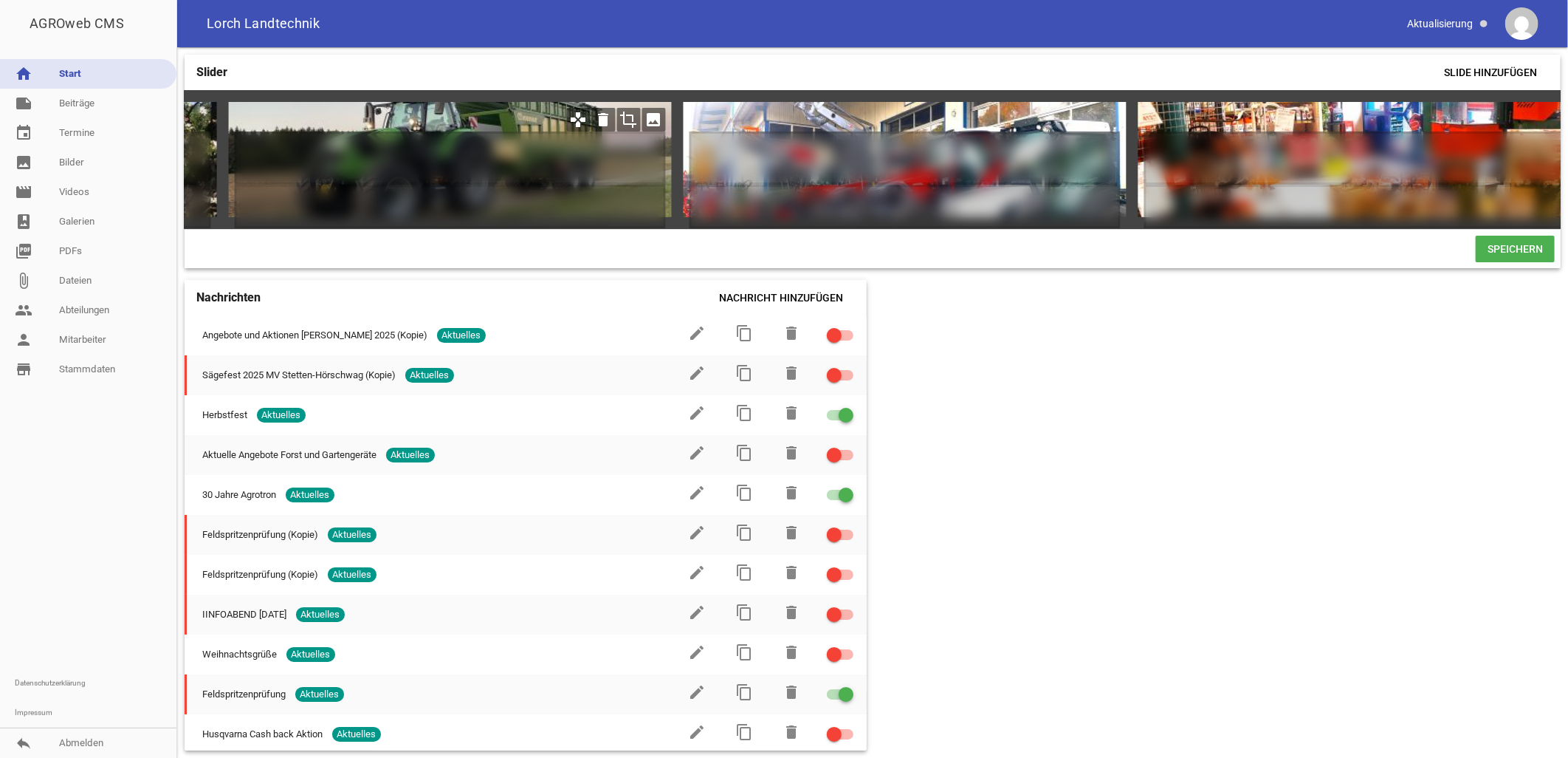
drag, startPoint x: 1086, startPoint y: 114, endPoint x: 587, endPoint y: 123, distance: 499.1
click at [587, 123] on div "games delete crop image Sonderedition 30 Jahre Agrotron games delete crop image…" at bounding box center [872, 160] width 1376 height 139
drag, startPoint x: 630, startPoint y: 117, endPoint x: 459, endPoint y: 128, distance: 171.4
click at [397, 131] on div "games delete crop image" at bounding box center [450, 159] width 443 height 115
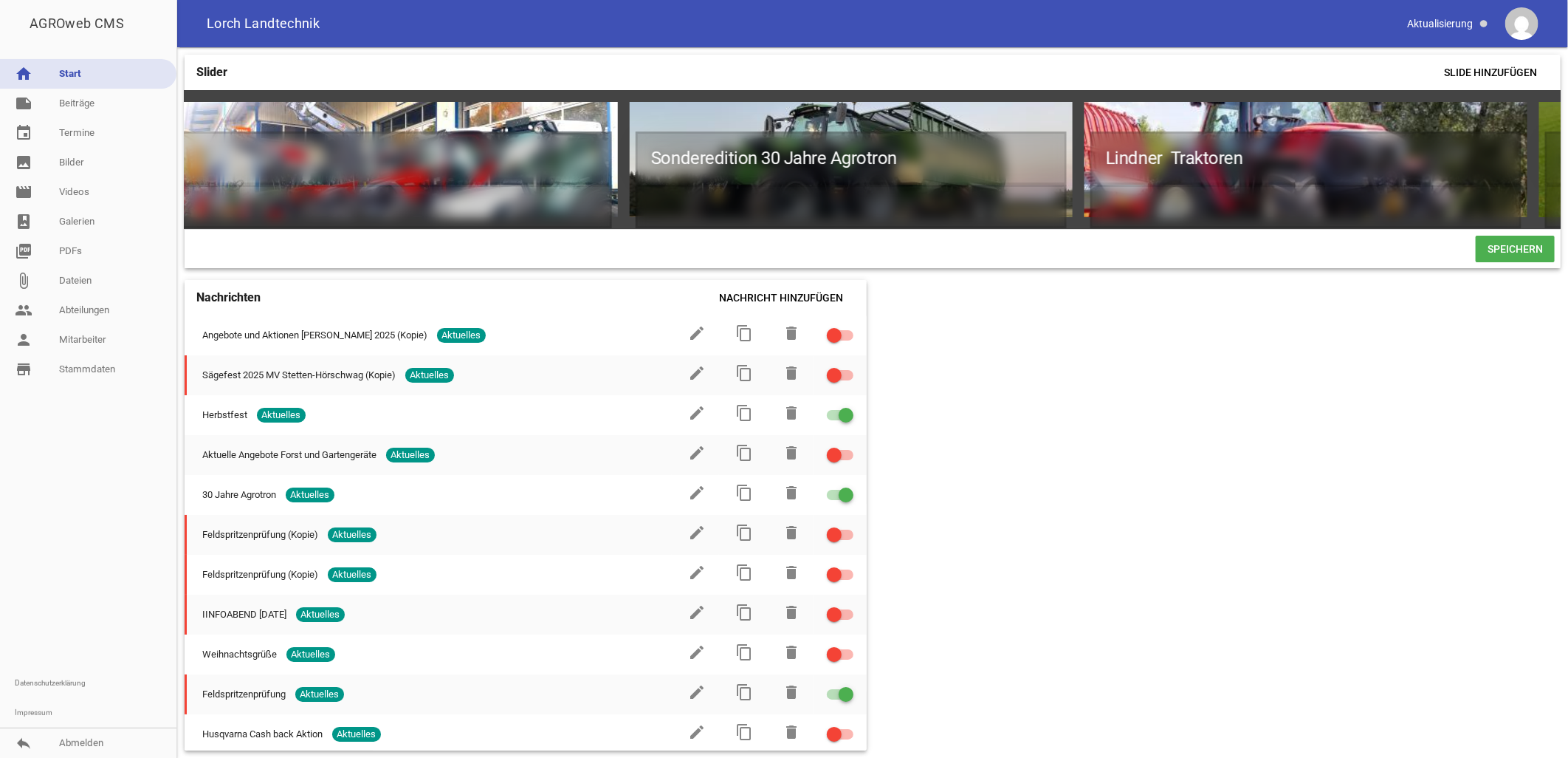
scroll to position [0, 440]
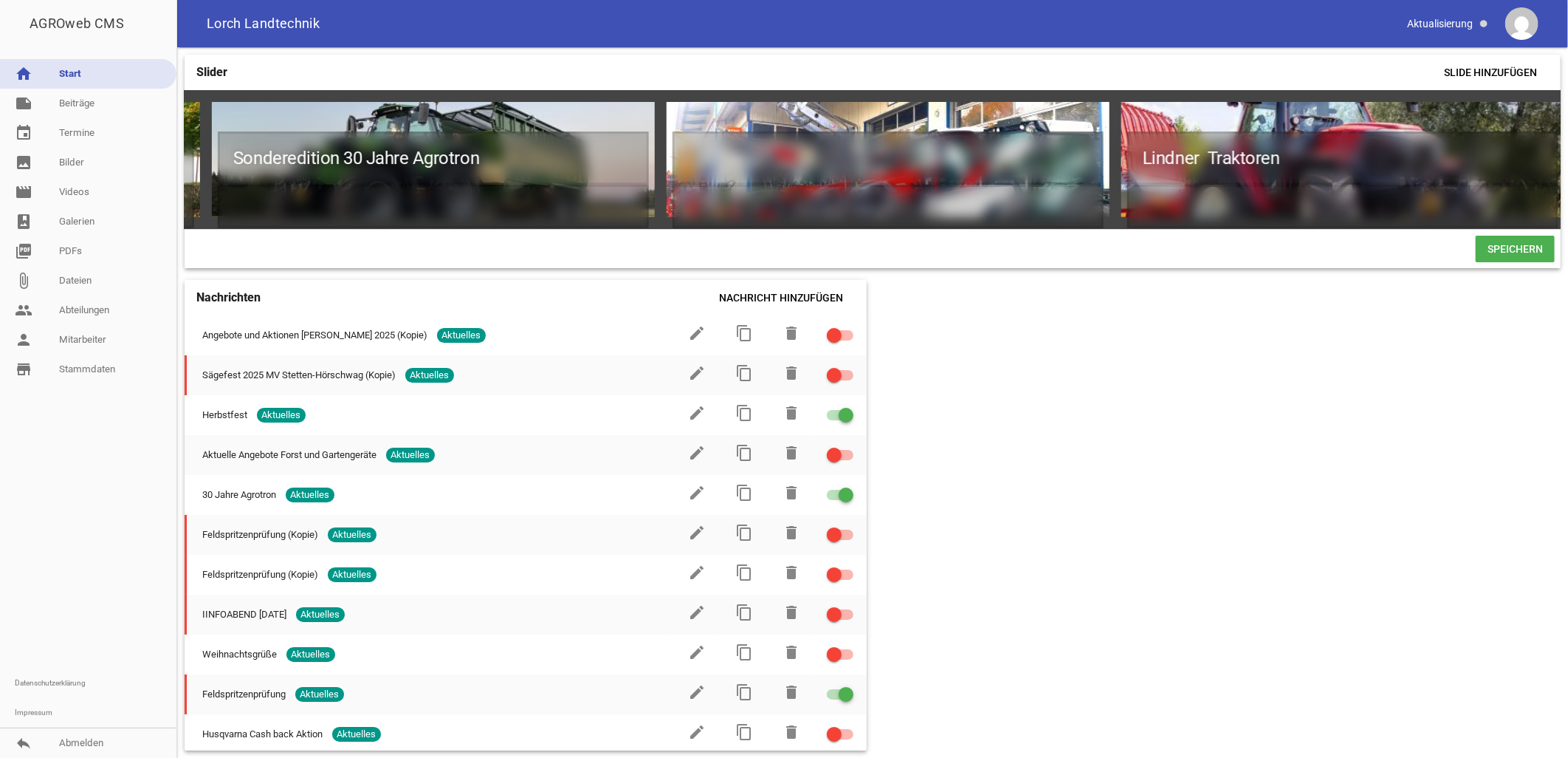
click at [1101, 322] on div "Slider Slide hinzufügen games delete crop image Sonderedition 30 Jahre Agrotron…" at bounding box center [872, 403] width 1390 height 711
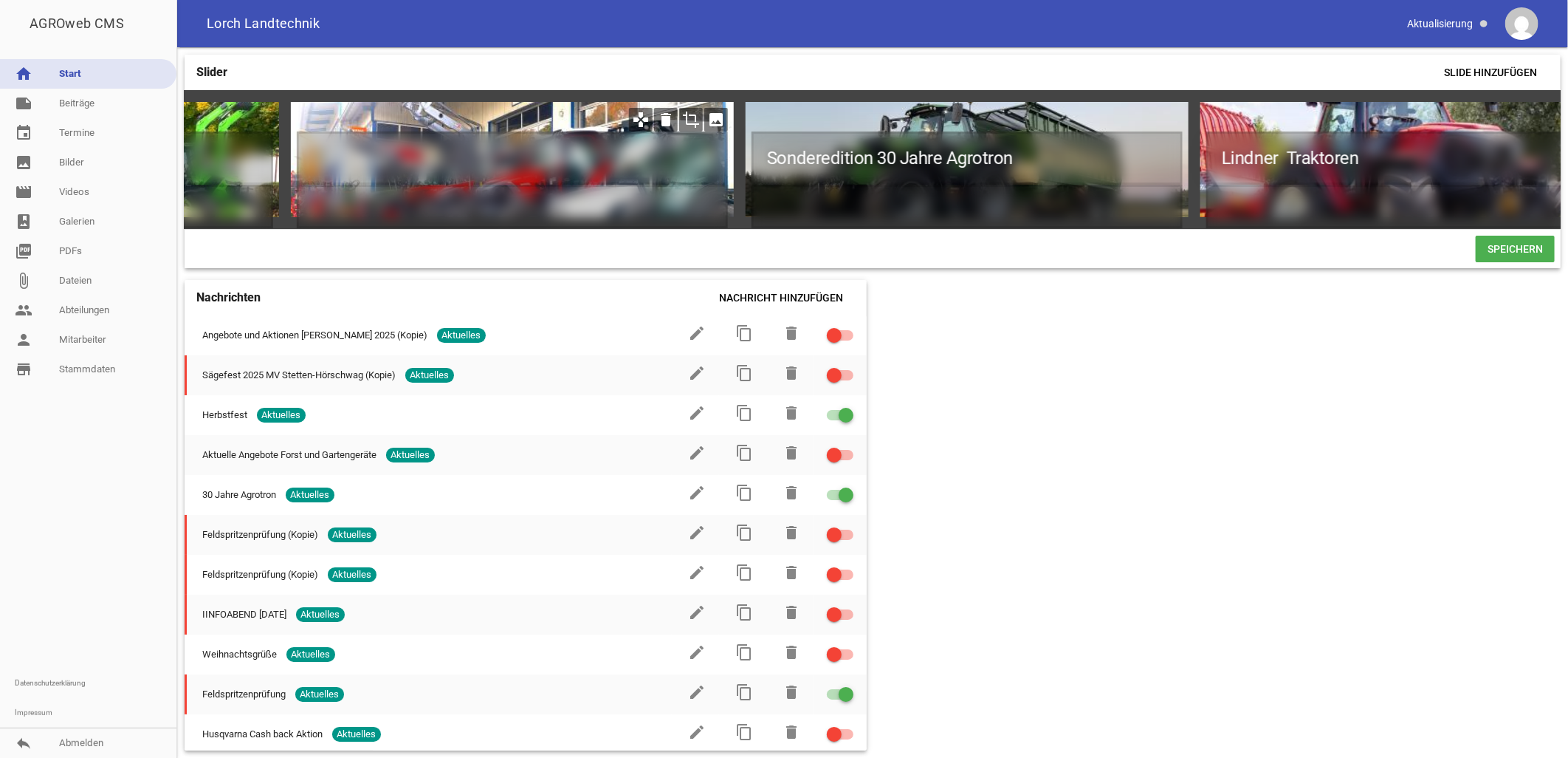
scroll to position [0, 377]
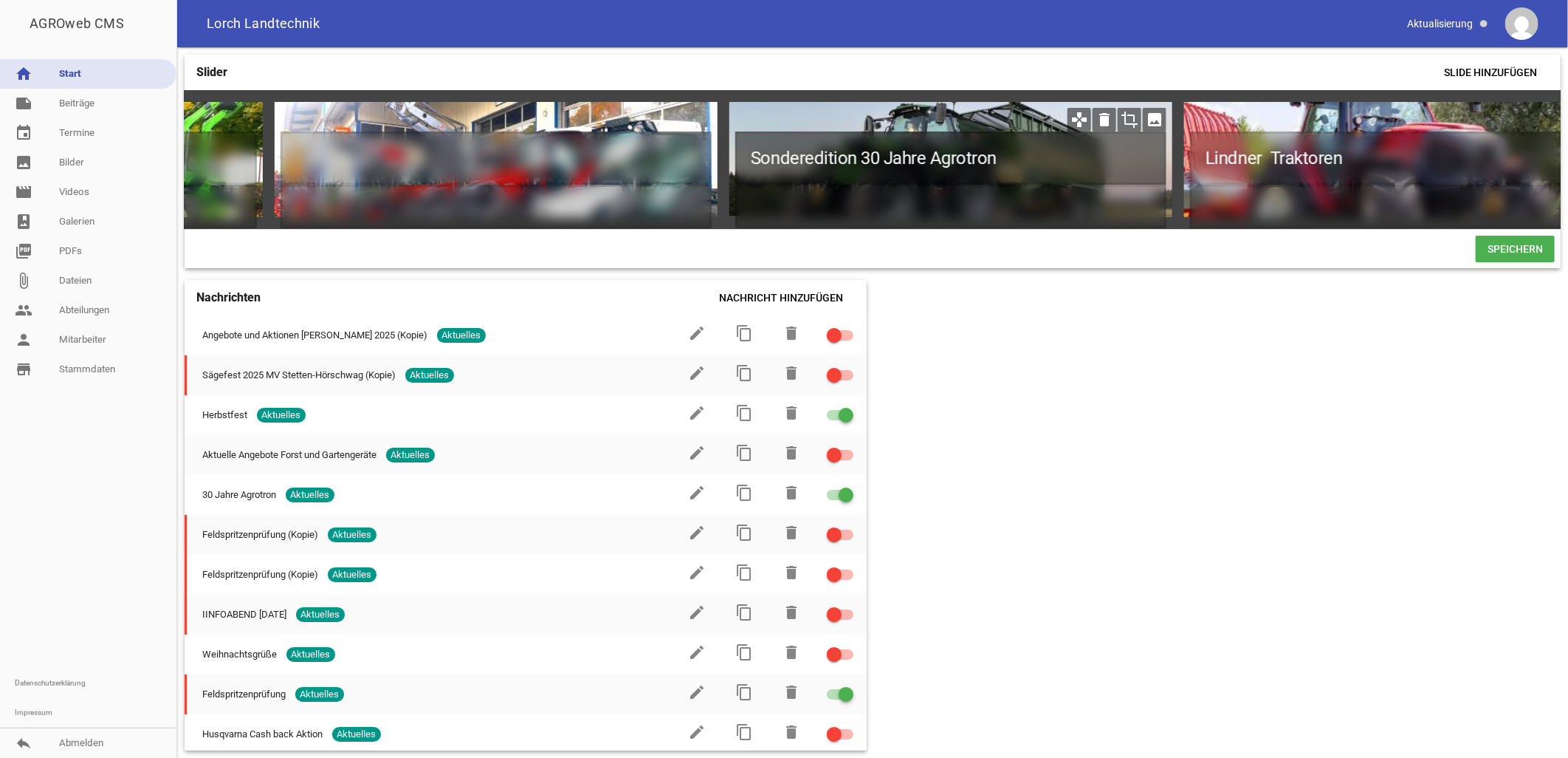
click at [927, 155] on h1 "Sonderedition 30 Jahre Agrotron" at bounding box center [951, 158] width 431 height 53
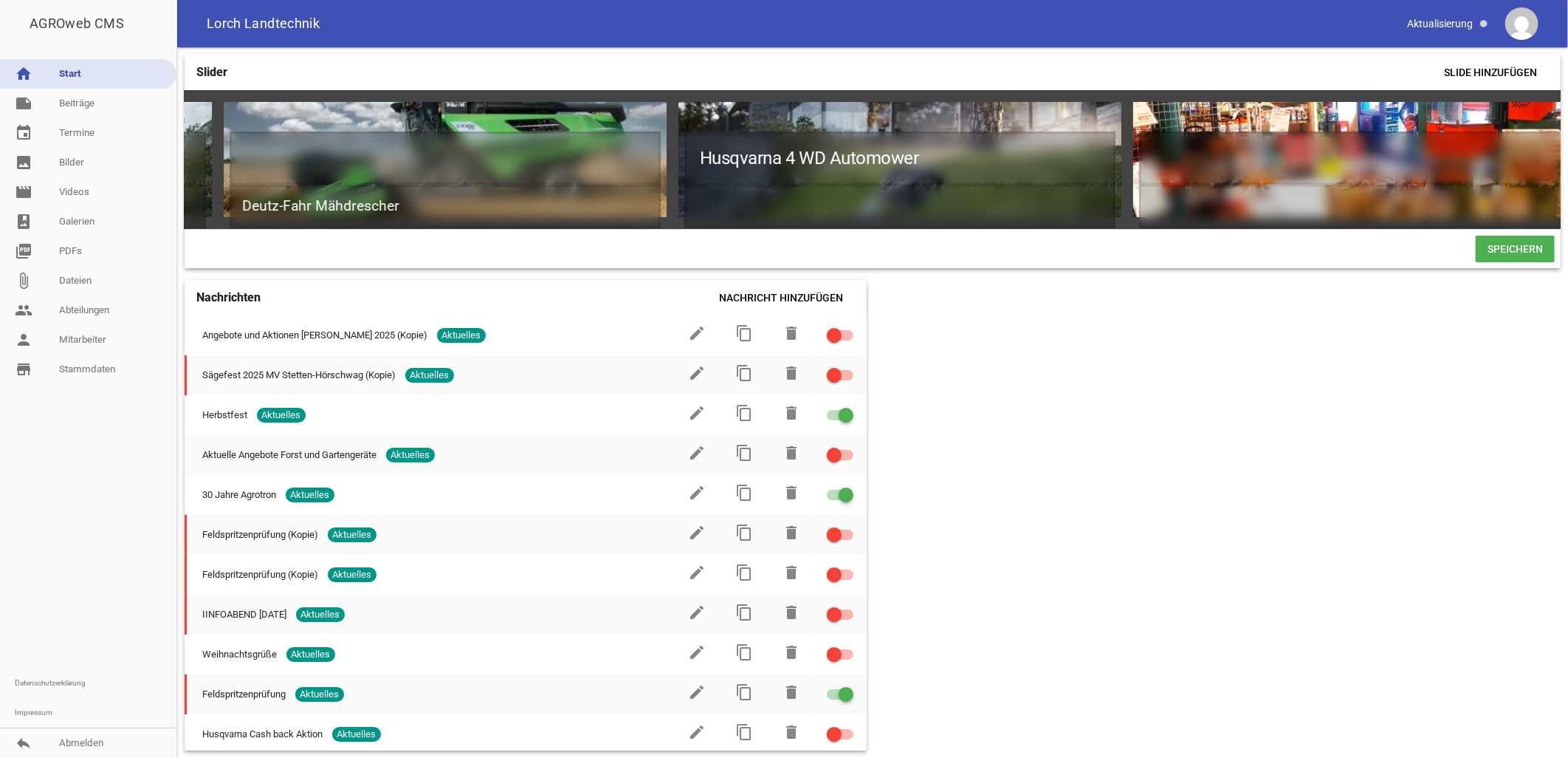
scroll to position [0, 3200]
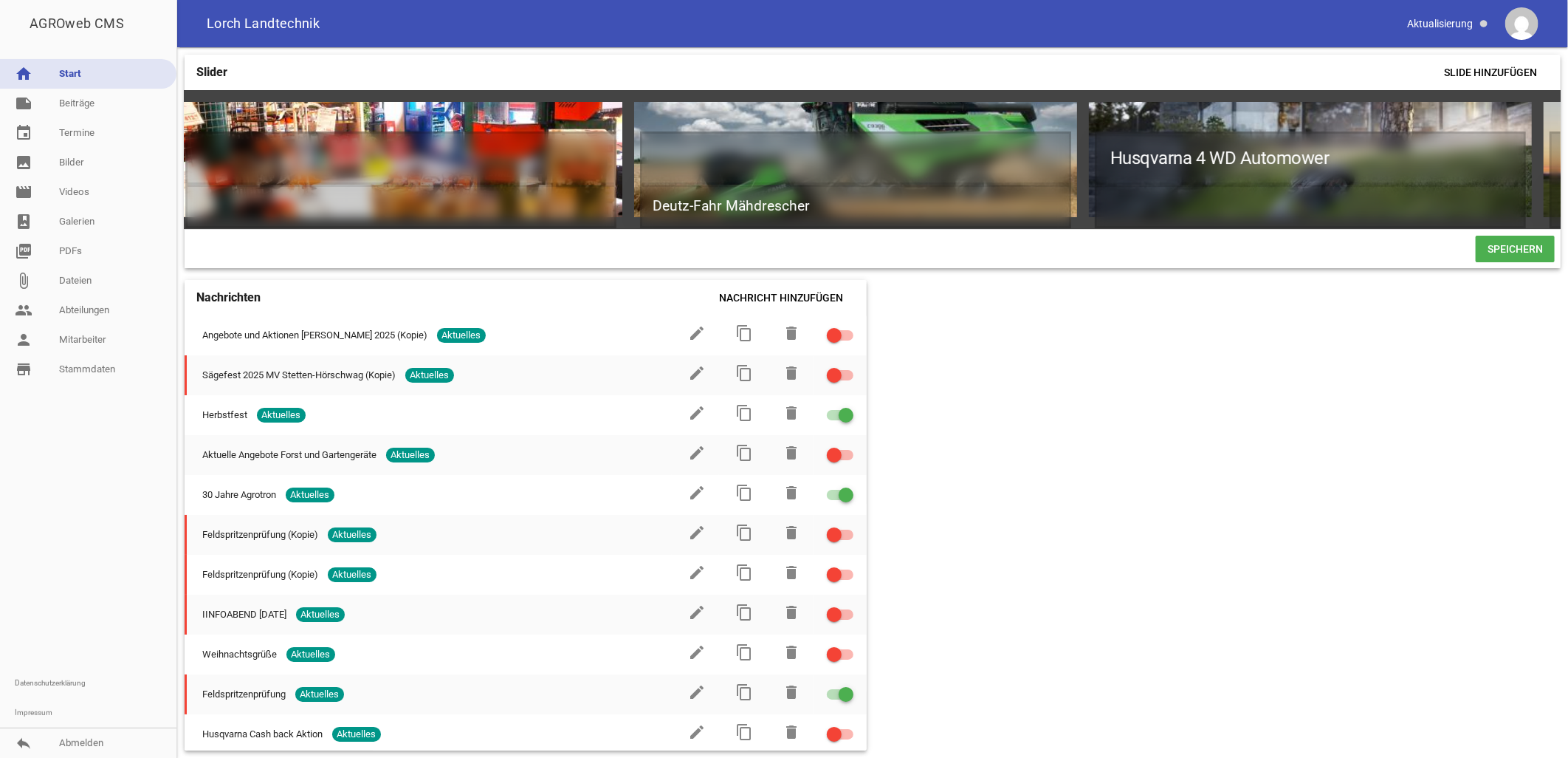
drag, startPoint x: 1087, startPoint y: 226, endPoint x: 1014, endPoint y: 230, distance: 73.1
click at [1016, 229] on div "games delete crop image games delete crop image Sonderedition 30 Jahre Deutz Ag…" at bounding box center [872, 160] width 1376 height 139
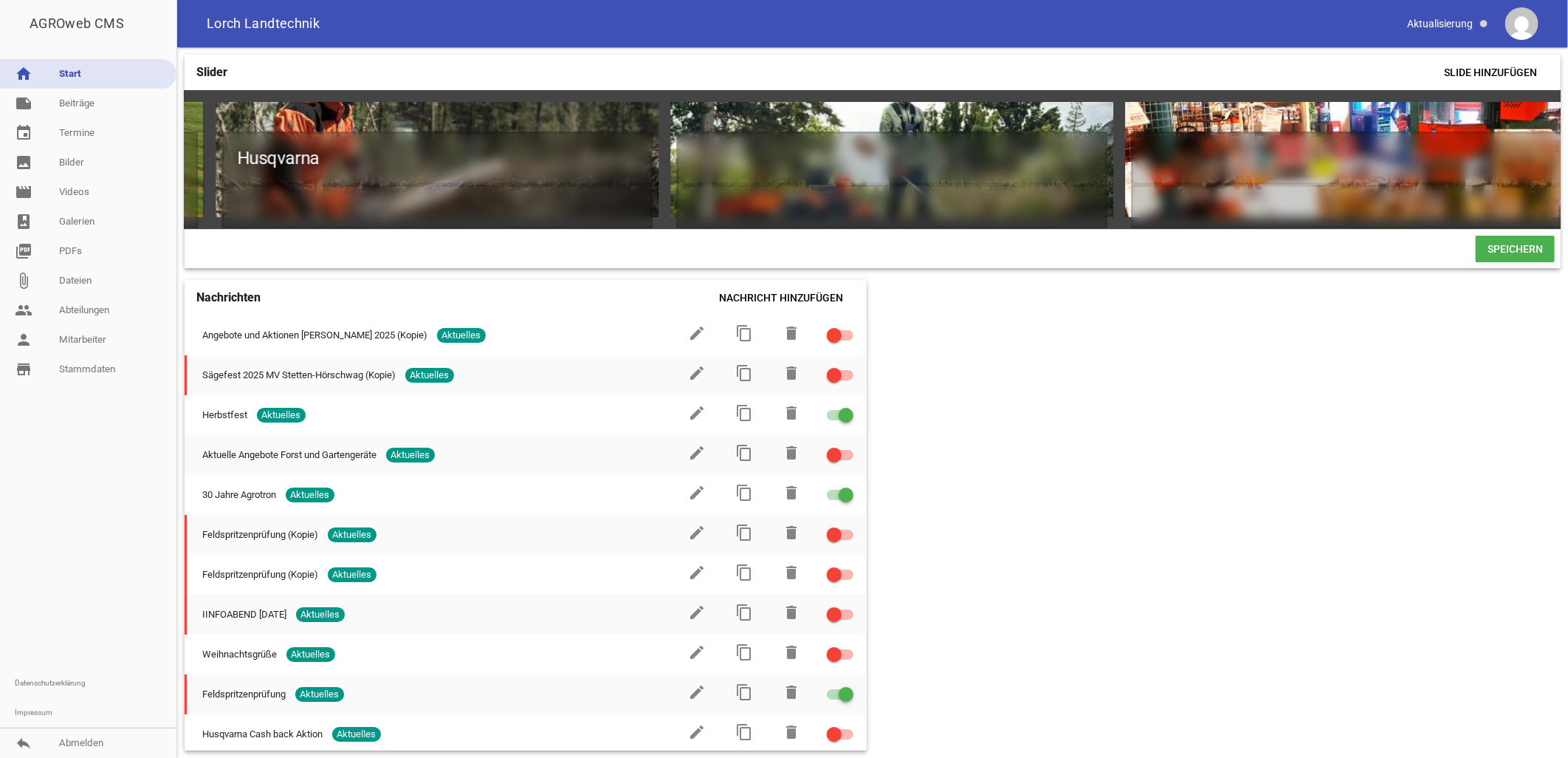
scroll to position [0, 2437]
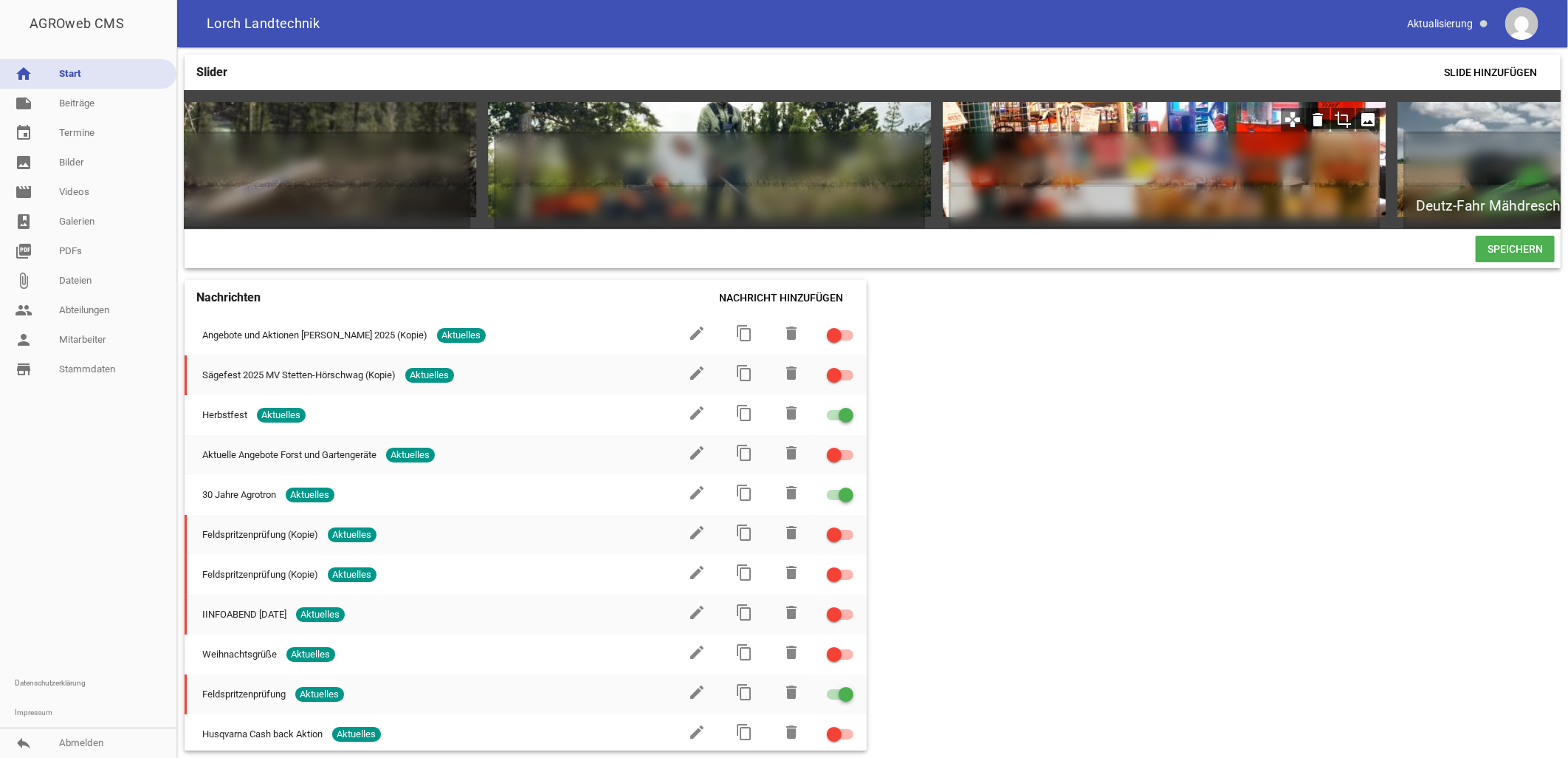
drag, startPoint x: 1342, startPoint y: 114, endPoint x: 1304, endPoint y: 126, distance: 39.8
click at [1304, 126] on div "games delete crop image" at bounding box center [1330, 119] width 101 height 24
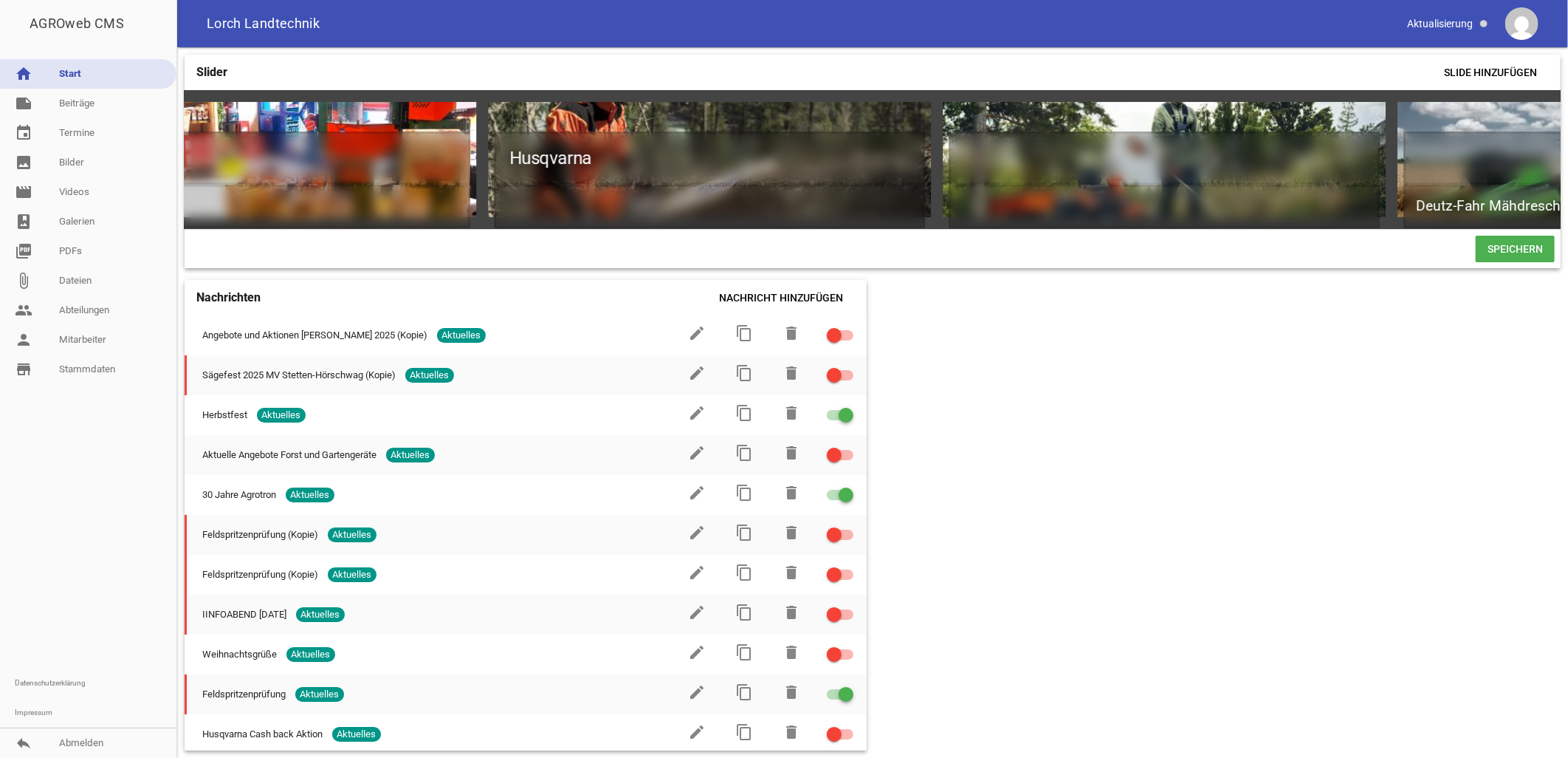
click at [930, 226] on div "games delete crop image games delete crop image Sonderedition 30 Jahre Deutz Ag…" at bounding box center [872, 160] width 1376 height 139
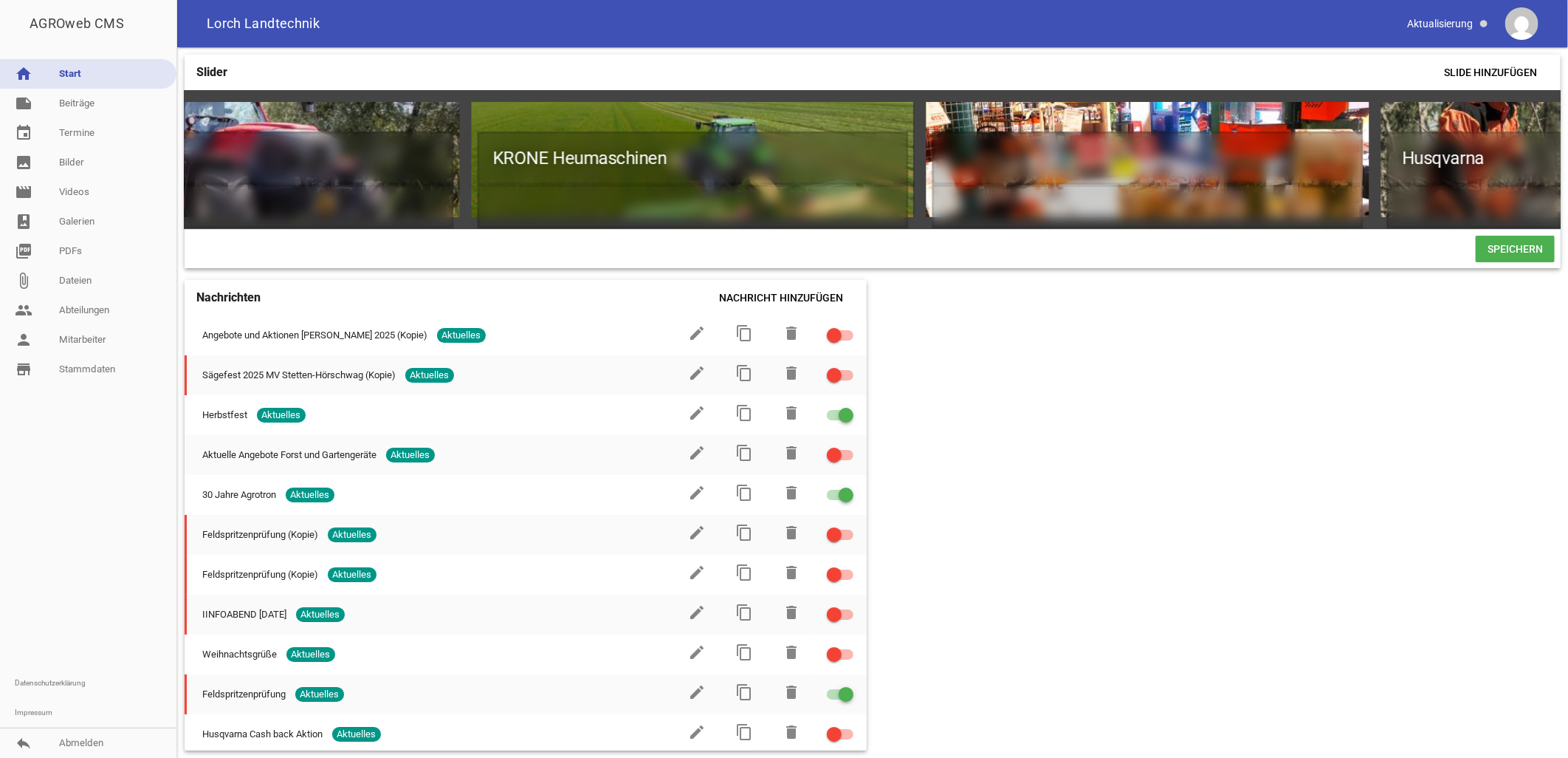
scroll to position [0, 1497]
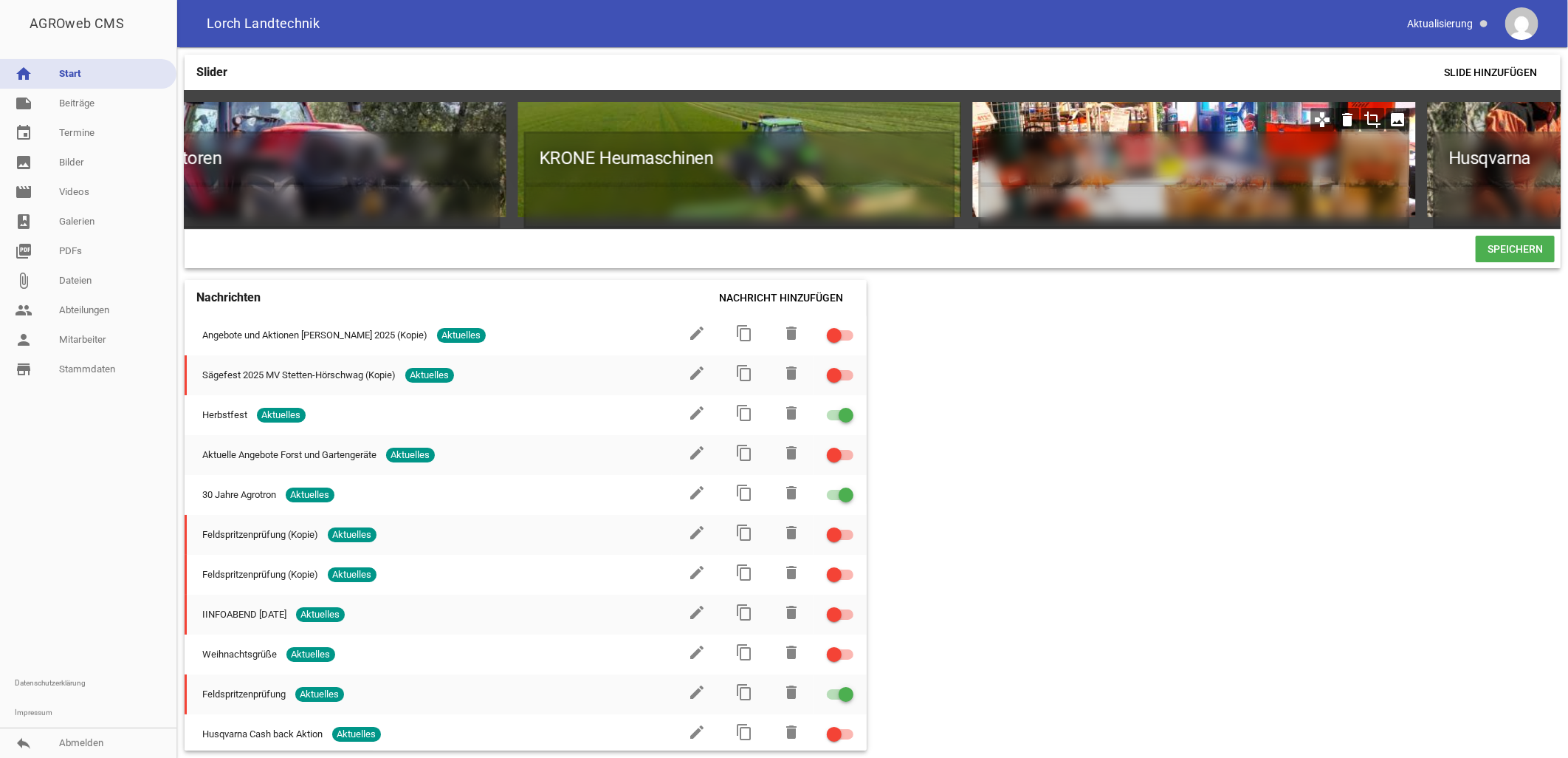
drag, startPoint x: 1369, startPoint y: 117, endPoint x: 1275, endPoint y: 122, distance: 94.1
click at [1263, 127] on div "games delete crop image" at bounding box center [1195, 159] width 443 height 115
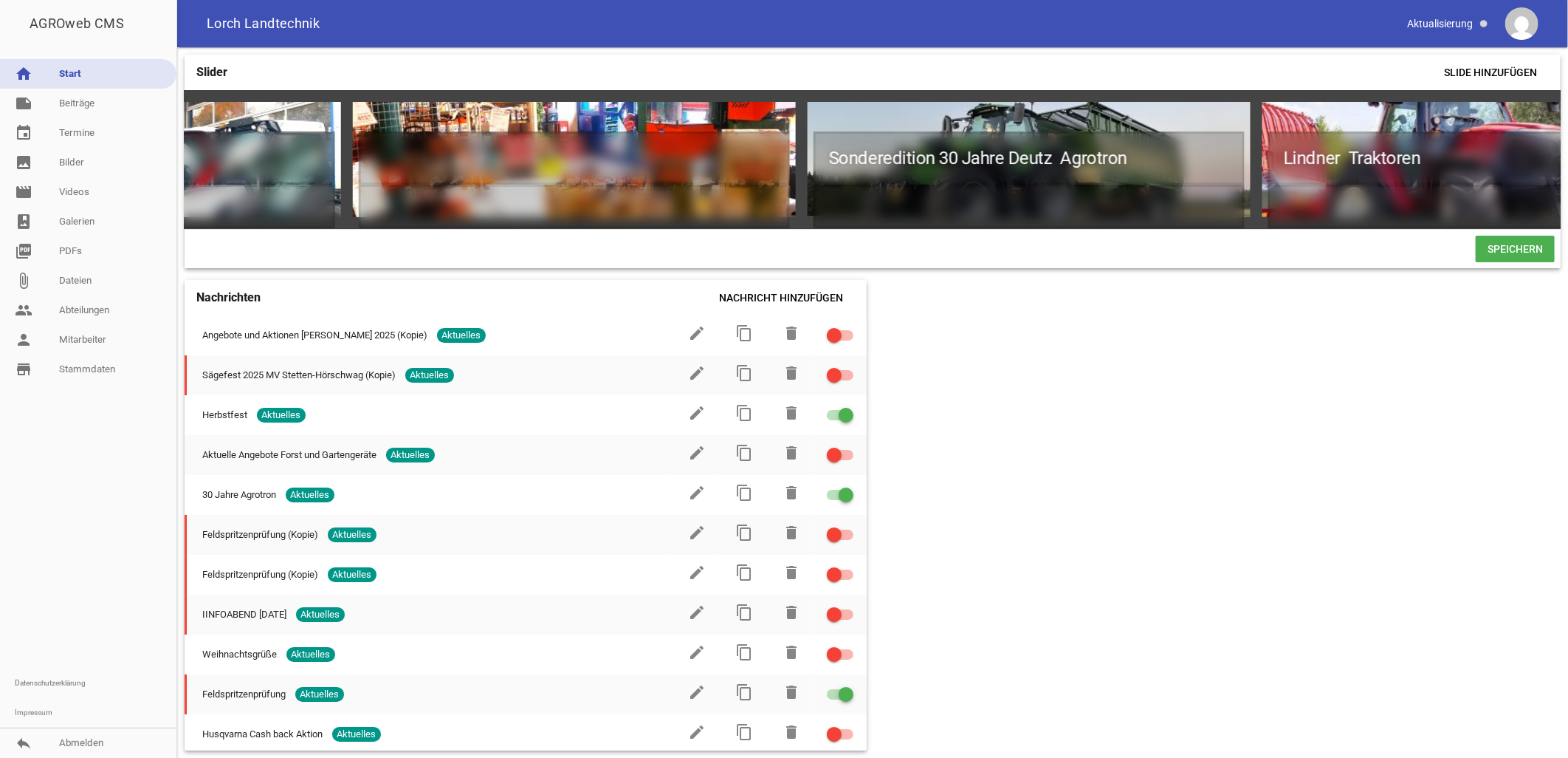
scroll to position [0, 760]
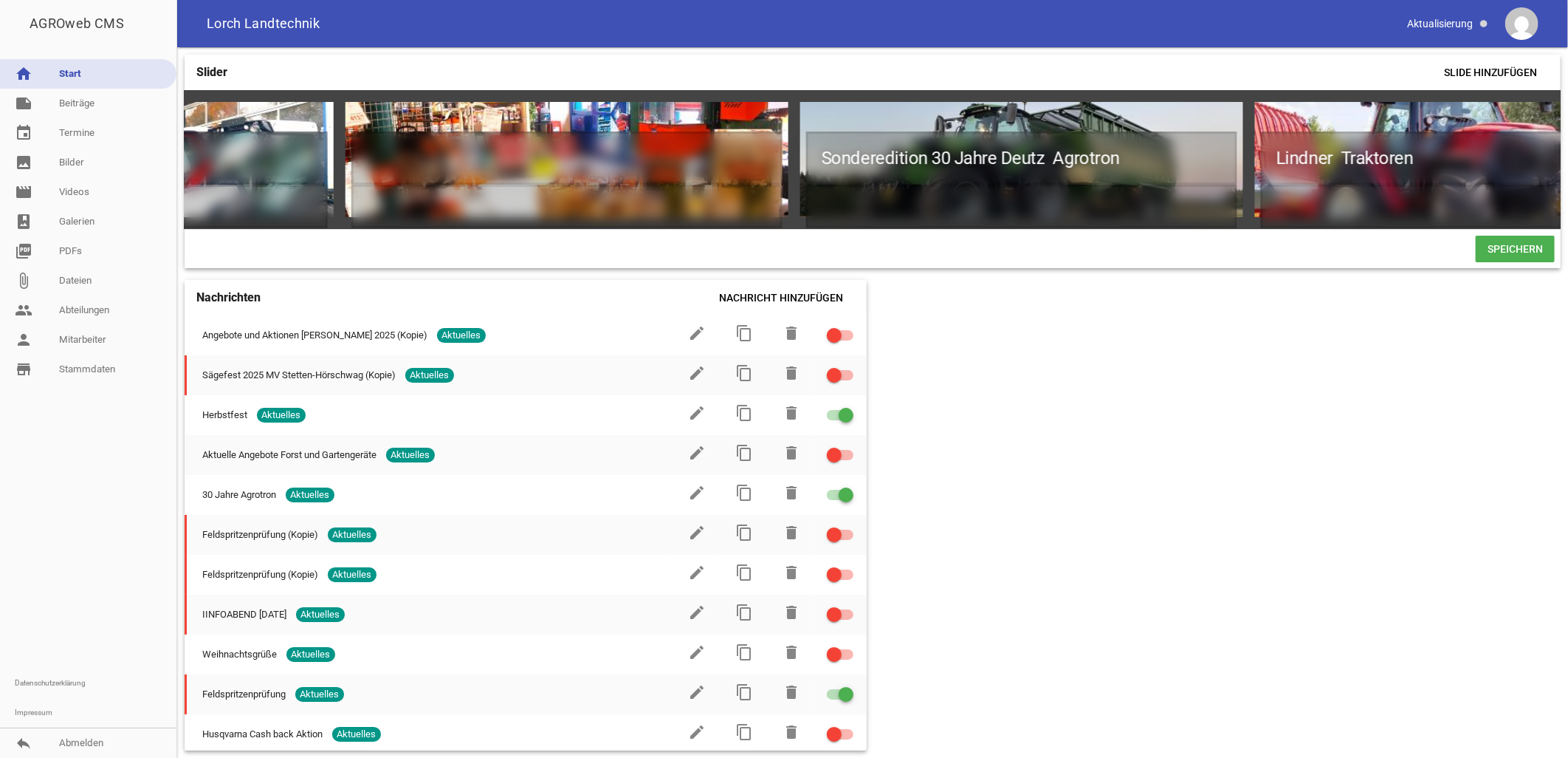
click at [1522, 255] on span "Speichern" at bounding box center [1515, 249] width 79 height 26
